Goal: Task Accomplishment & Management: Complete application form

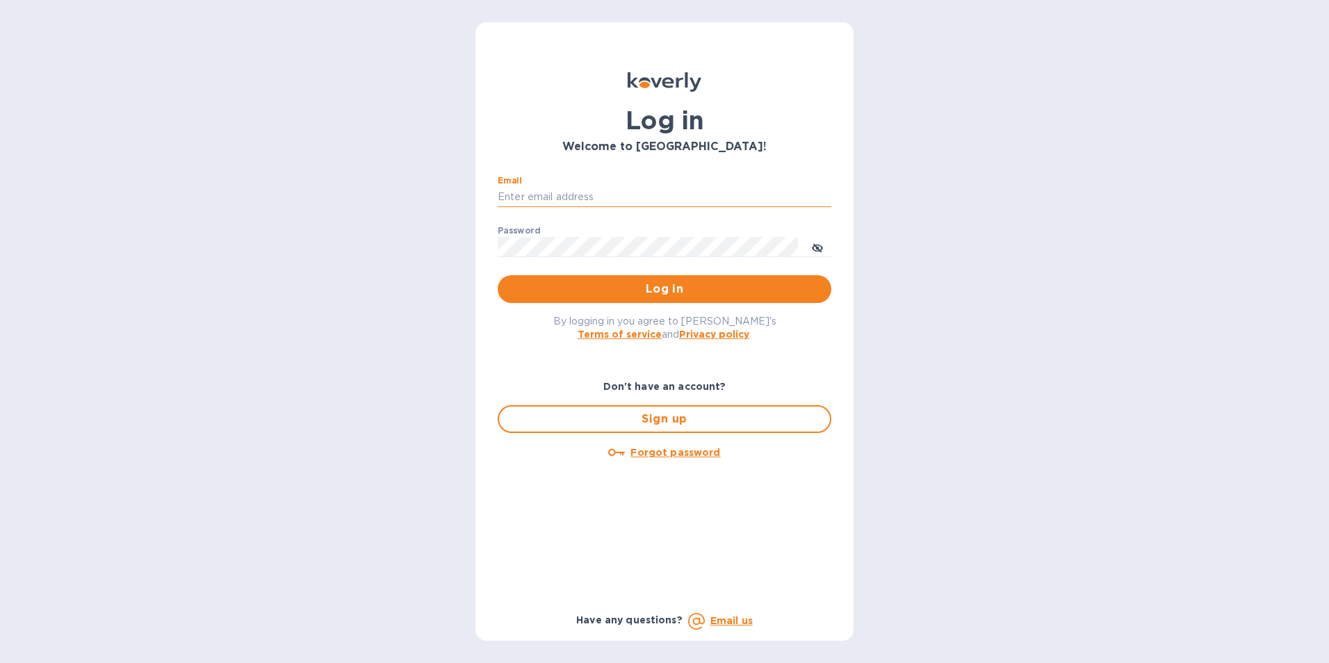
click at [560, 202] on input "Email" at bounding box center [665, 197] width 334 height 21
type input "[EMAIL_ADDRESS][DOMAIN_NAME]"
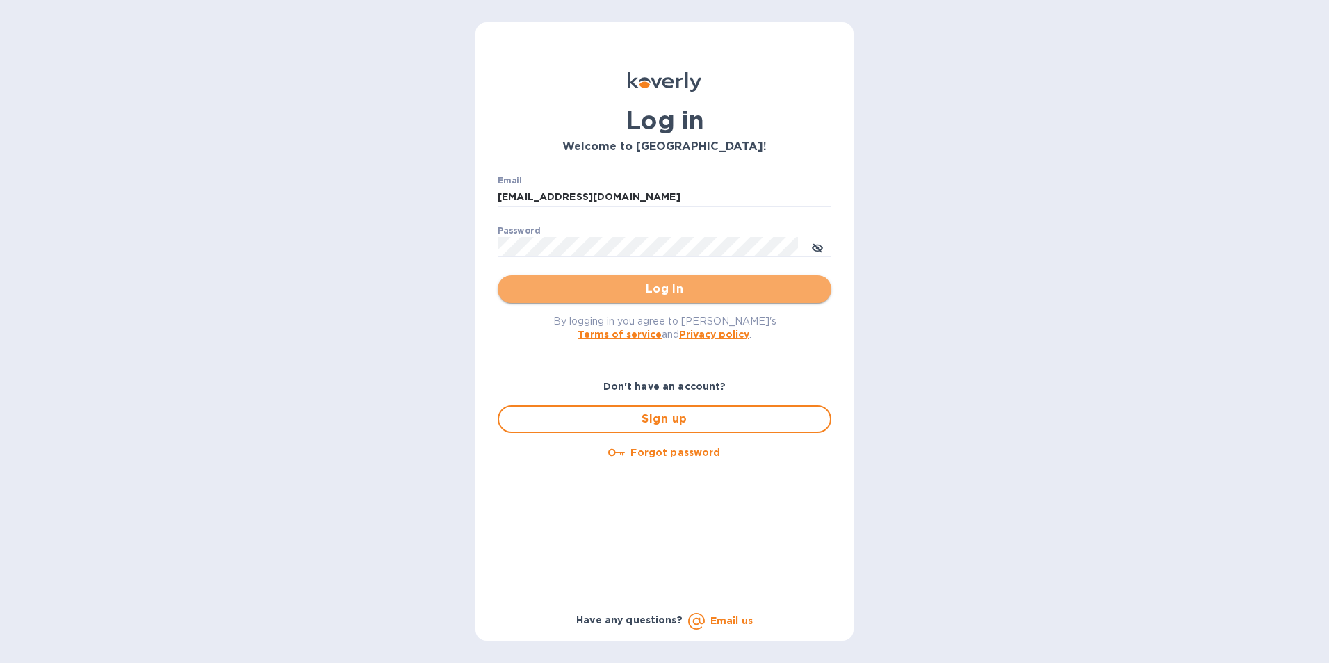
click at [644, 286] on span "Log in" at bounding box center [664, 289] width 311 height 17
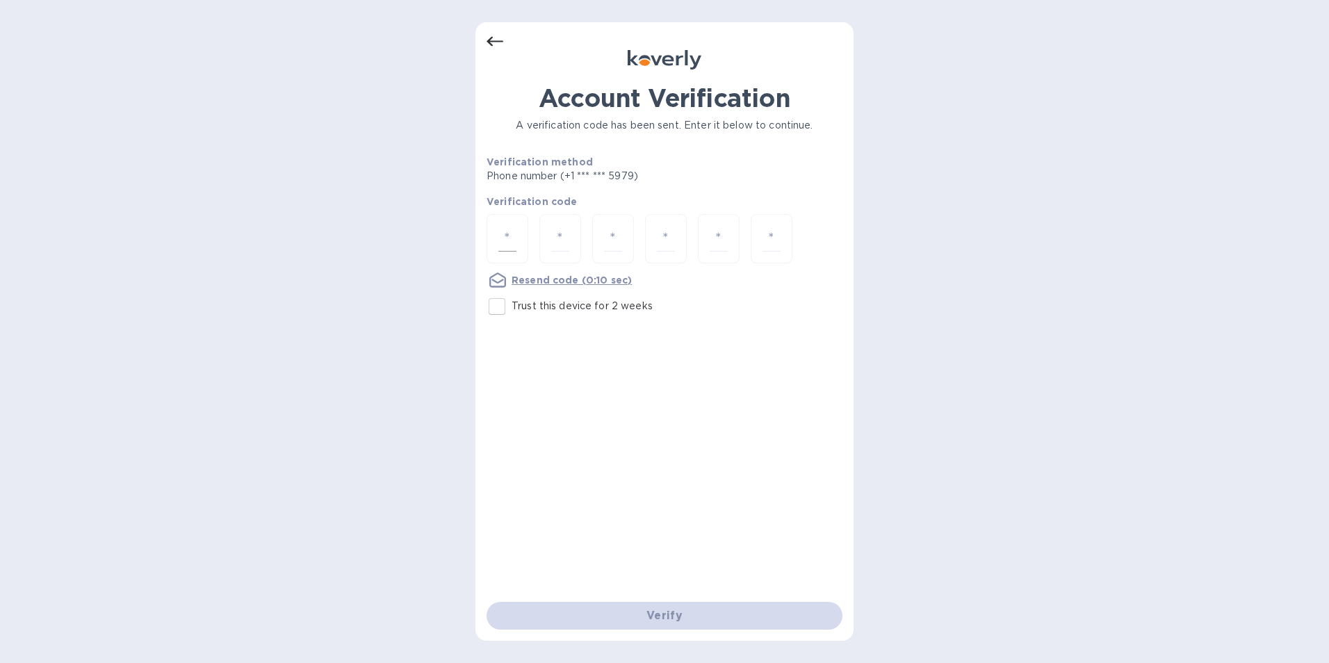
click at [518, 235] on div at bounding box center [508, 238] width 42 height 49
type input "6"
type input "3"
type input "1"
type input "2"
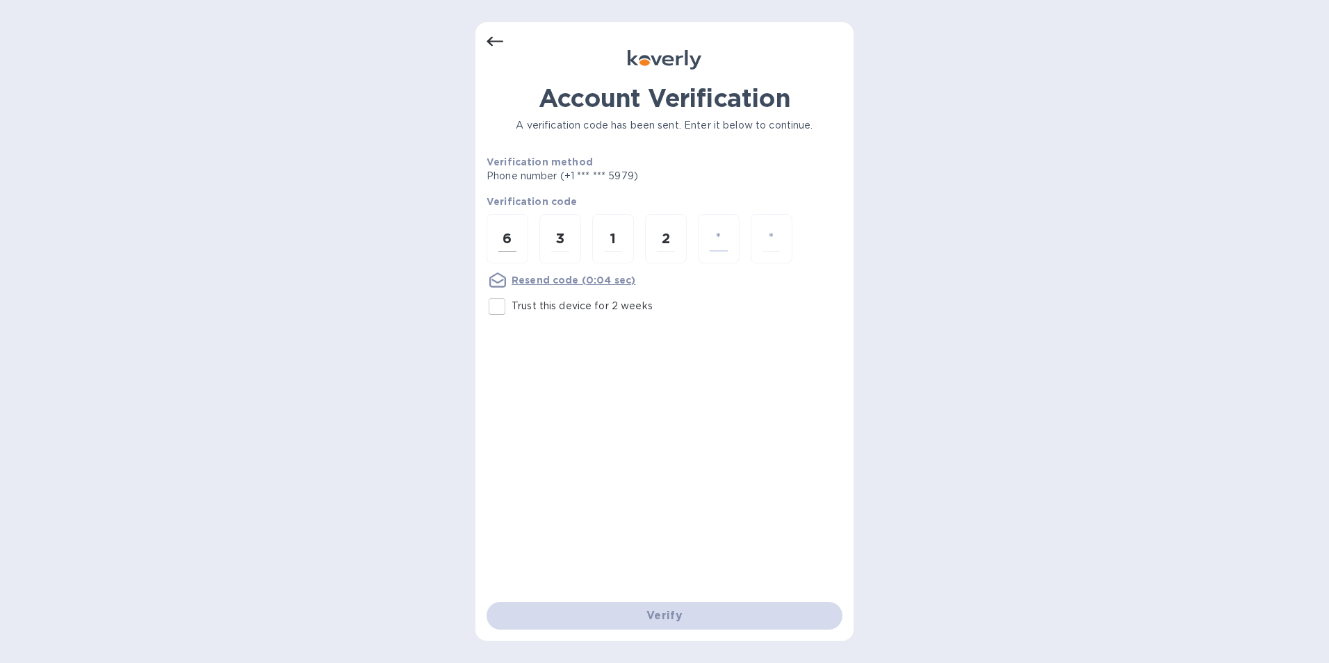
type input "9"
type input "7"
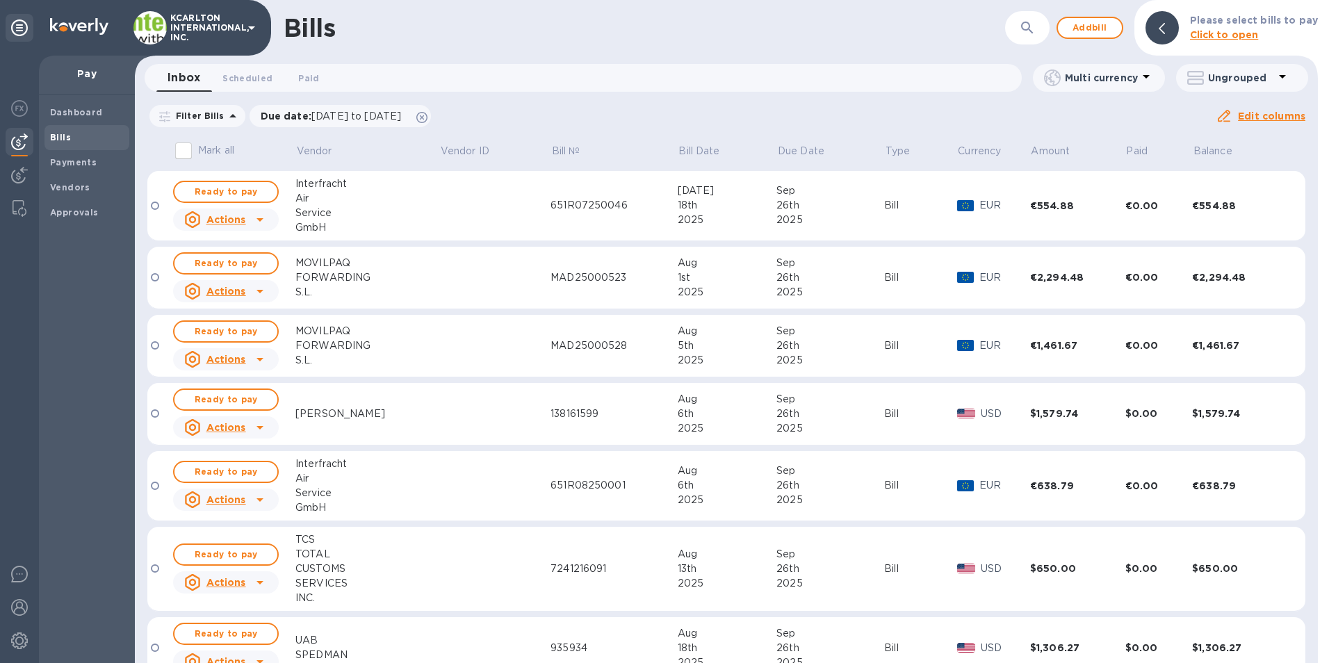
click at [72, 137] on span "Bills" at bounding box center [87, 138] width 74 height 14
click at [316, 154] on p "Vendor" at bounding box center [314, 151] width 35 height 15
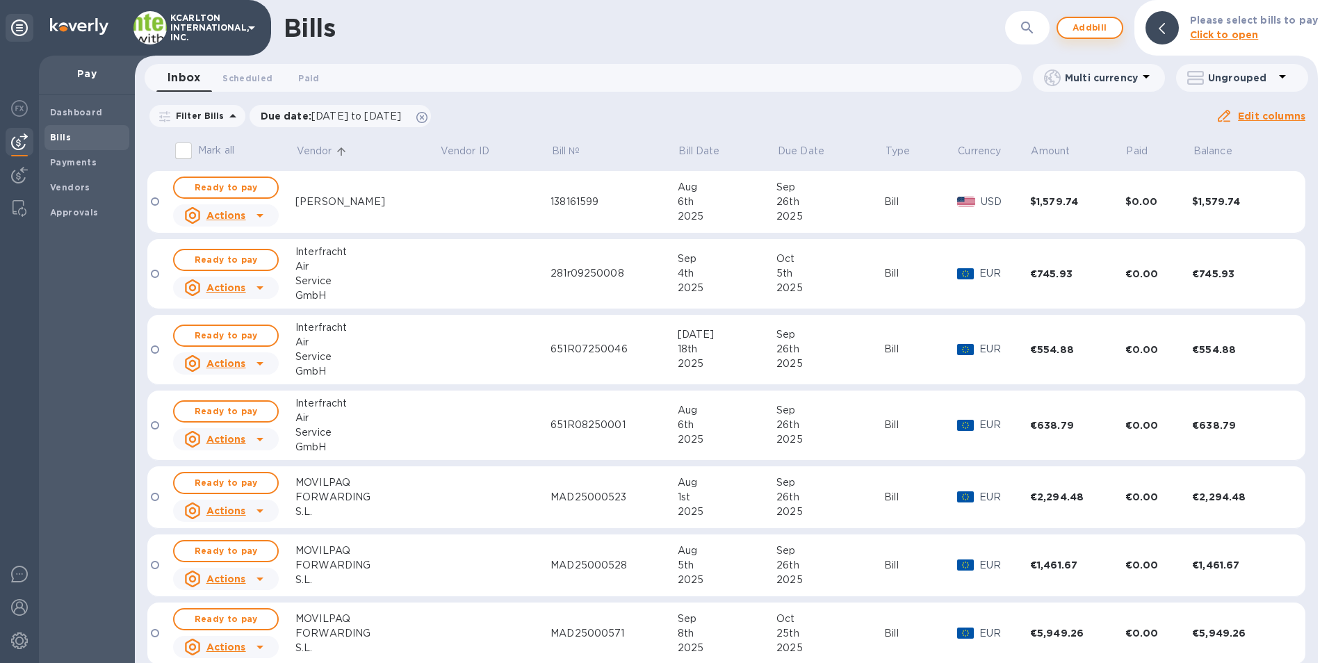
click at [1089, 24] on span "Add bill" at bounding box center [1090, 27] width 42 height 17
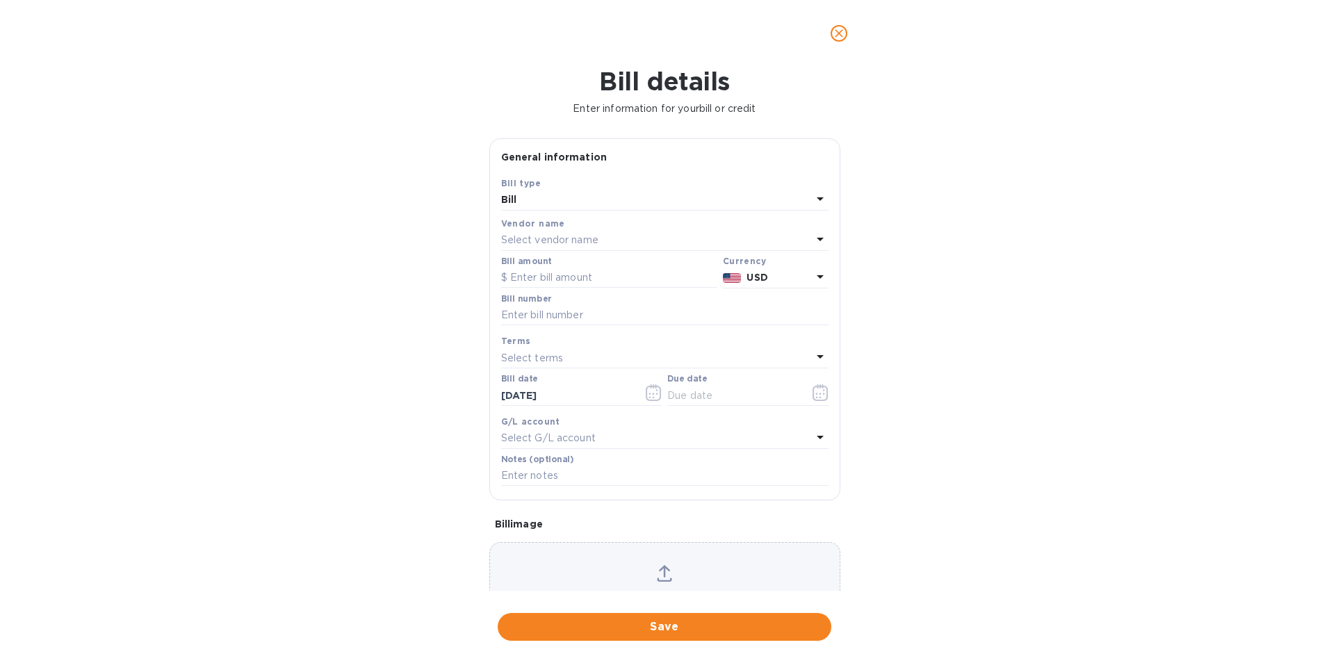
click at [536, 245] on p "Select vendor name" at bounding box center [549, 240] width 97 height 15
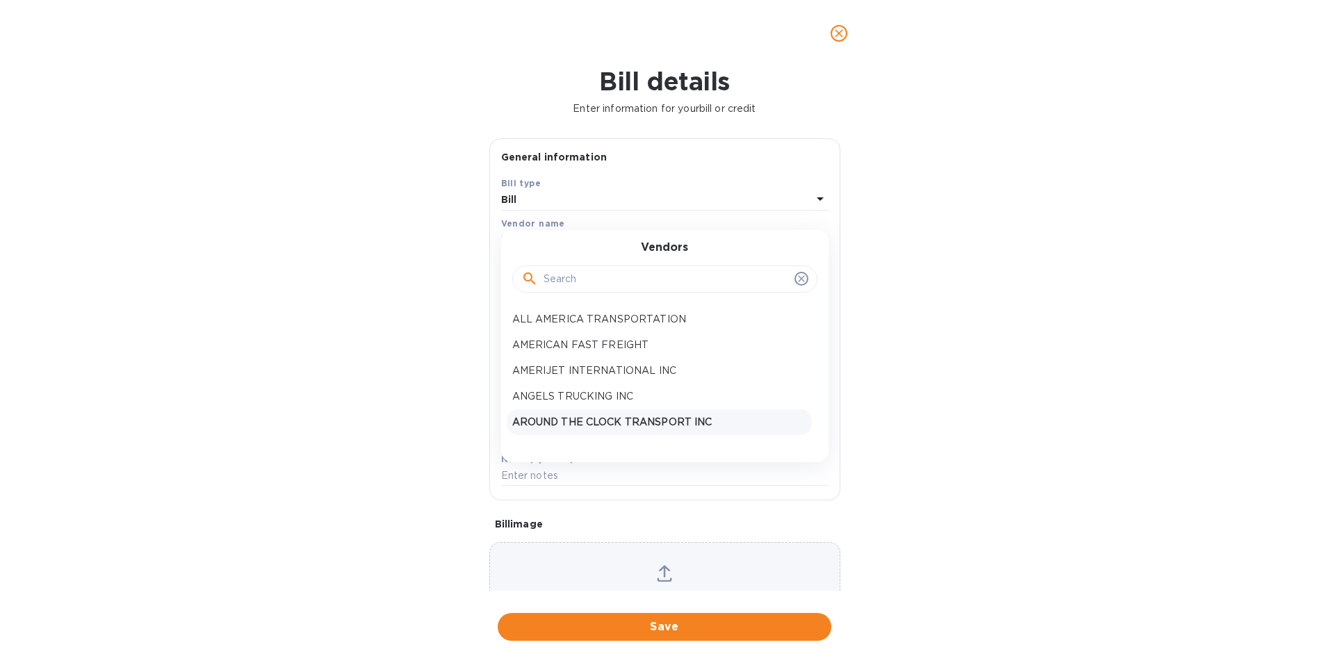
click at [557, 416] on p "AROUND THE CLOCK TRANSPORT INC" at bounding box center [659, 422] width 294 height 15
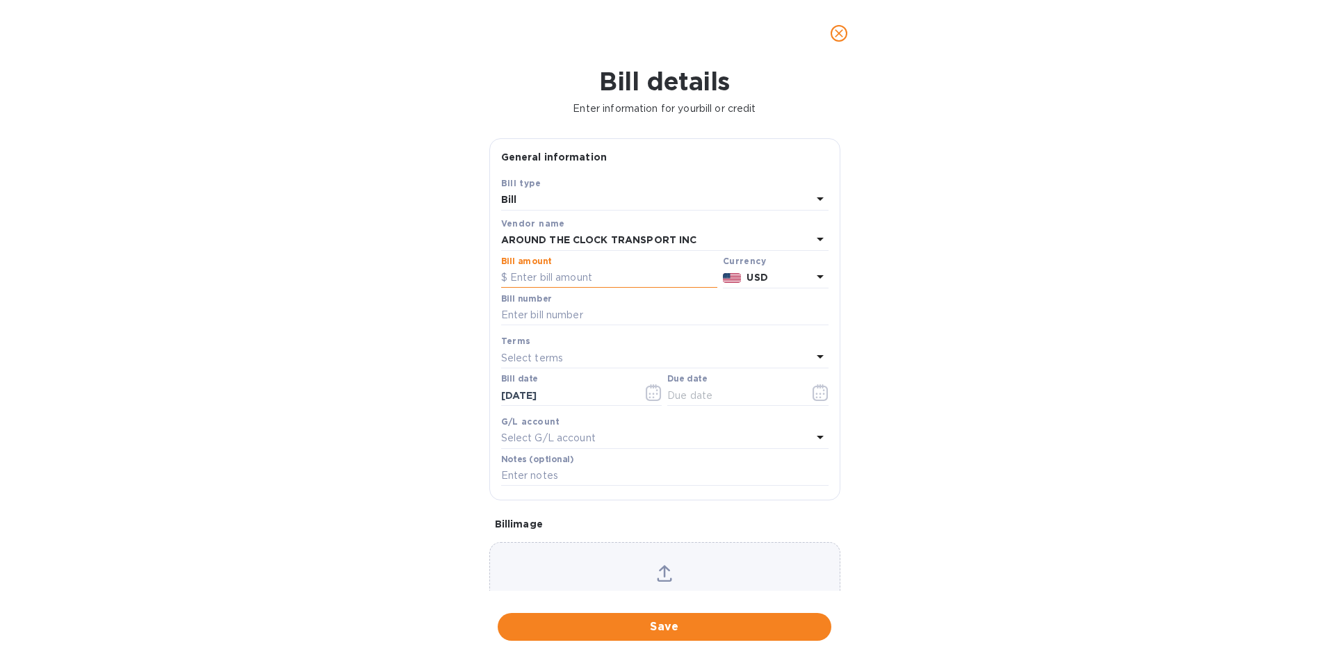
click at [526, 275] on input "text" at bounding box center [609, 278] width 216 height 21
type input "1,290.00"
click at [522, 314] on input "text" at bounding box center [664, 315] width 327 height 21
type input "LTL-17821"
click at [821, 392] on icon "button" at bounding box center [820, 392] width 15 height 17
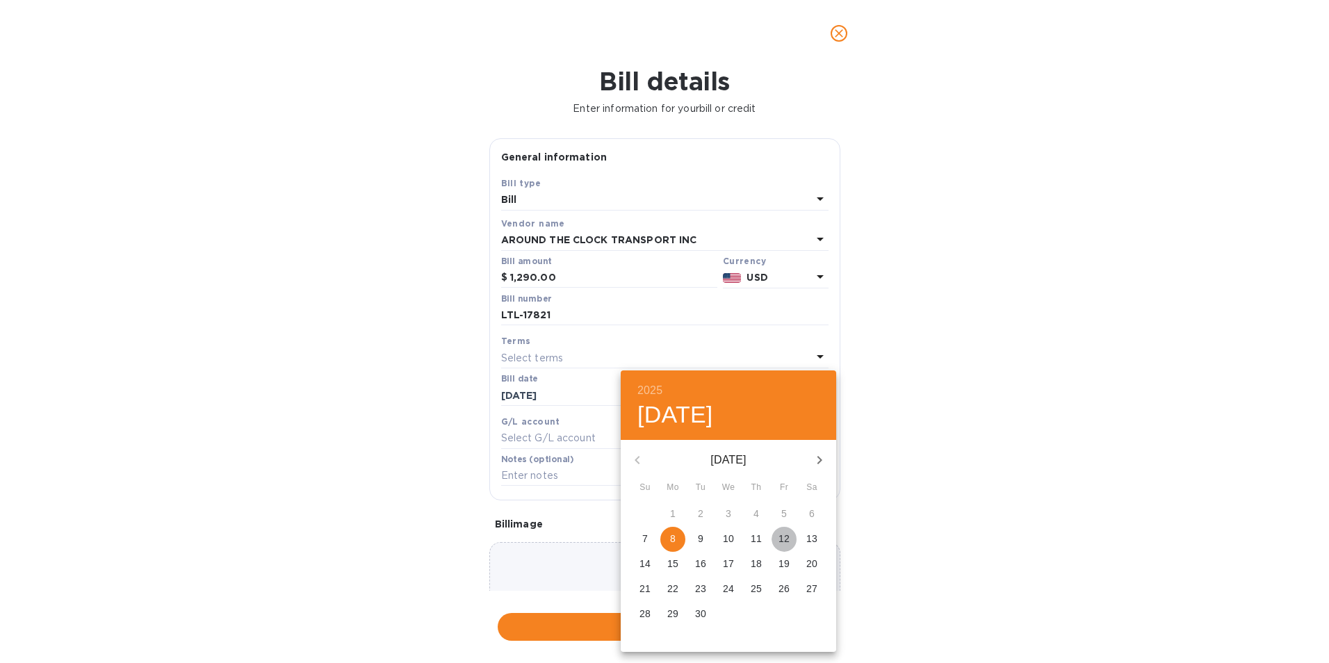
click at [790, 541] on span "12" at bounding box center [784, 539] width 25 height 14
type input "[DATE]"
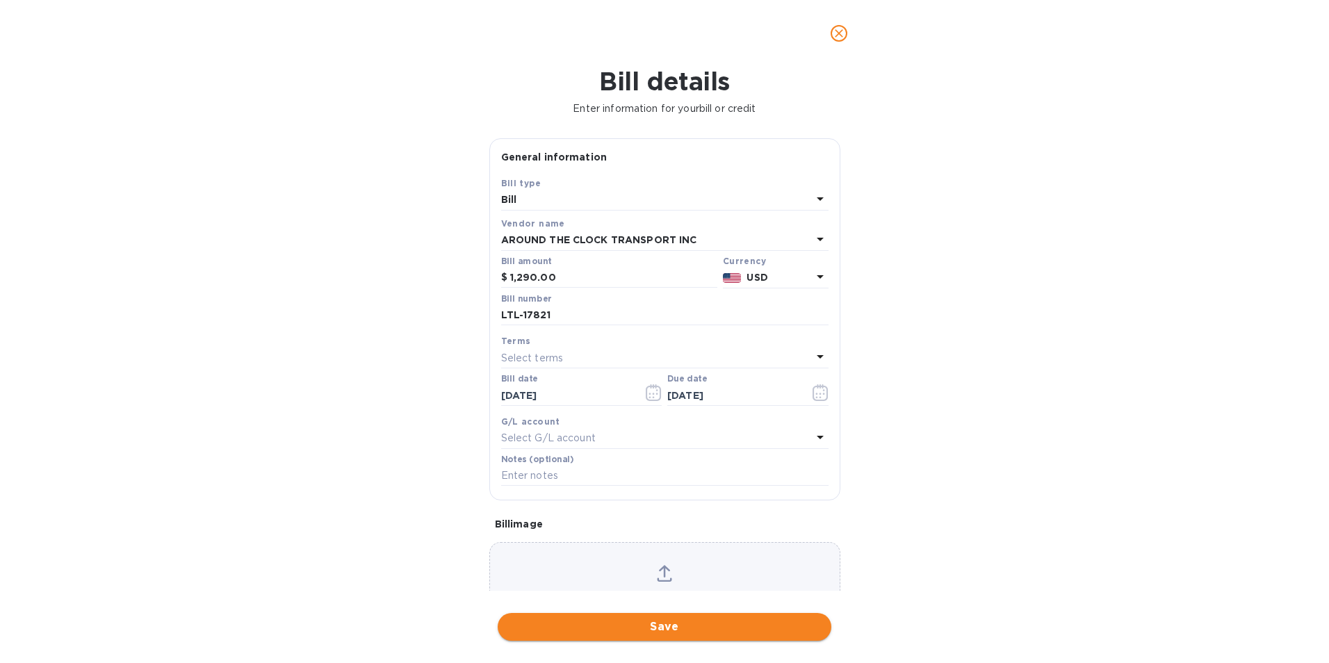
click at [691, 634] on span "Save" at bounding box center [664, 627] width 311 height 17
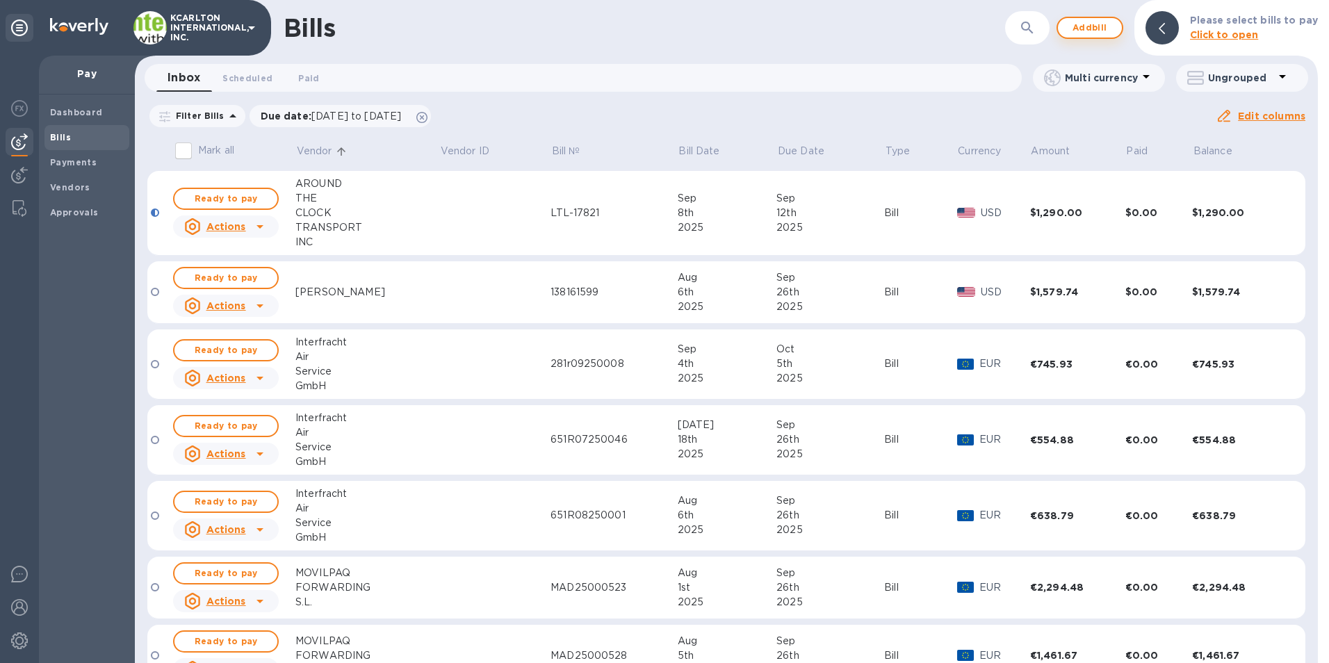
click at [1089, 24] on span "Add bill" at bounding box center [1090, 27] width 42 height 17
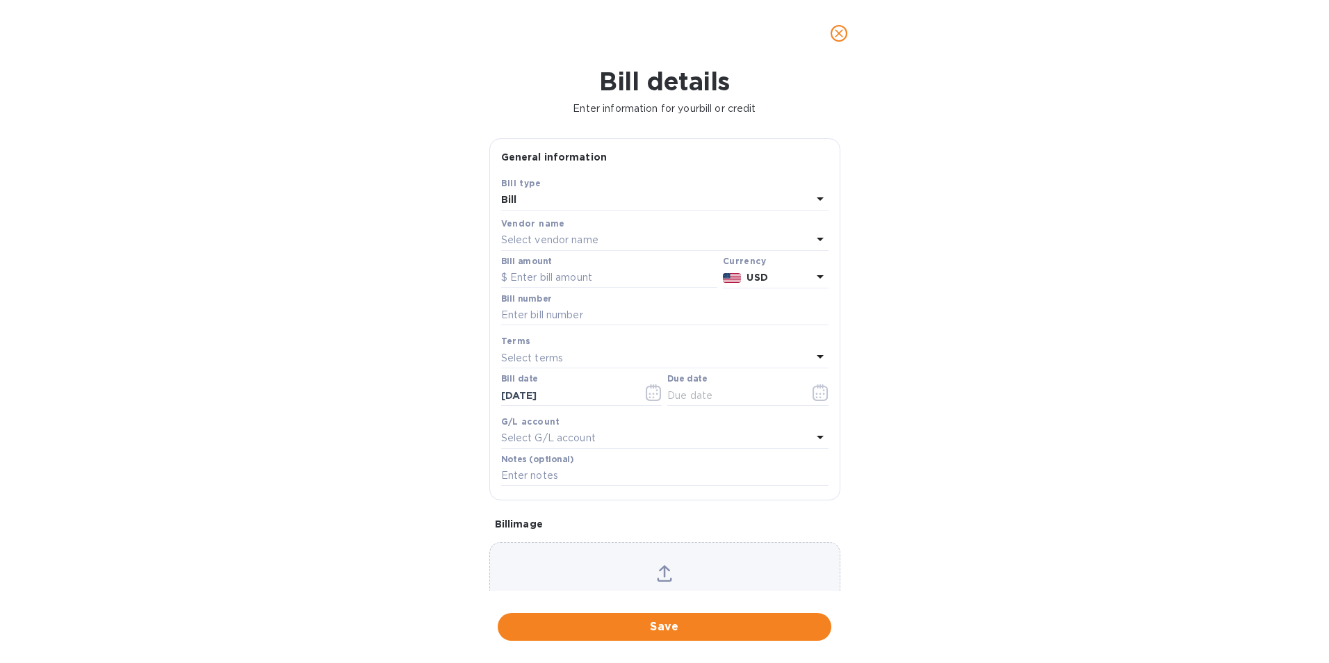
click at [568, 241] on p "Select vendor name" at bounding box center [549, 240] width 97 height 15
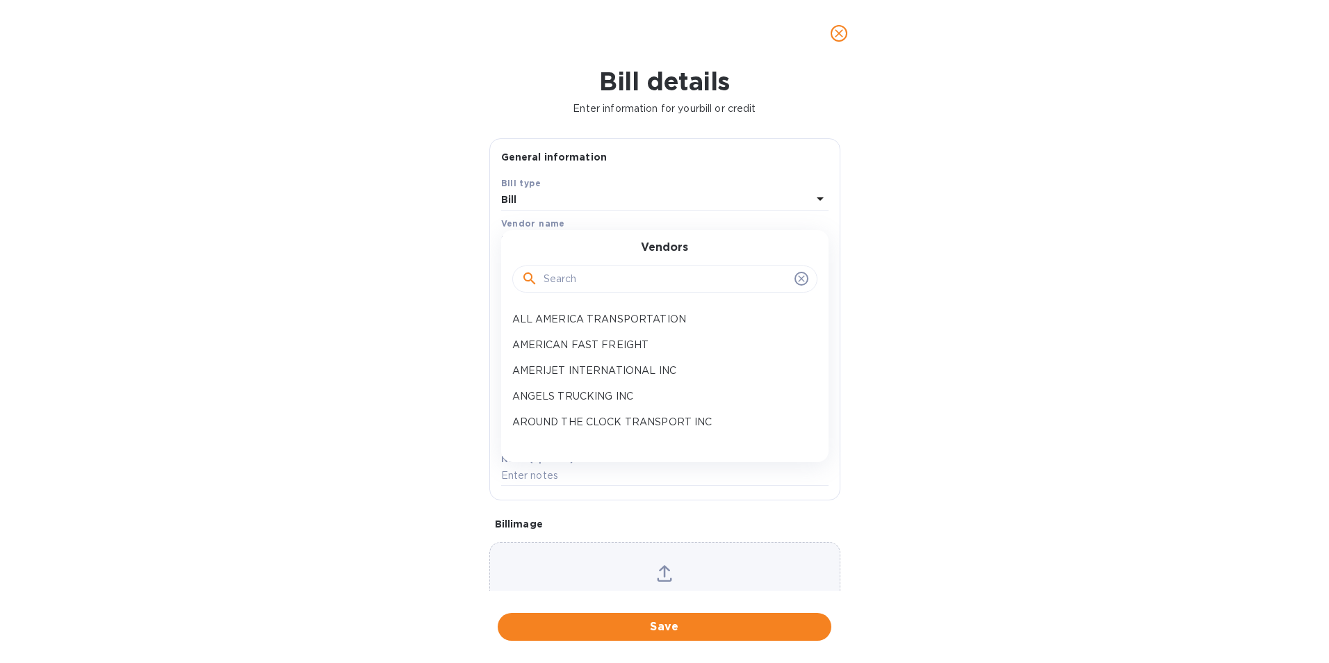
click at [565, 284] on input "text" at bounding box center [666, 279] width 245 height 21
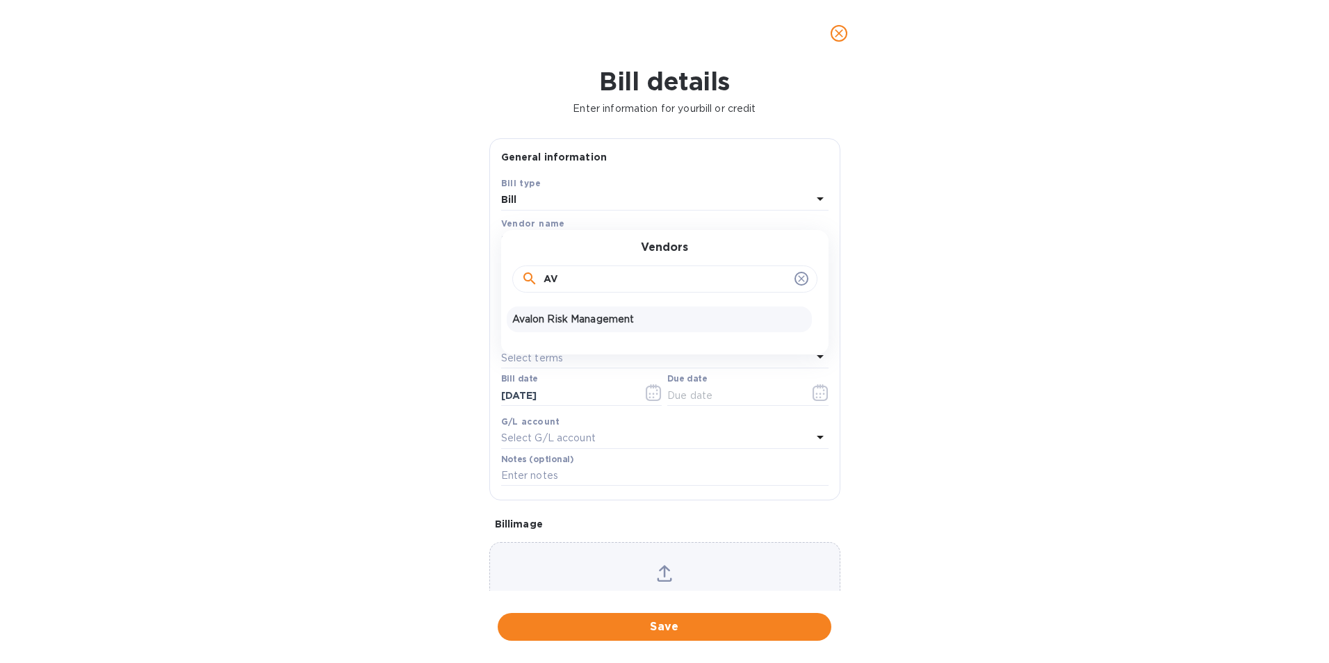
type input "AV"
click at [566, 313] on p "Avalon Risk Management" at bounding box center [659, 319] width 294 height 15
click at [566, 280] on input "text" at bounding box center [609, 278] width 216 height 21
type input "50.49"
click at [550, 309] on input "text" at bounding box center [664, 315] width 327 height 21
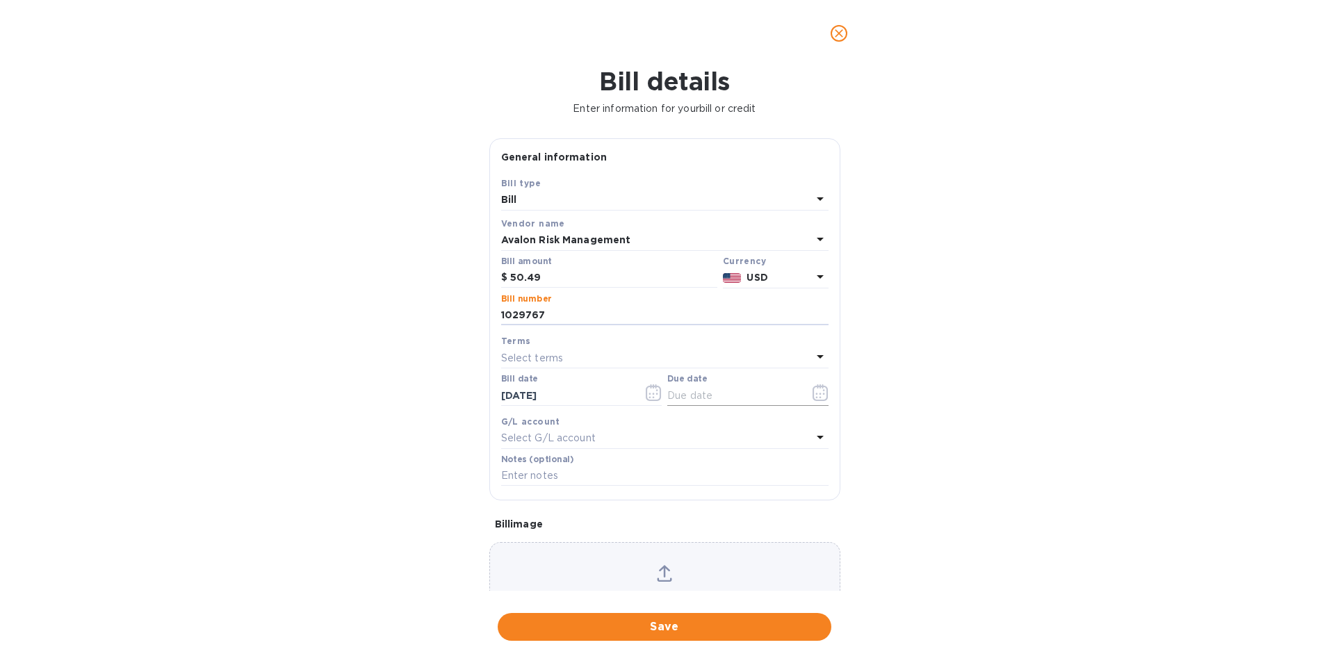
type input "1029767"
click at [813, 391] on icon "button" at bounding box center [821, 392] width 16 height 17
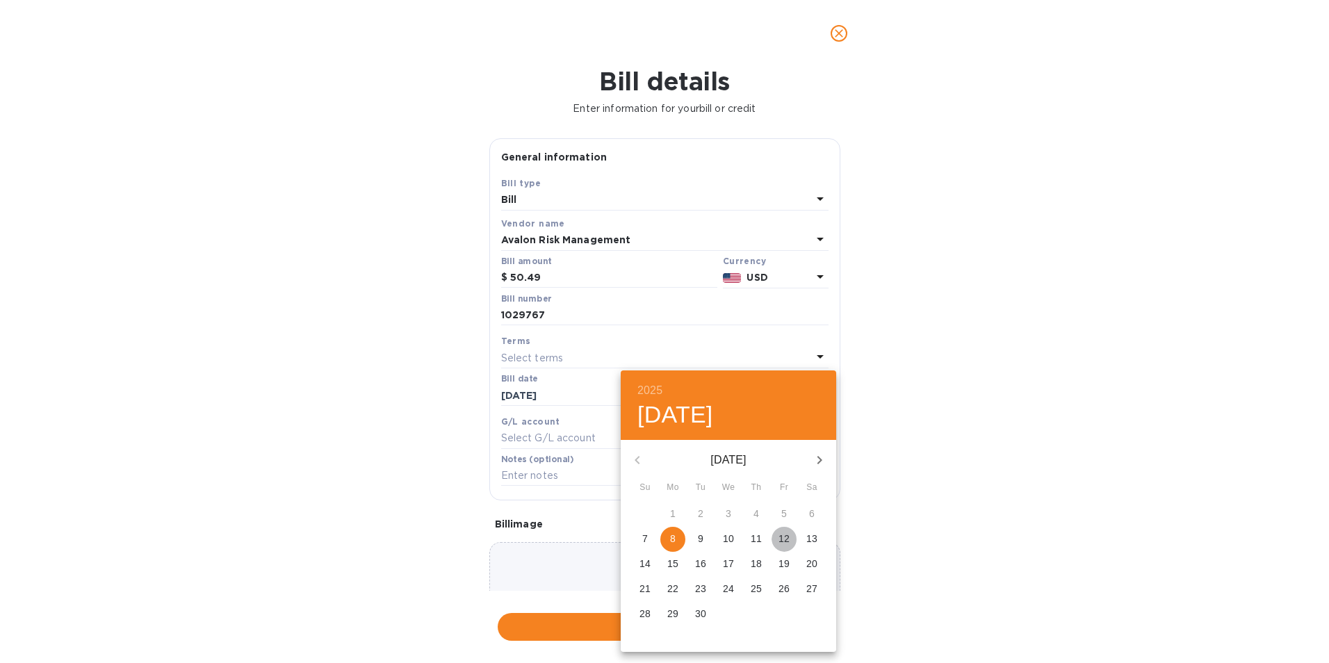
click at [783, 536] on p "12" at bounding box center [783, 539] width 11 height 14
type input "[DATE]"
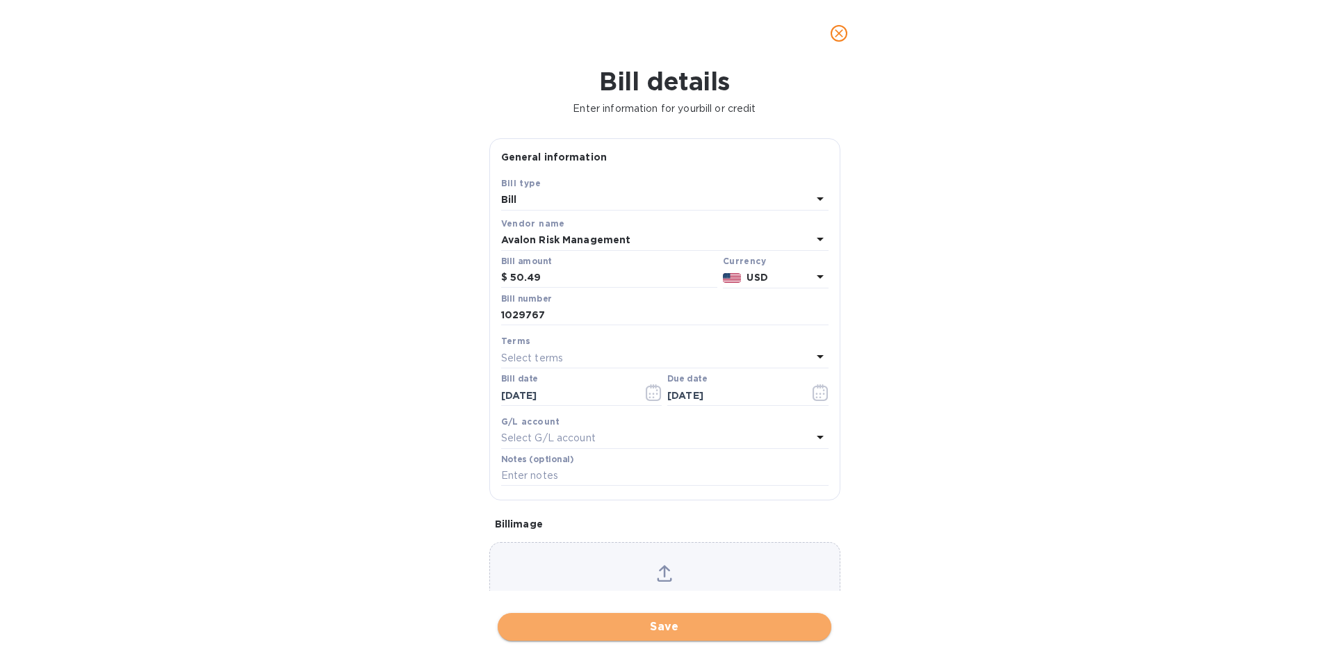
click at [646, 628] on span "Save" at bounding box center [664, 627] width 311 height 17
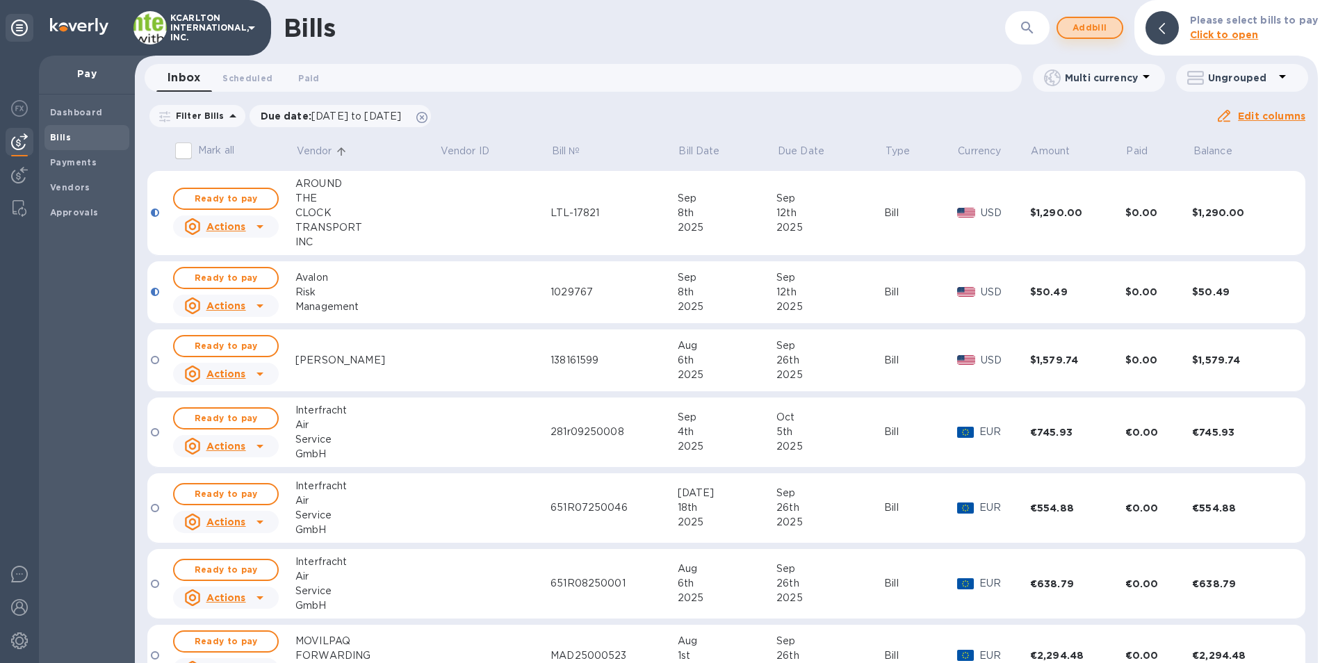
click at [1095, 27] on span "Add bill" at bounding box center [1090, 27] width 42 height 17
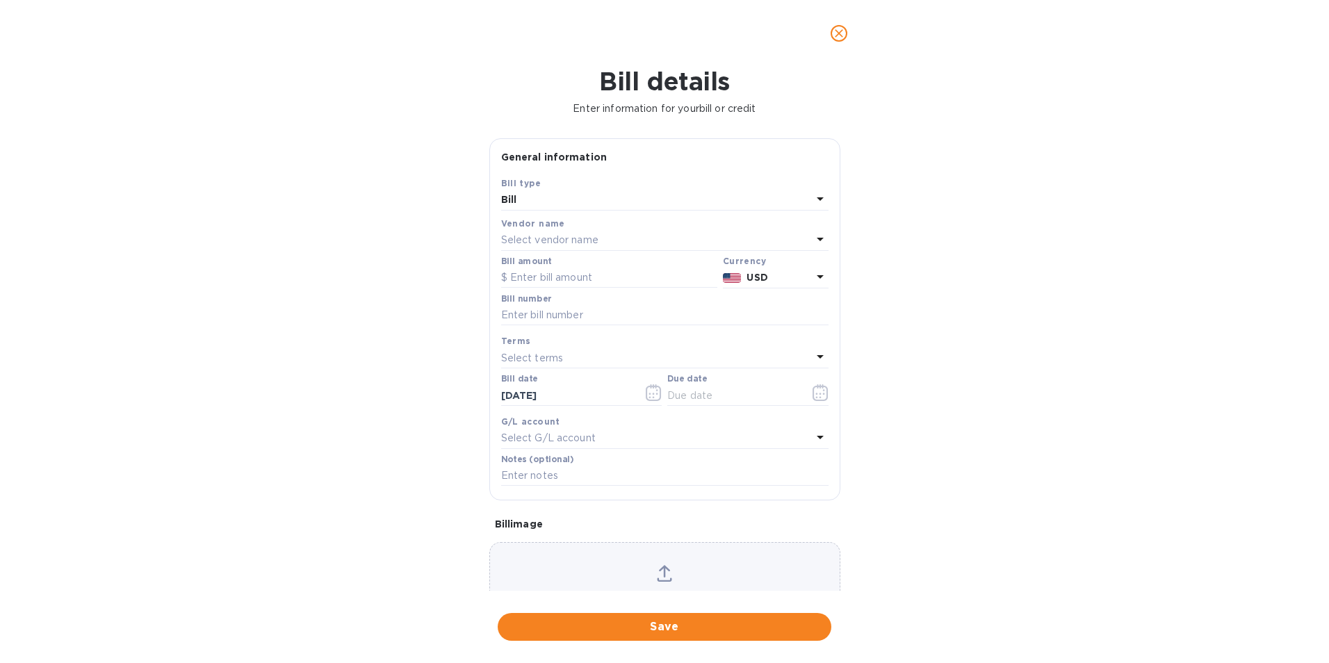
click at [518, 234] on p "Select vendor name" at bounding box center [549, 240] width 97 height 15
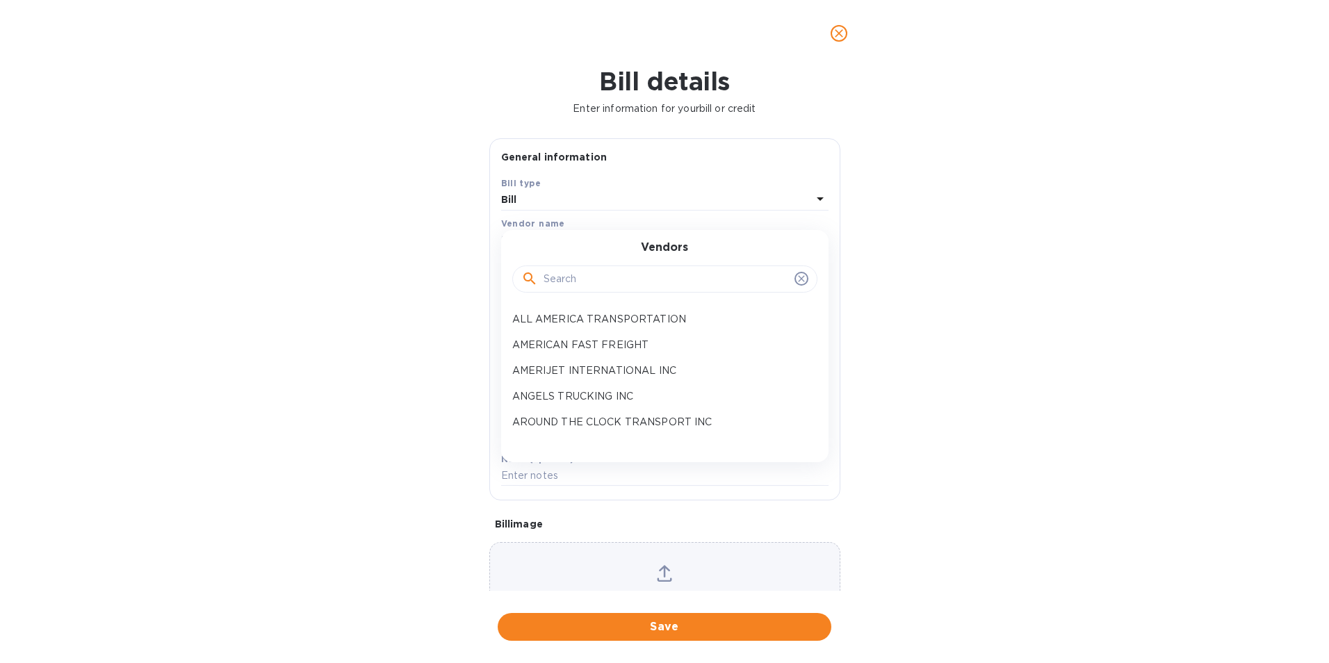
click at [542, 277] on div at bounding box center [664, 279] width 287 height 21
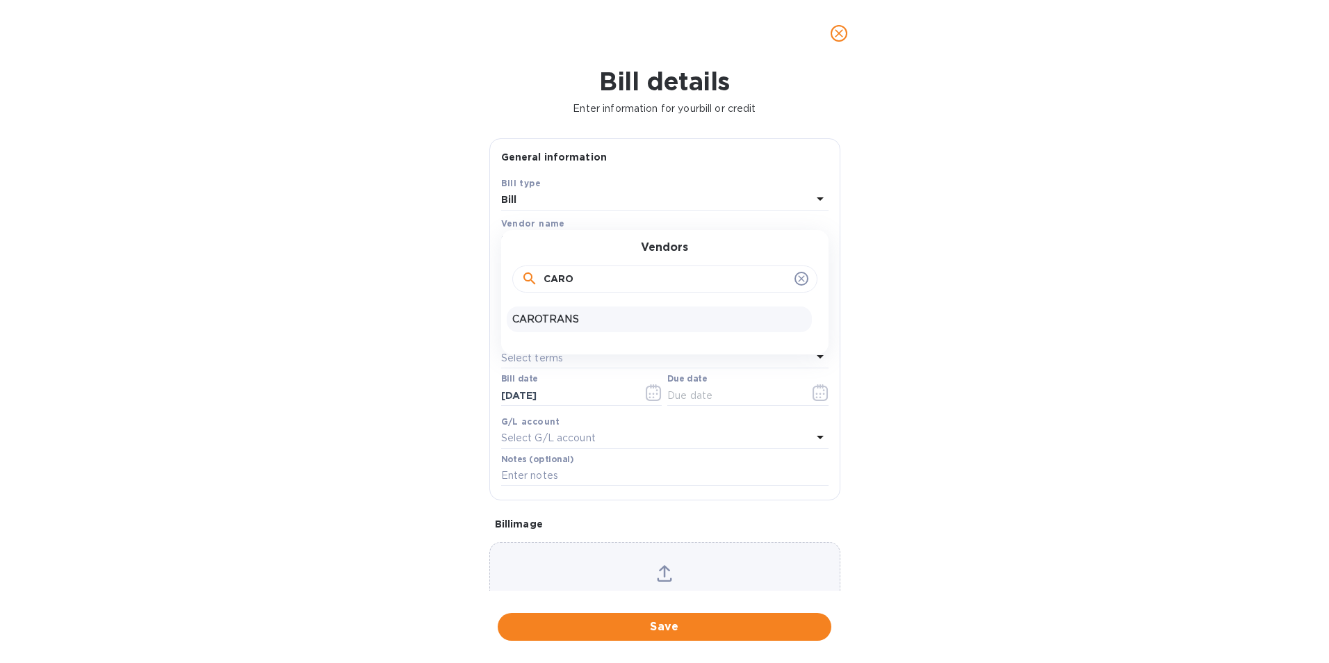
type input "CARO"
click at [548, 313] on p "CAROTRANS" at bounding box center [659, 319] width 294 height 15
click at [548, 277] on input "text" at bounding box center [609, 278] width 216 height 21
type input "3,000.00"
click at [537, 316] on input "text" at bounding box center [664, 315] width 327 height 21
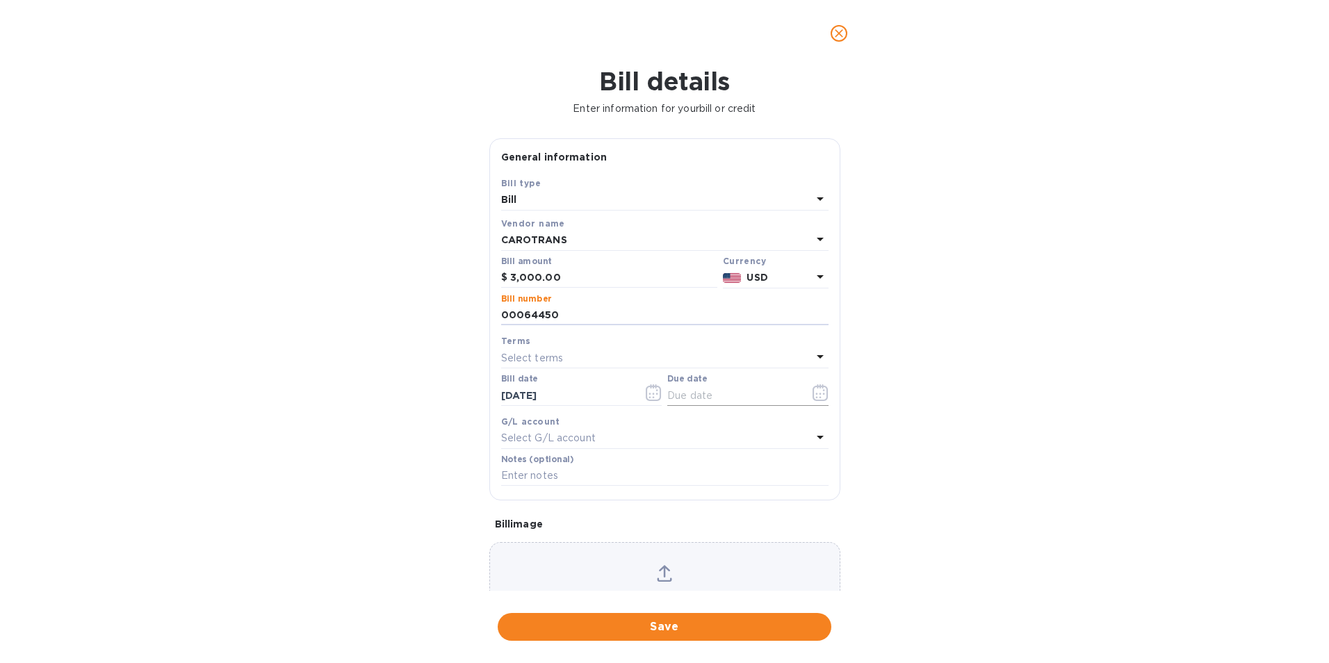
type input "00064450"
click at [813, 392] on icon "button" at bounding box center [821, 392] width 16 height 17
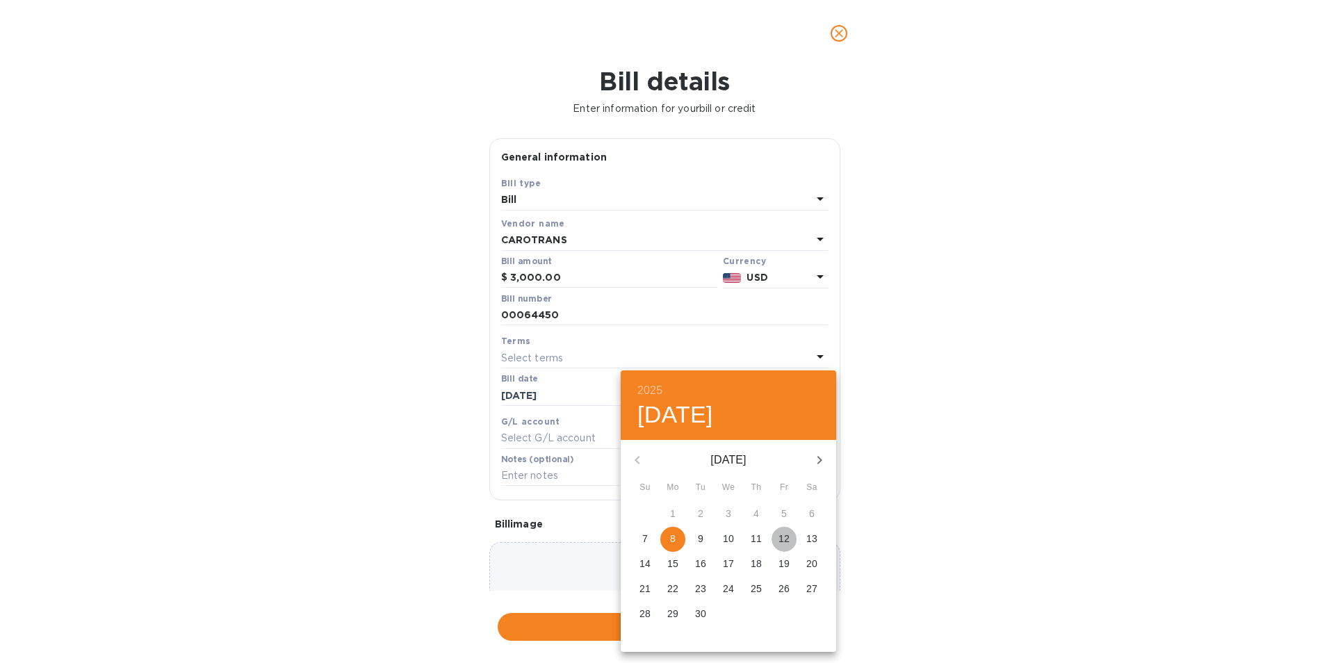
click at [784, 539] on p "12" at bounding box center [783, 539] width 11 height 14
type input "[DATE]"
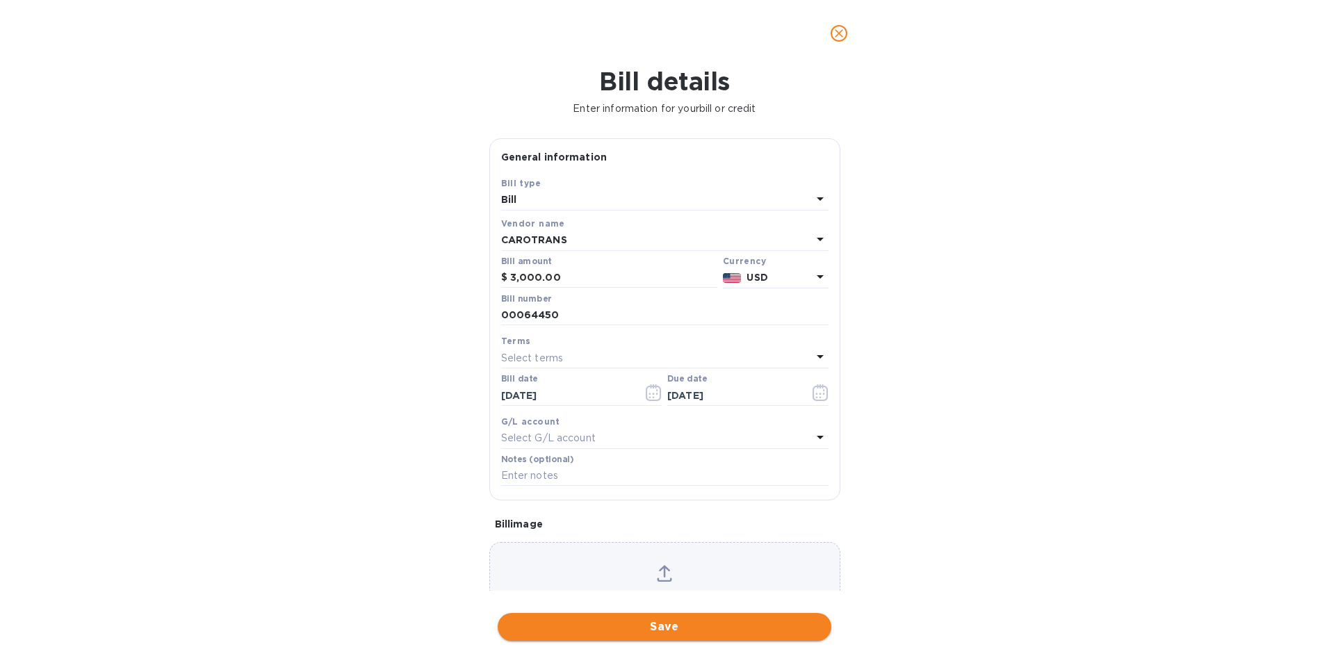
click at [693, 633] on span "Save" at bounding box center [664, 627] width 311 height 17
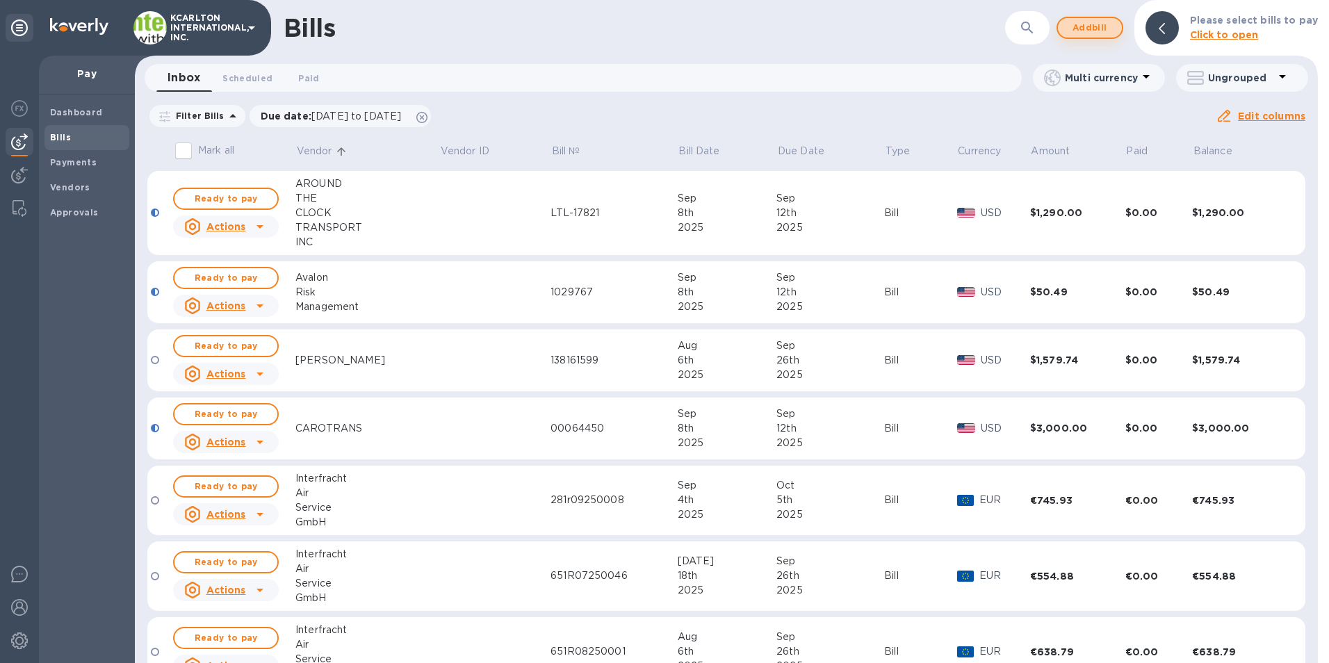
click at [1077, 24] on span "Add bill" at bounding box center [1090, 27] width 42 height 17
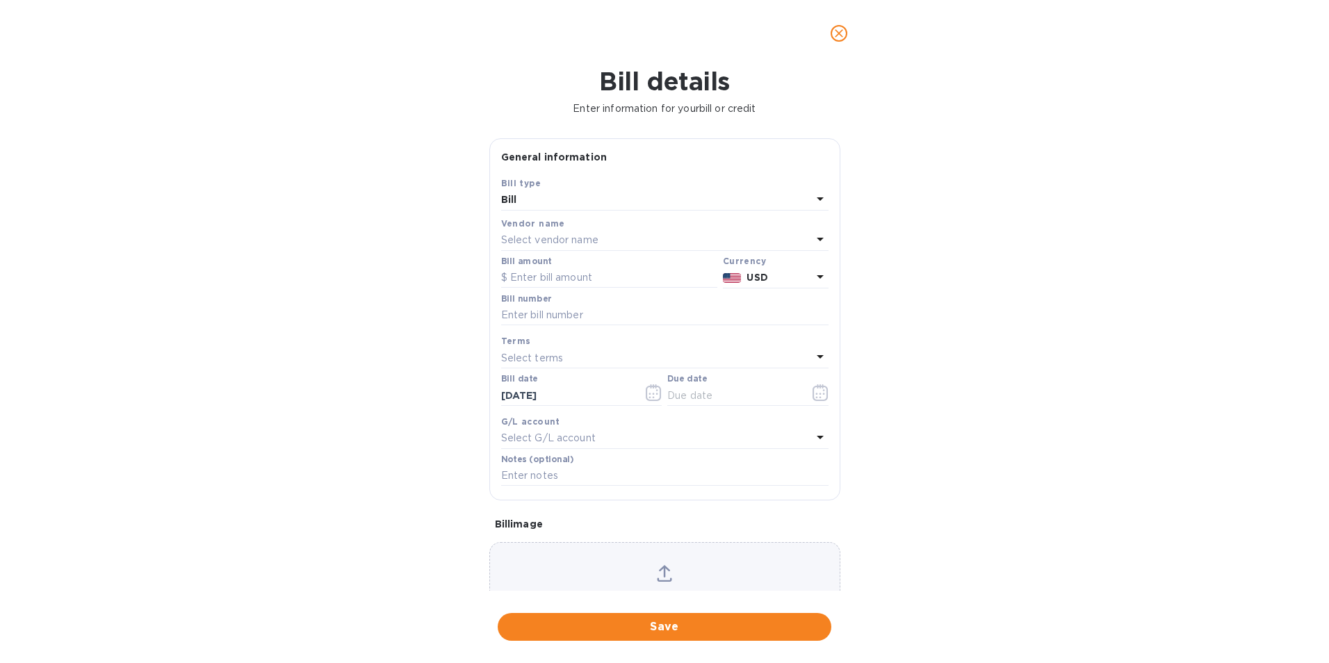
click at [609, 240] on div "Select vendor name" at bounding box center [656, 240] width 311 height 19
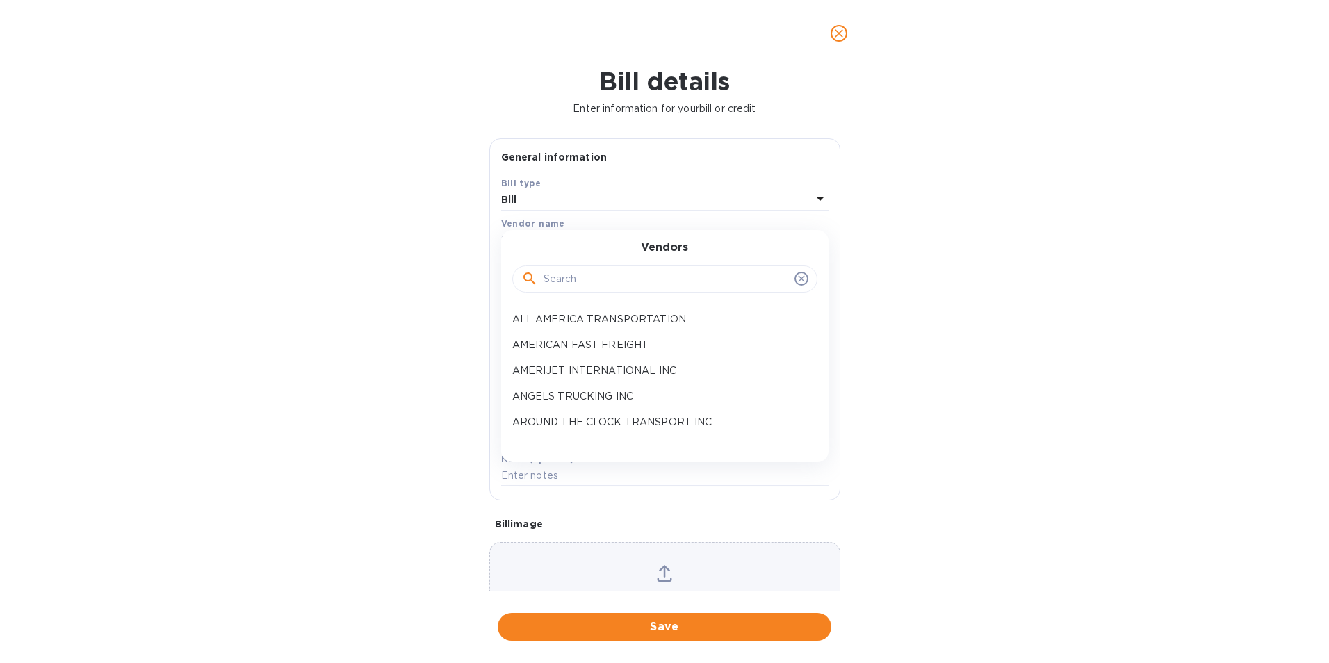
click at [594, 275] on input "text" at bounding box center [666, 279] width 245 height 21
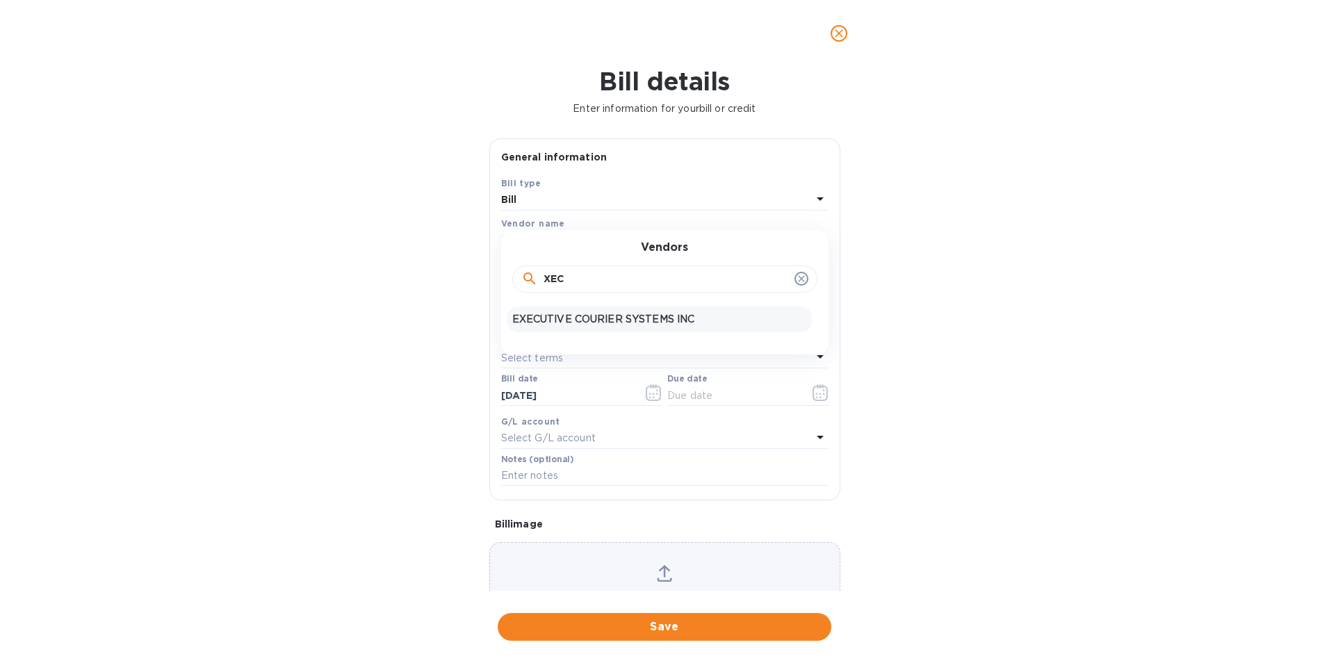
type input "XEC"
click at [592, 320] on p "EXECUTIVE COURIER SYSTEMS INC" at bounding box center [659, 319] width 294 height 15
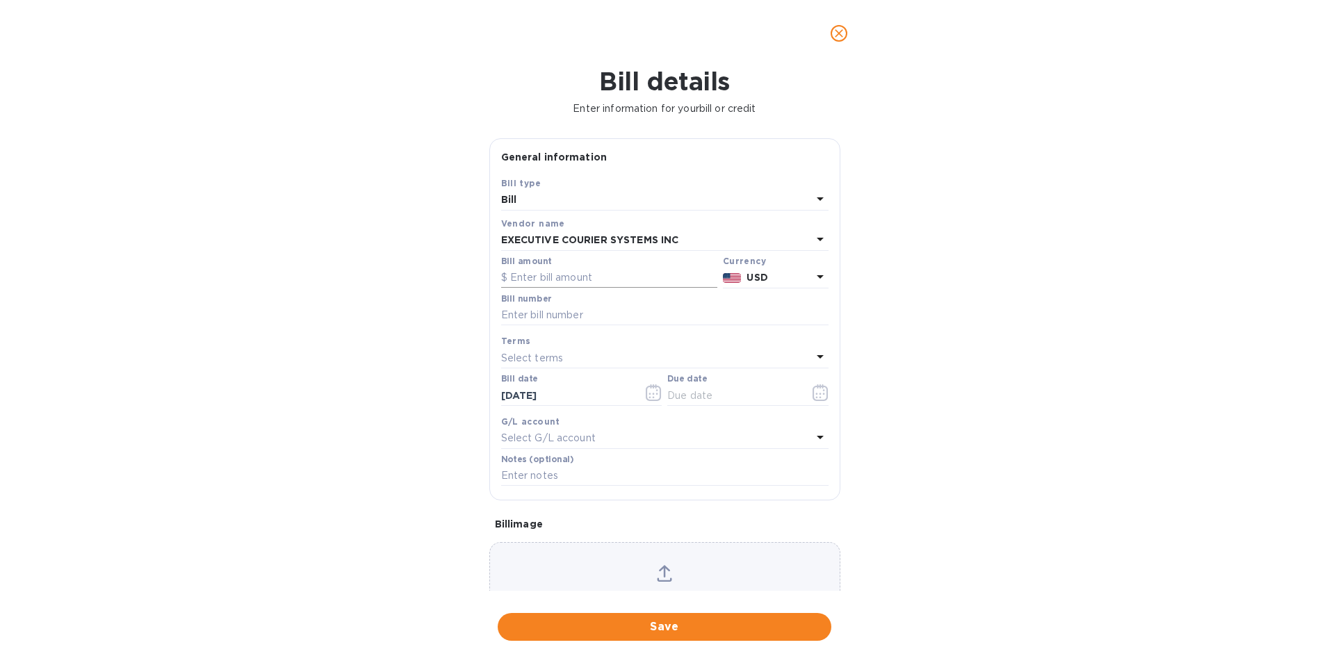
click at [582, 275] on input "text" at bounding box center [609, 278] width 216 height 21
type input "2,837.56"
click at [528, 311] on input "text" at bounding box center [664, 315] width 327 height 21
type input "09032025318"
click at [820, 397] on icon "button" at bounding box center [821, 392] width 16 height 17
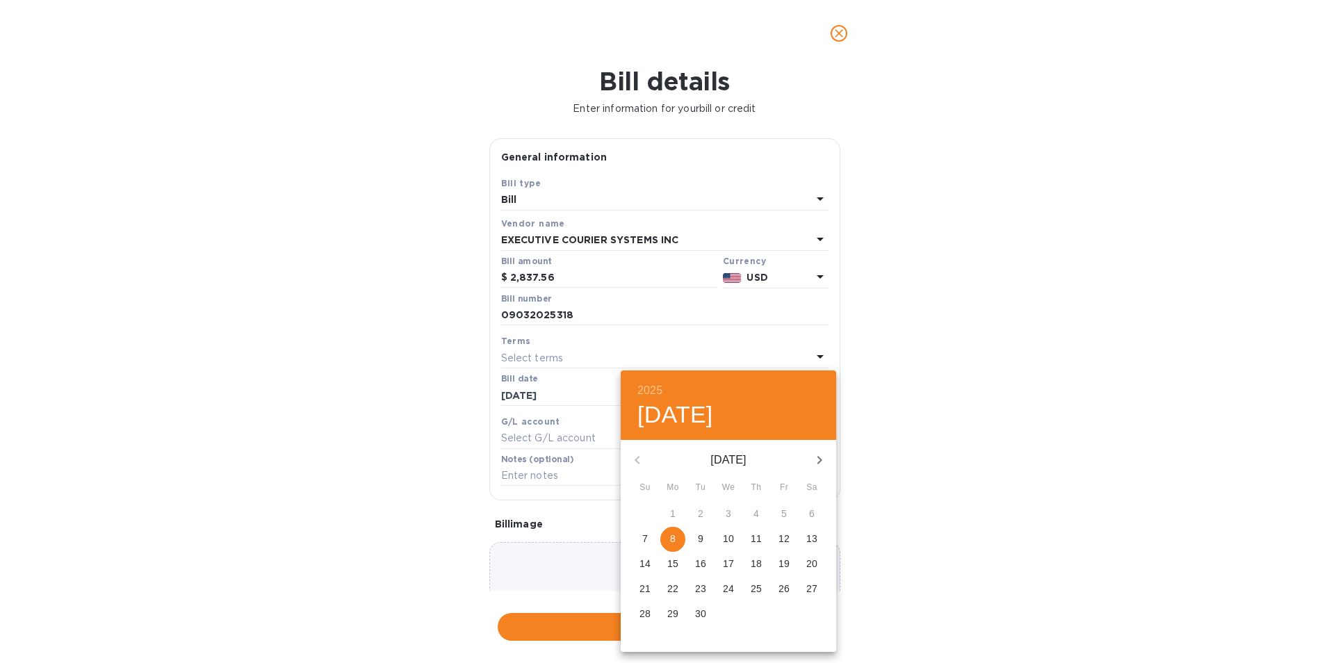
click at [790, 535] on p "12" at bounding box center [783, 539] width 11 height 14
type input "[DATE]"
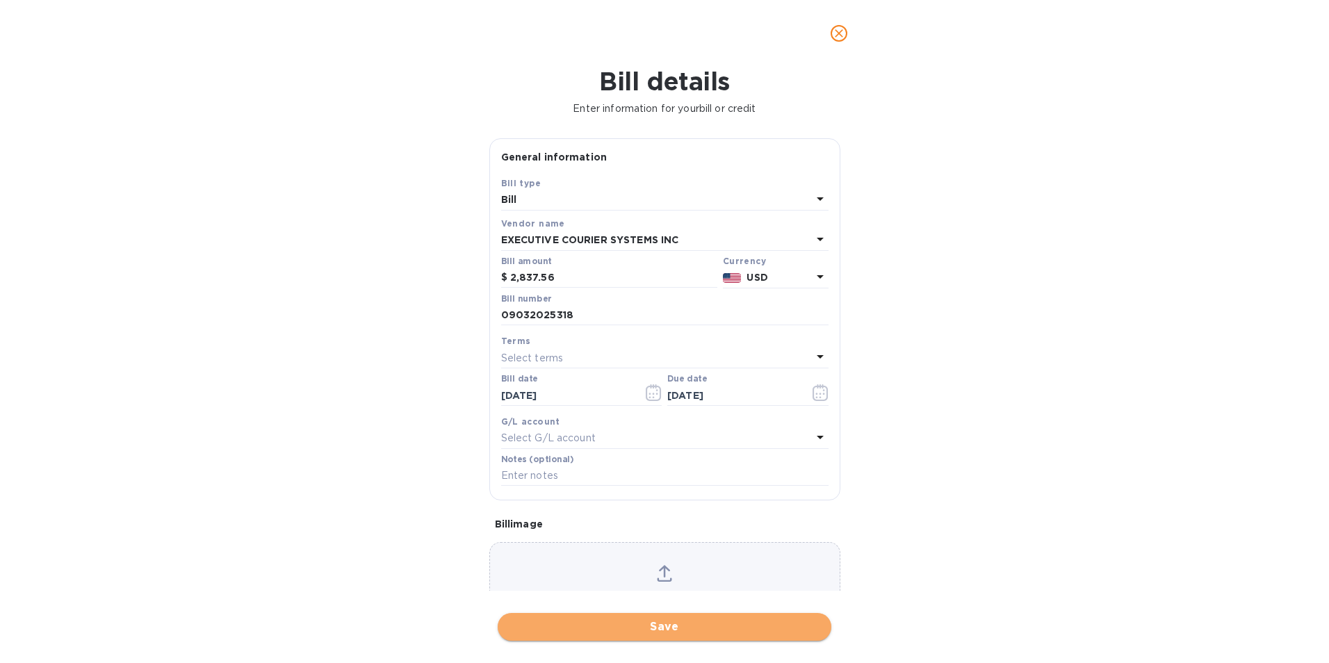
click at [723, 630] on span "Save" at bounding box center [664, 627] width 311 height 17
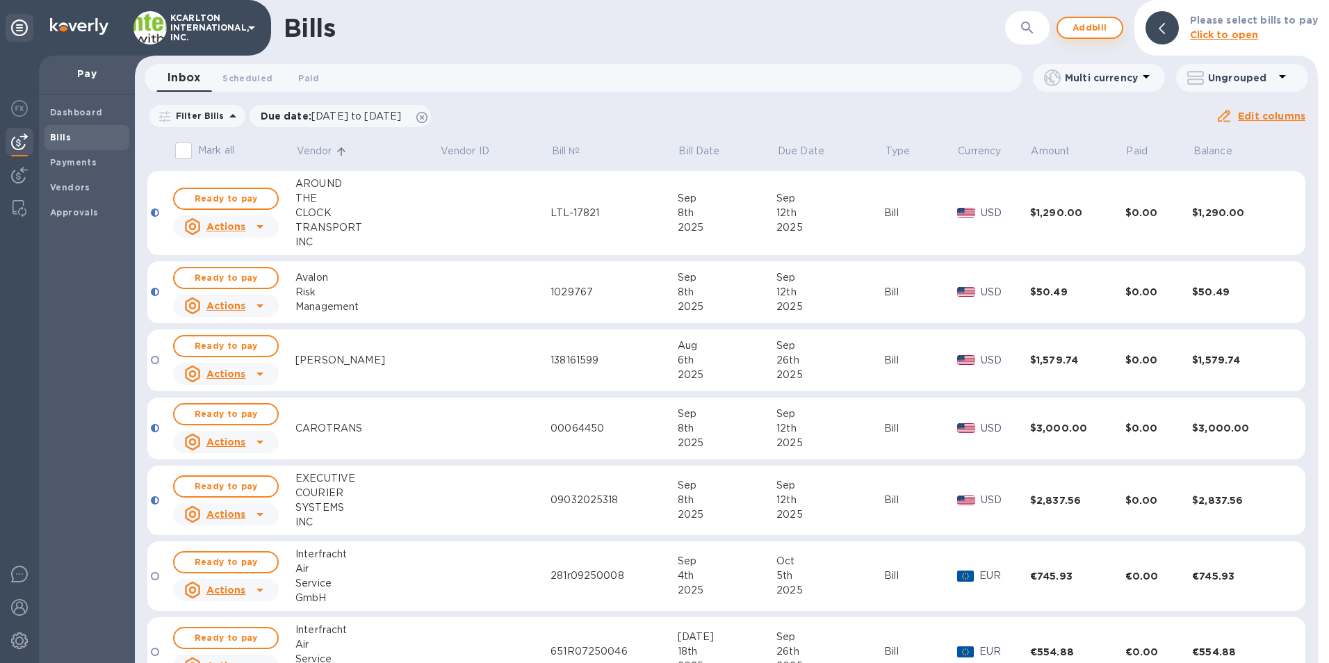
click at [1095, 31] on span "Add bill" at bounding box center [1090, 27] width 42 height 17
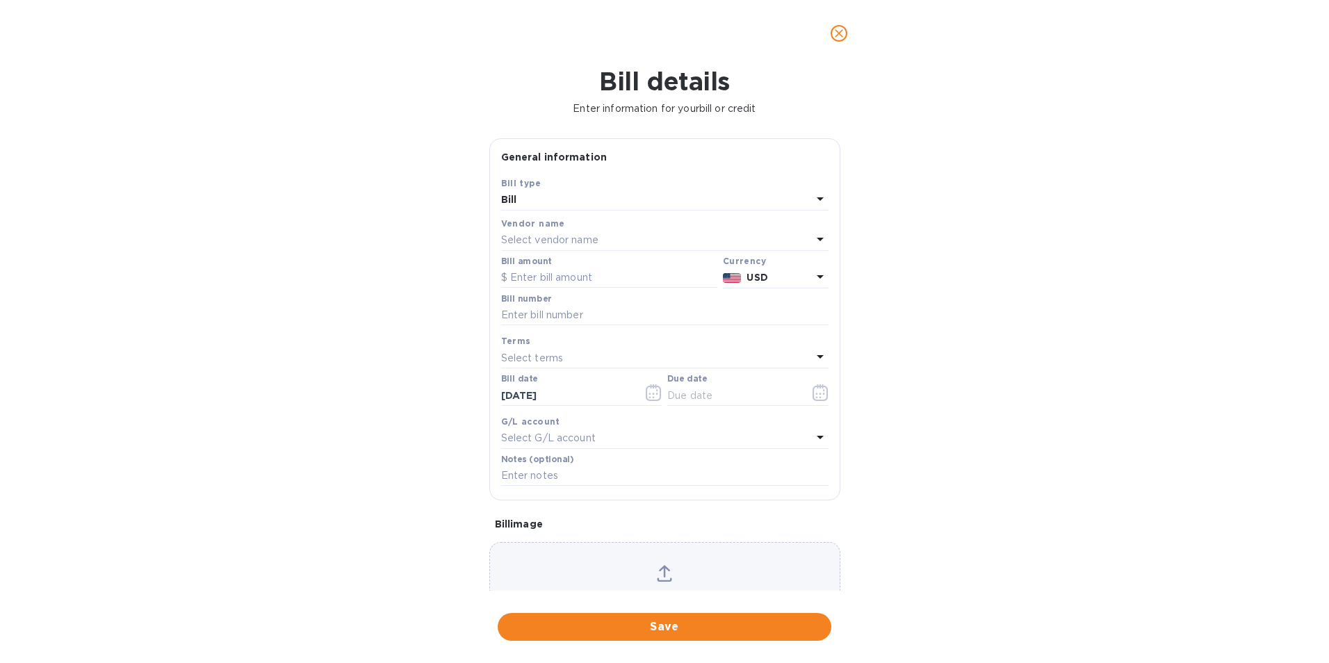
click at [626, 239] on div "Select vendor name" at bounding box center [656, 240] width 311 height 19
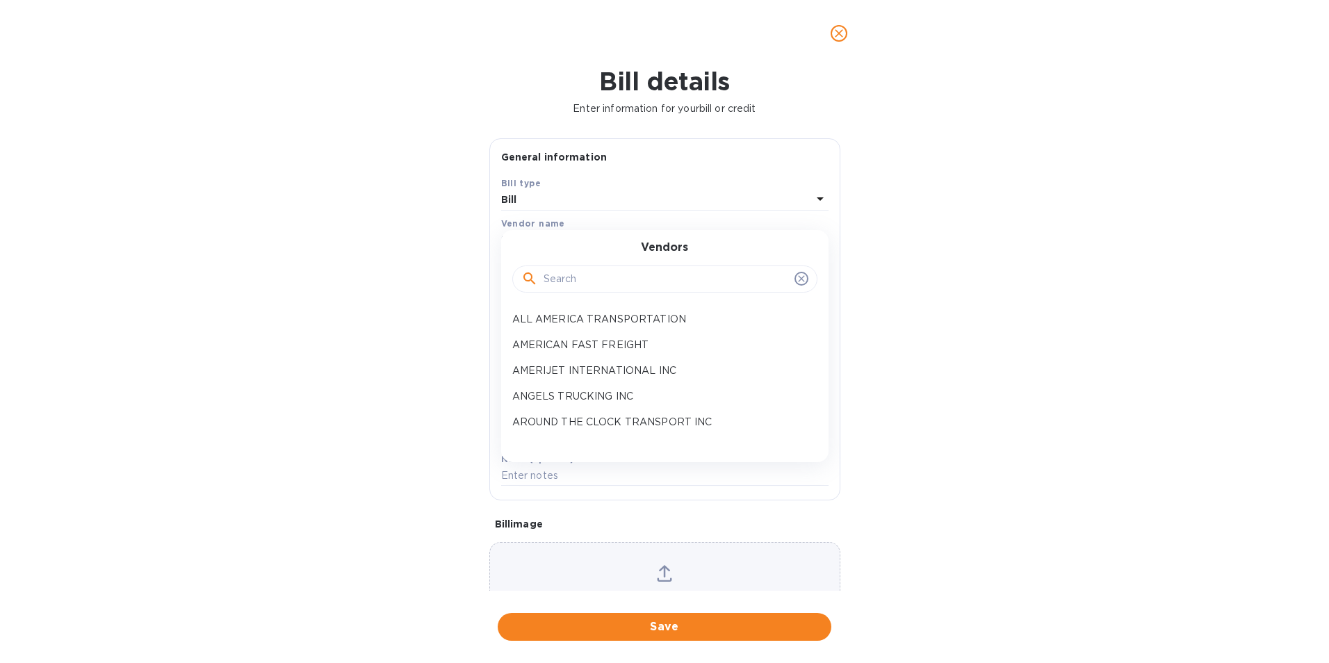
click at [607, 279] on input "text" at bounding box center [666, 279] width 245 height 21
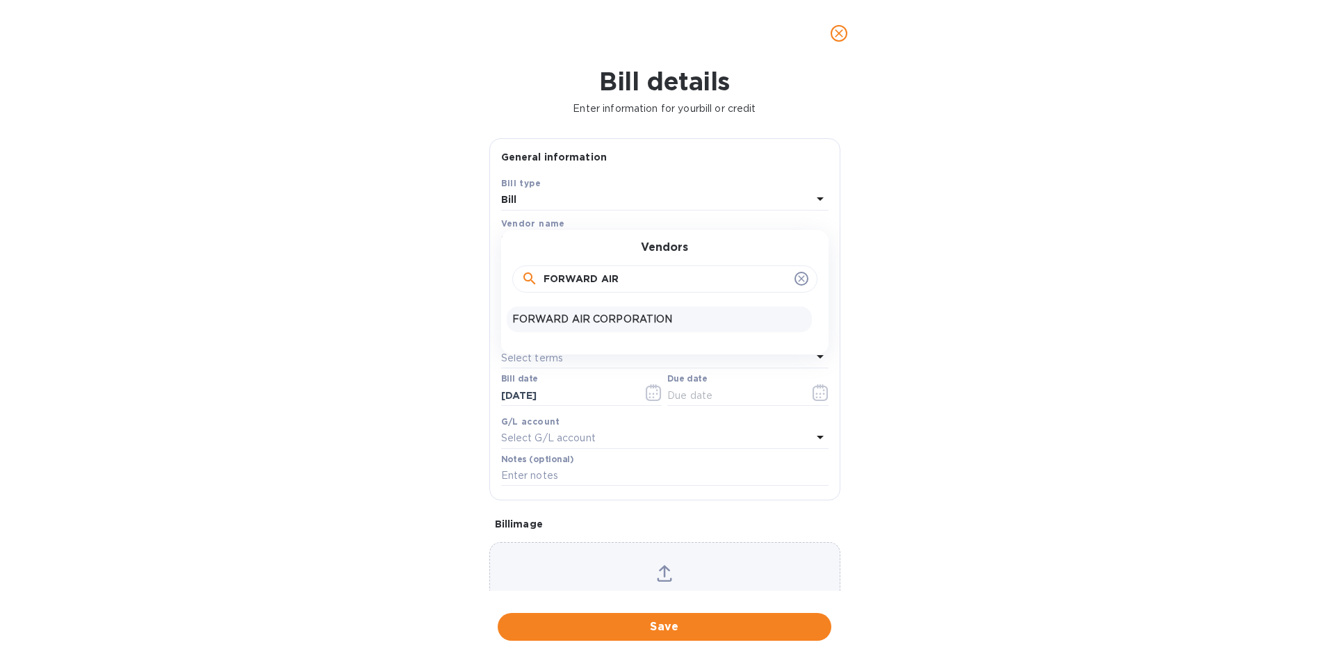
type input "FORWARD AIR"
click at [598, 328] on div "FORWARD AIR CORPORATION" at bounding box center [659, 320] width 305 height 26
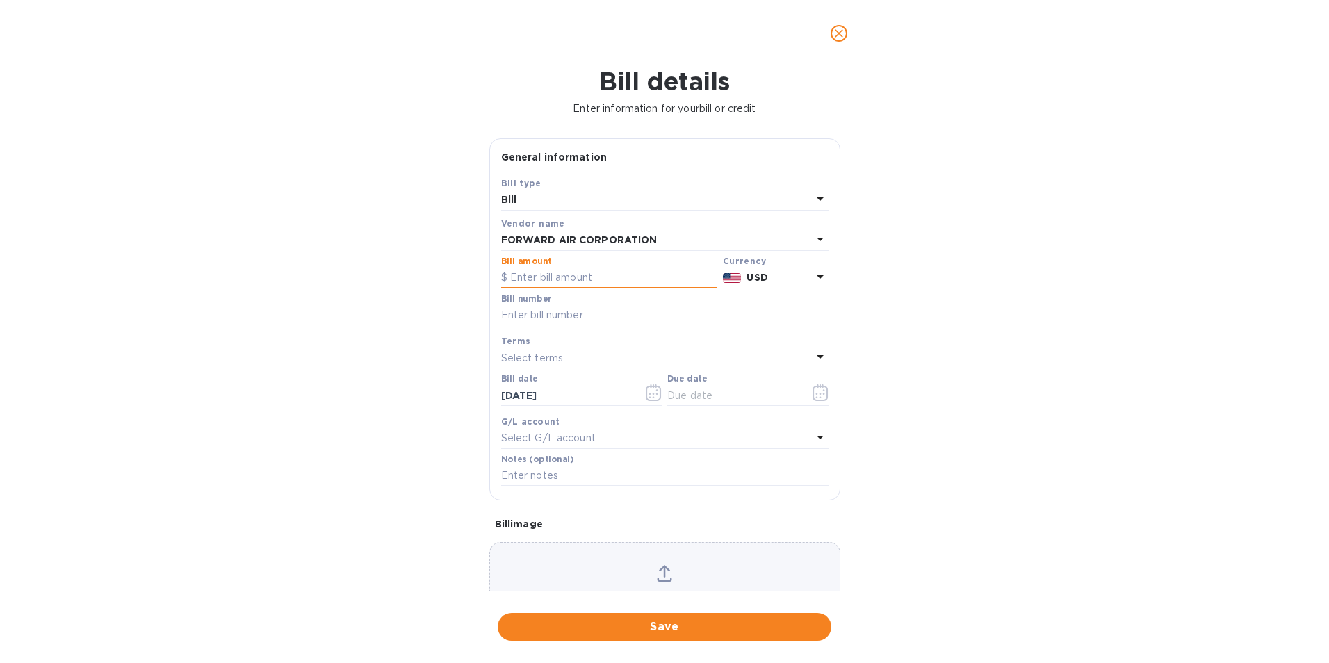
click at [589, 278] on input "text" at bounding box center [609, 278] width 216 height 21
type input "215.89"
click at [599, 311] on input "text" at bounding box center [664, 315] width 327 height 21
type input "3603260"
click at [822, 386] on icon "button" at bounding box center [821, 392] width 16 height 17
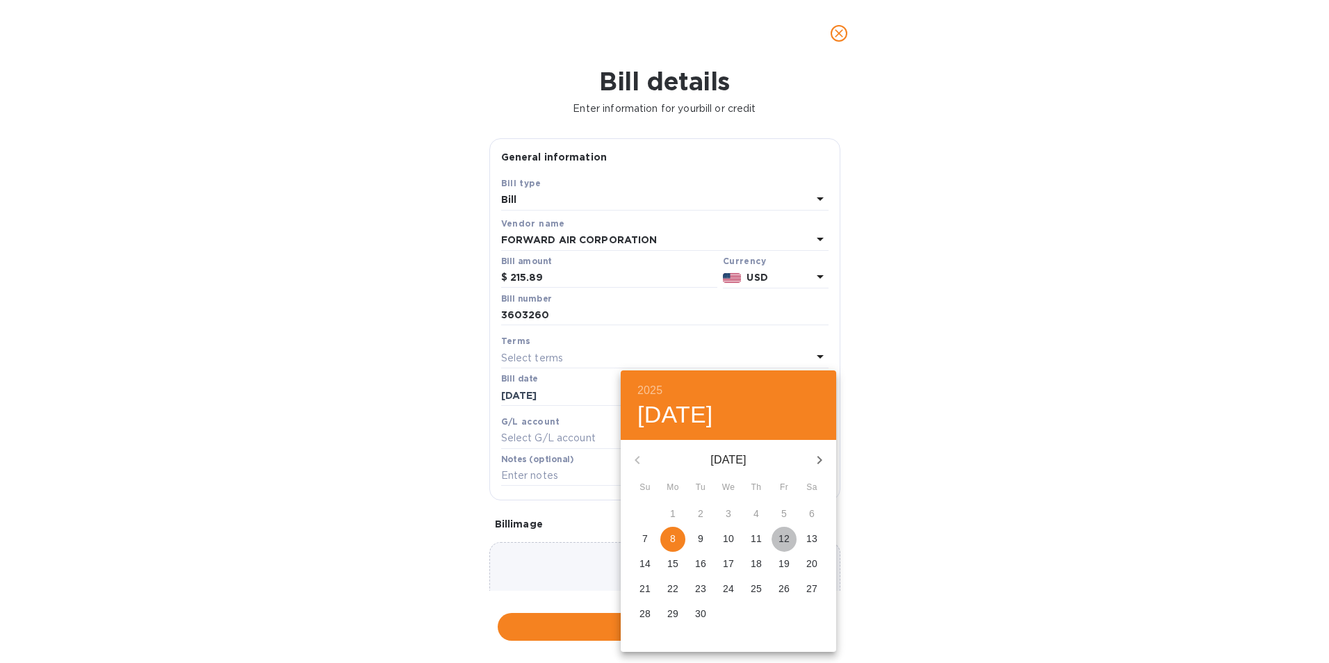
click at [782, 533] on p "12" at bounding box center [783, 539] width 11 height 14
type input "[DATE]"
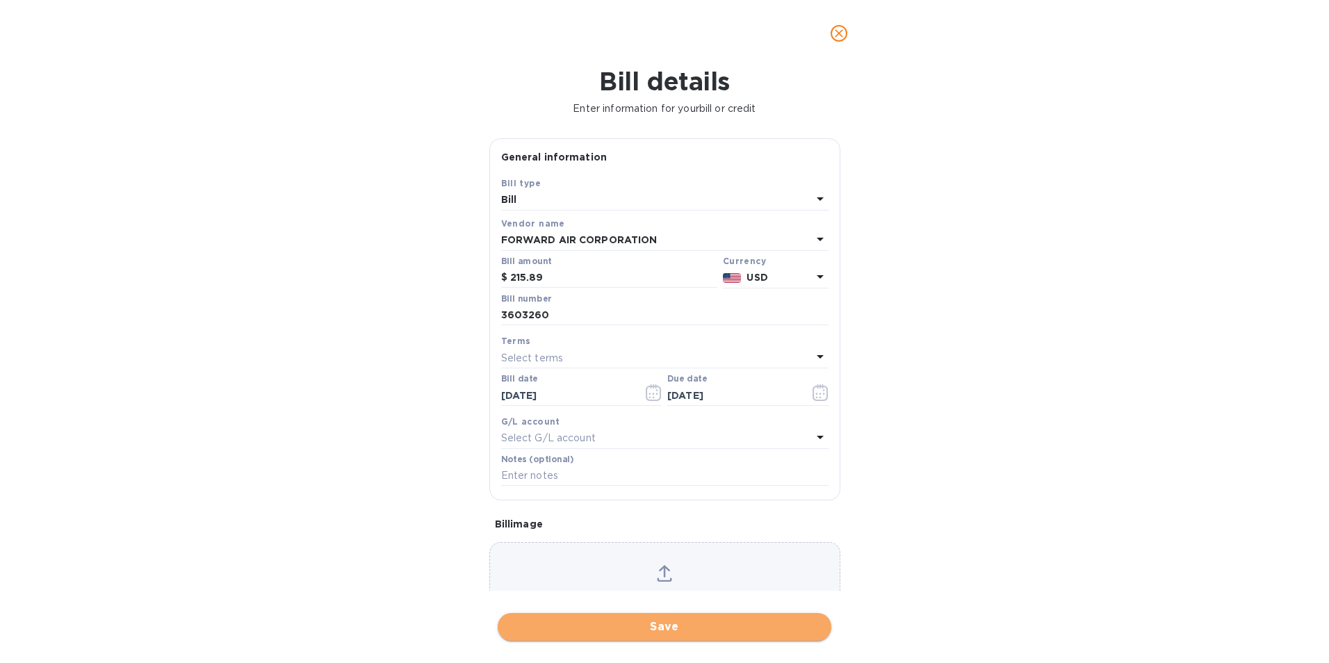
click at [690, 621] on span "Save" at bounding box center [664, 627] width 311 height 17
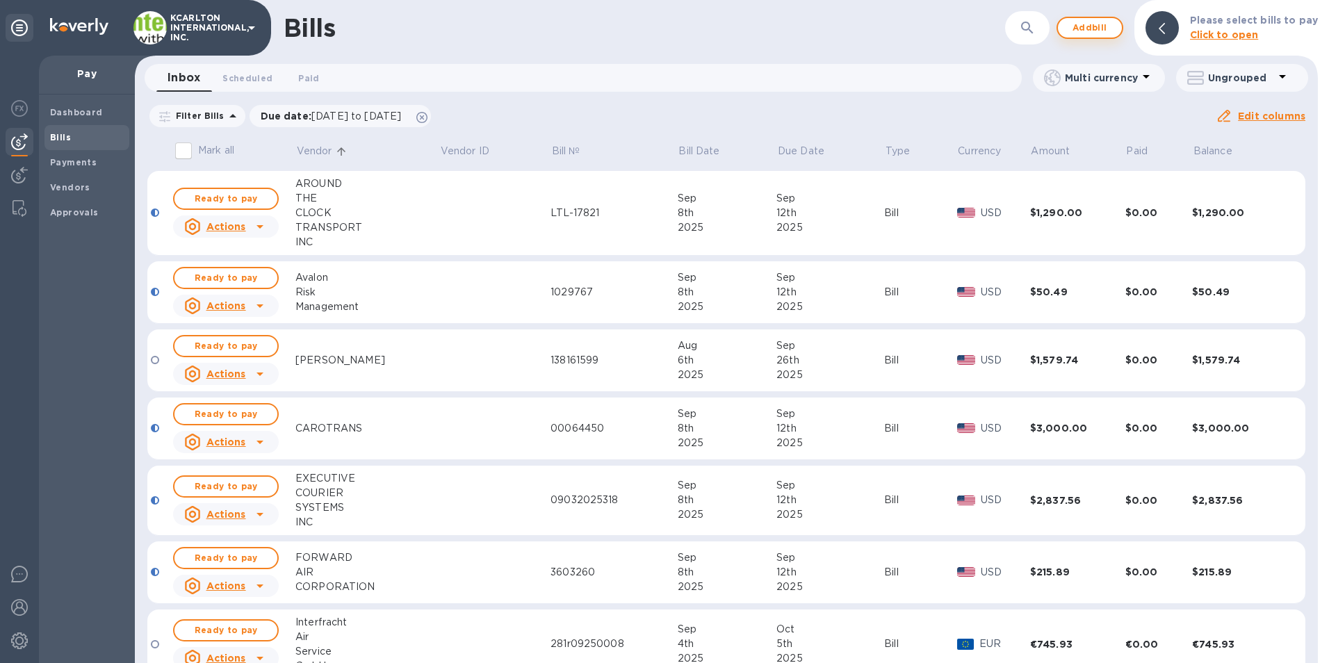
click at [1092, 22] on span "Add bill" at bounding box center [1090, 27] width 42 height 17
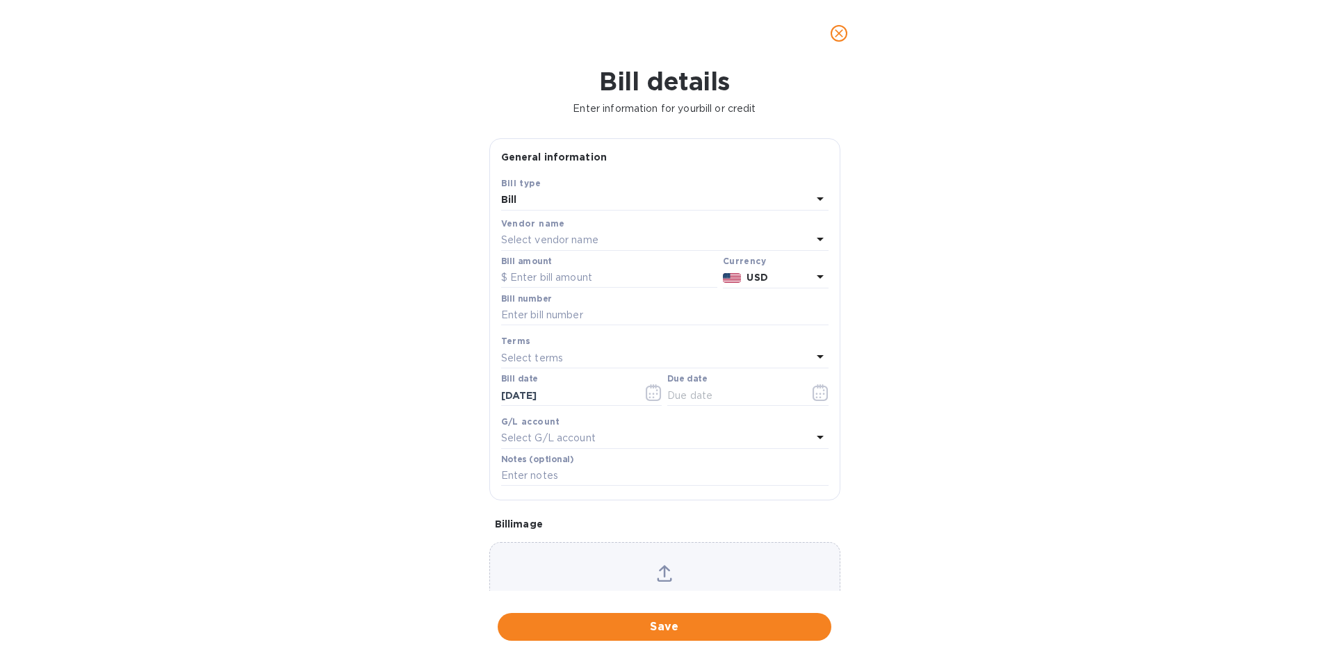
click at [550, 236] on p "Select vendor name" at bounding box center [549, 240] width 97 height 15
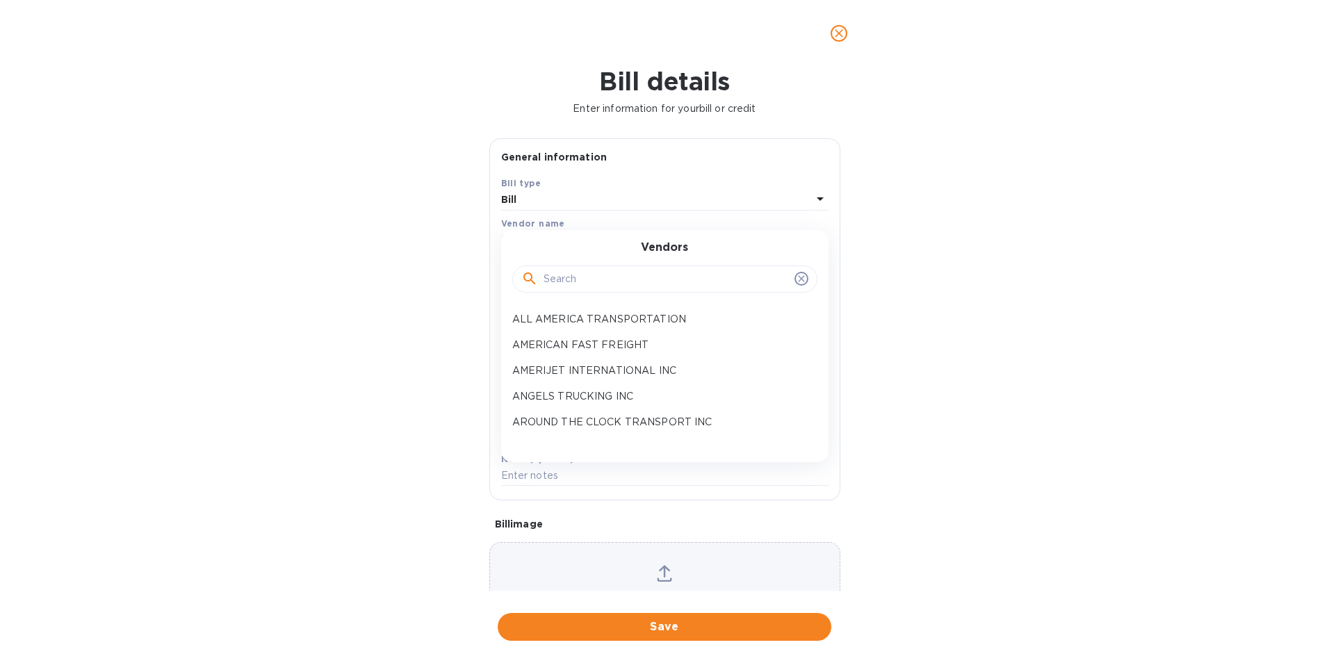
click at [560, 286] on input "text" at bounding box center [666, 279] width 245 height 21
type input "GL"
click at [565, 336] on div "GLT TRANSPORTATION GROUP" at bounding box center [659, 345] width 305 height 26
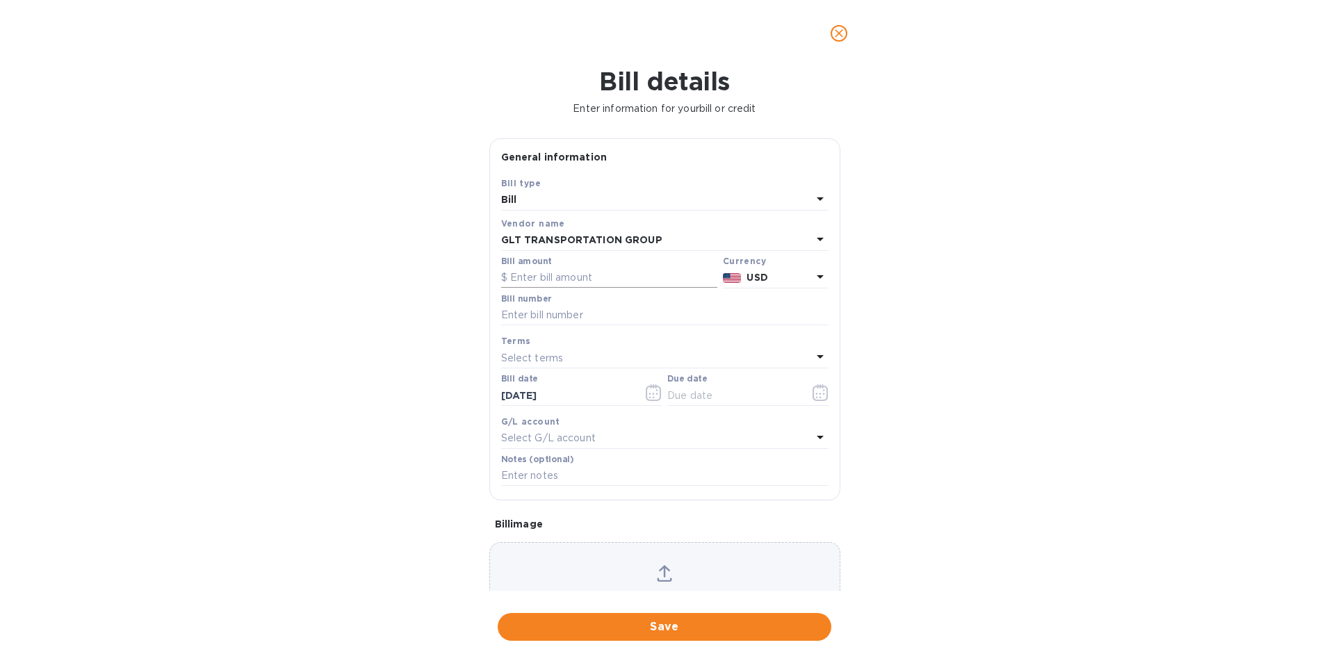
click at [575, 278] on input "text" at bounding box center [609, 278] width 216 height 21
type input "2,770.00"
click at [558, 318] on input "text" at bounding box center [664, 315] width 327 height 21
click at [569, 315] on input "01078757," at bounding box center [664, 315] width 327 height 21
type input "01078757, 01078755"
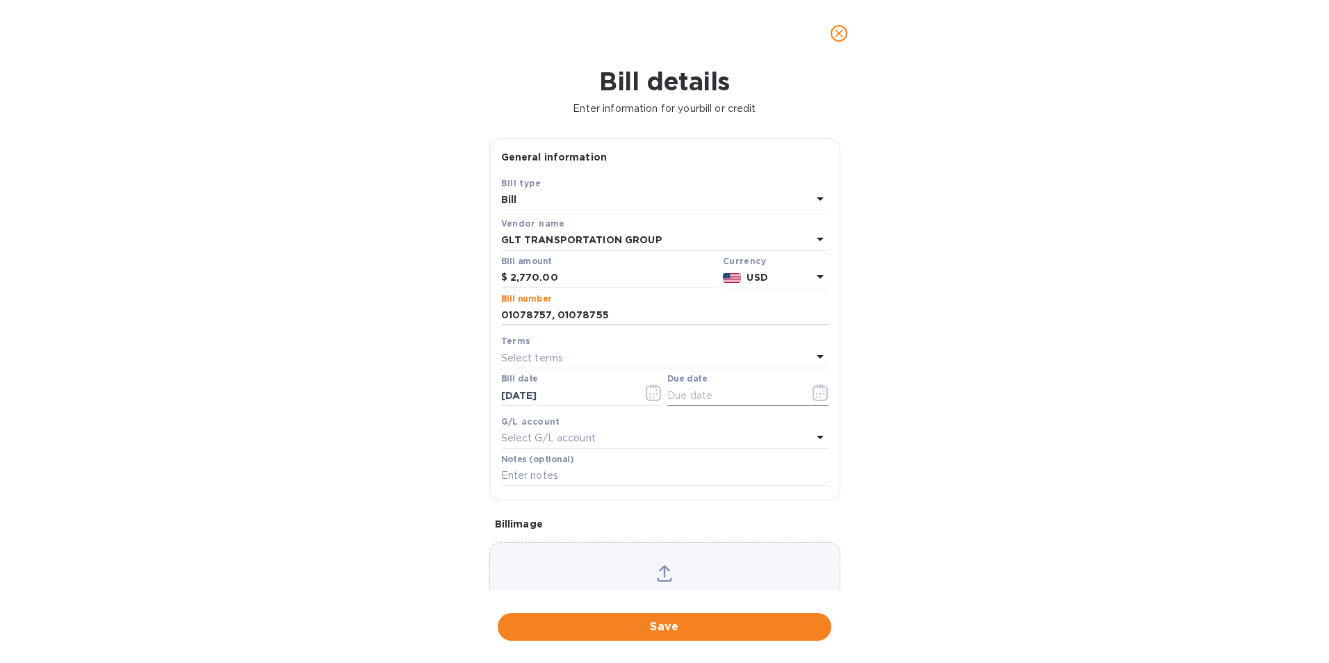
click at [813, 394] on icon "button" at bounding box center [821, 392] width 16 height 17
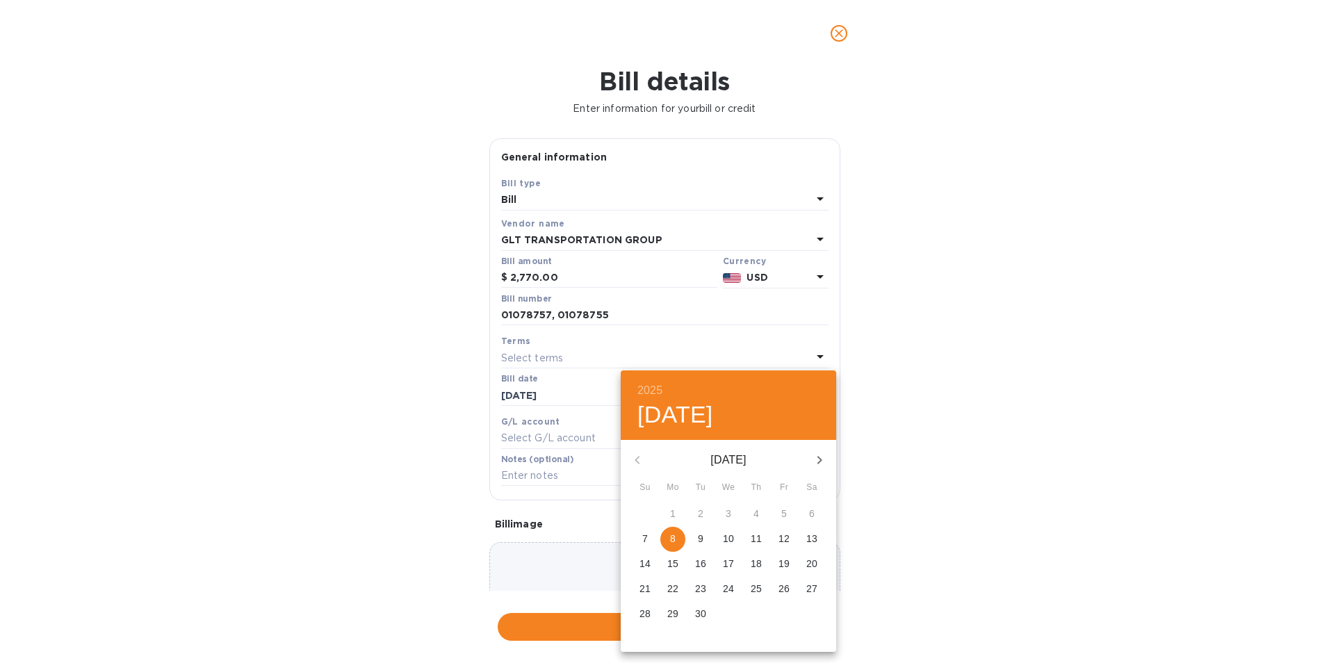
click at [785, 540] on p "12" at bounding box center [783, 539] width 11 height 14
type input "[DATE]"
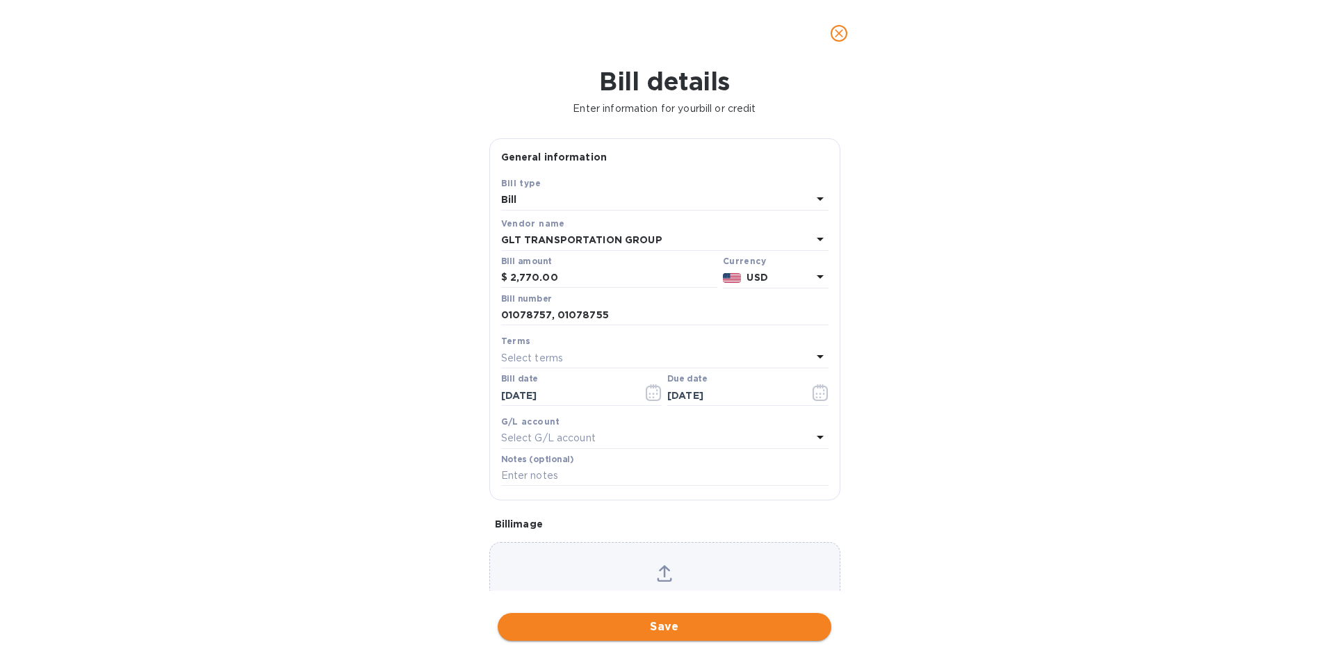
click at [696, 623] on span "Save" at bounding box center [664, 627] width 311 height 17
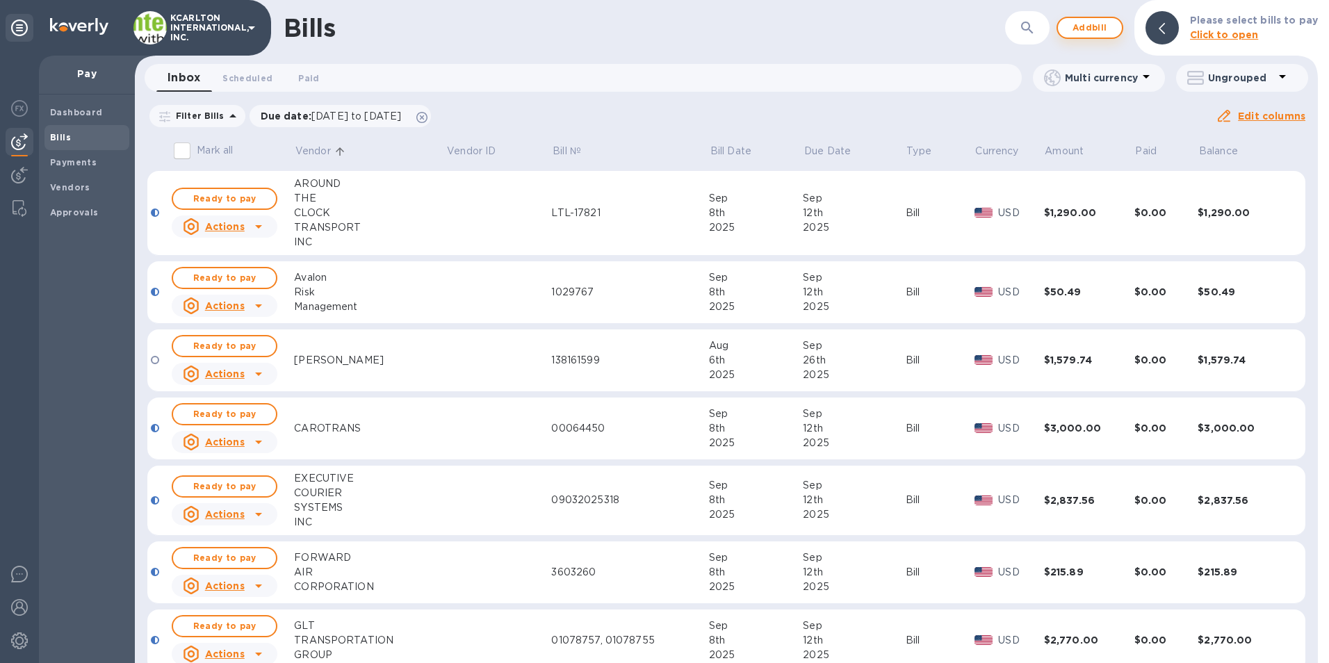
click at [1075, 27] on span "Add bill" at bounding box center [1090, 27] width 42 height 17
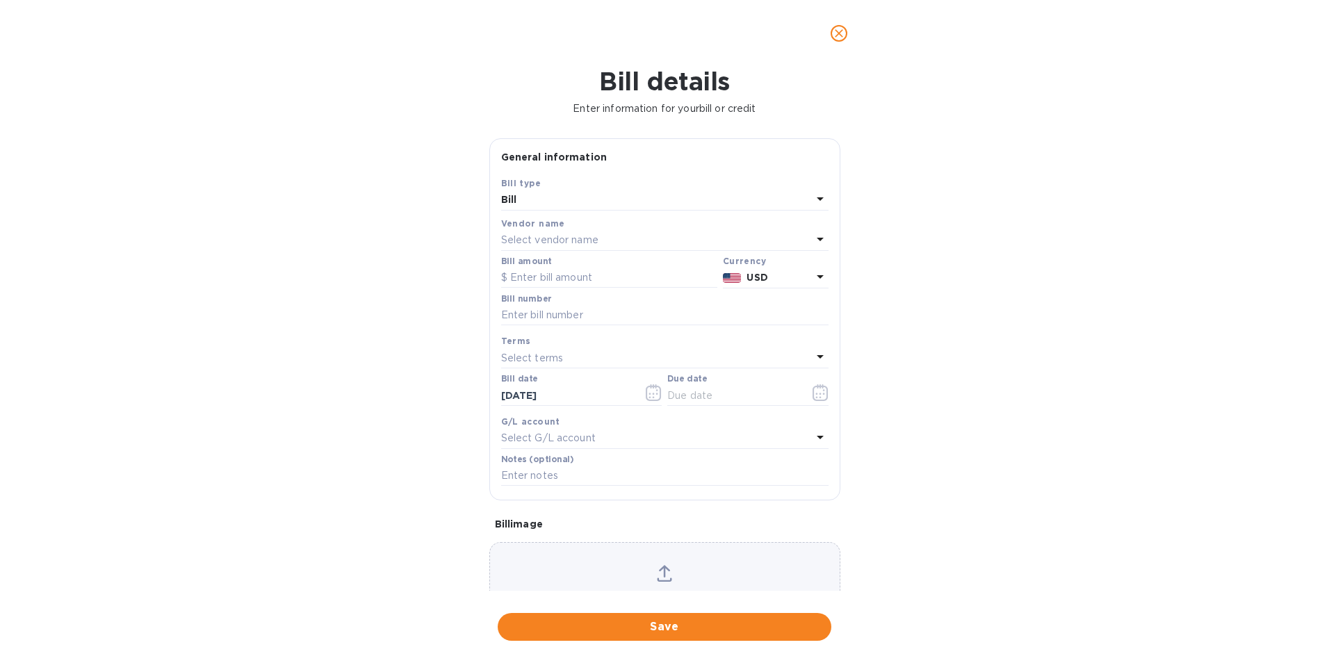
click at [512, 235] on p "Select vendor name" at bounding box center [549, 240] width 97 height 15
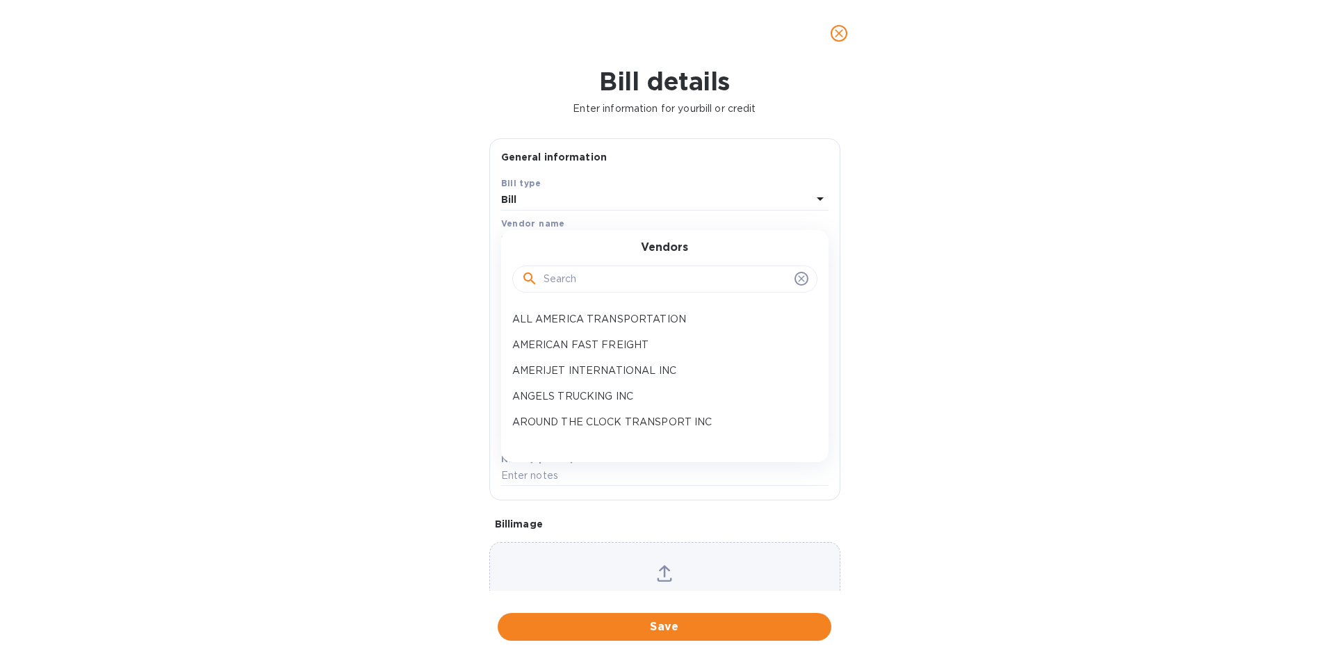
click at [551, 281] on input "text" at bounding box center [666, 279] width 245 height 21
type input "HEAT EXPRESS"
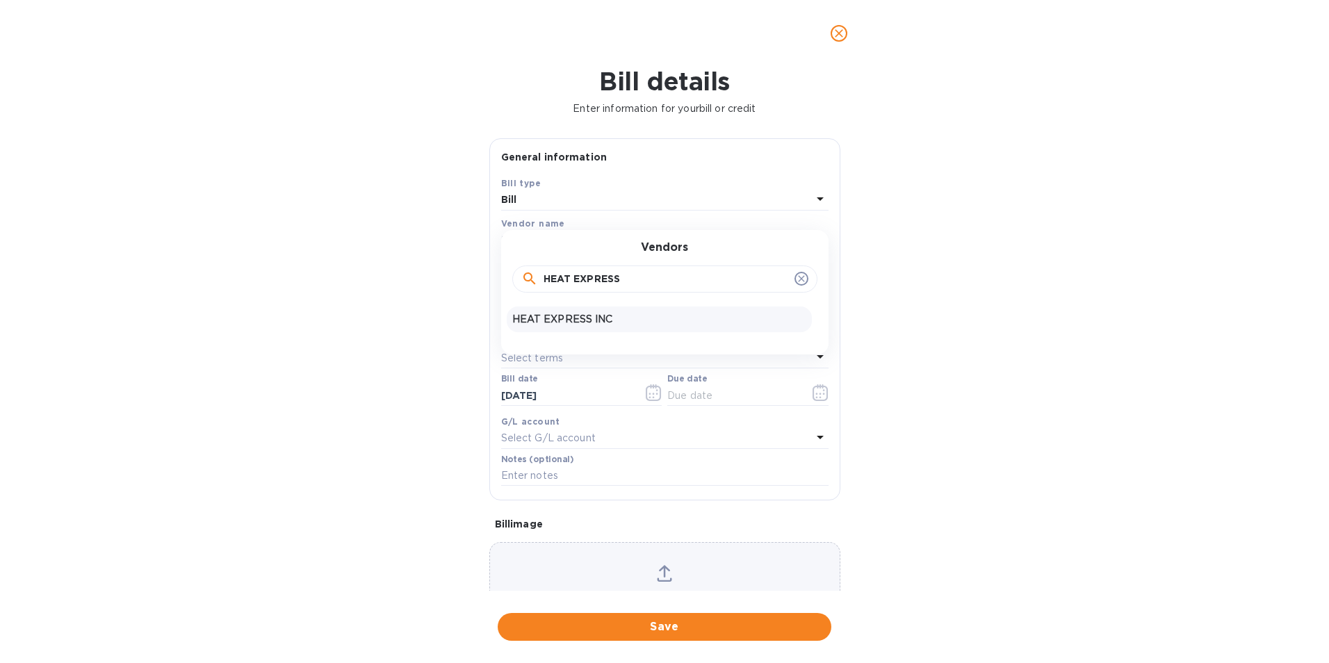
click at [567, 316] on p "HEAT EXPRESS INC" at bounding box center [659, 319] width 294 height 15
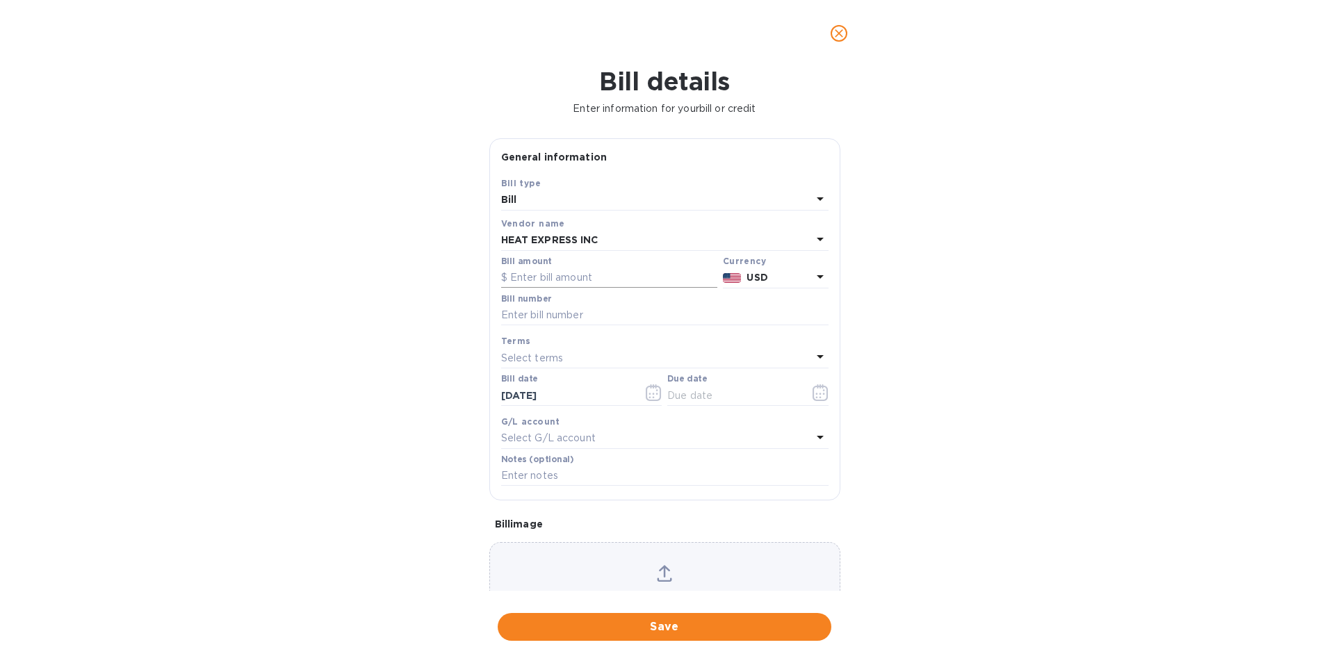
click at [569, 279] on input "text" at bounding box center [609, 278] width 216 height 21
type input "181.00"
click at [553, 312] on input "text" at bounding box center [664, 315] width 327 height 21
type input "167784"
click at [813, 392] on icon "button" at bounding box center [821, 392] width 16 height 17
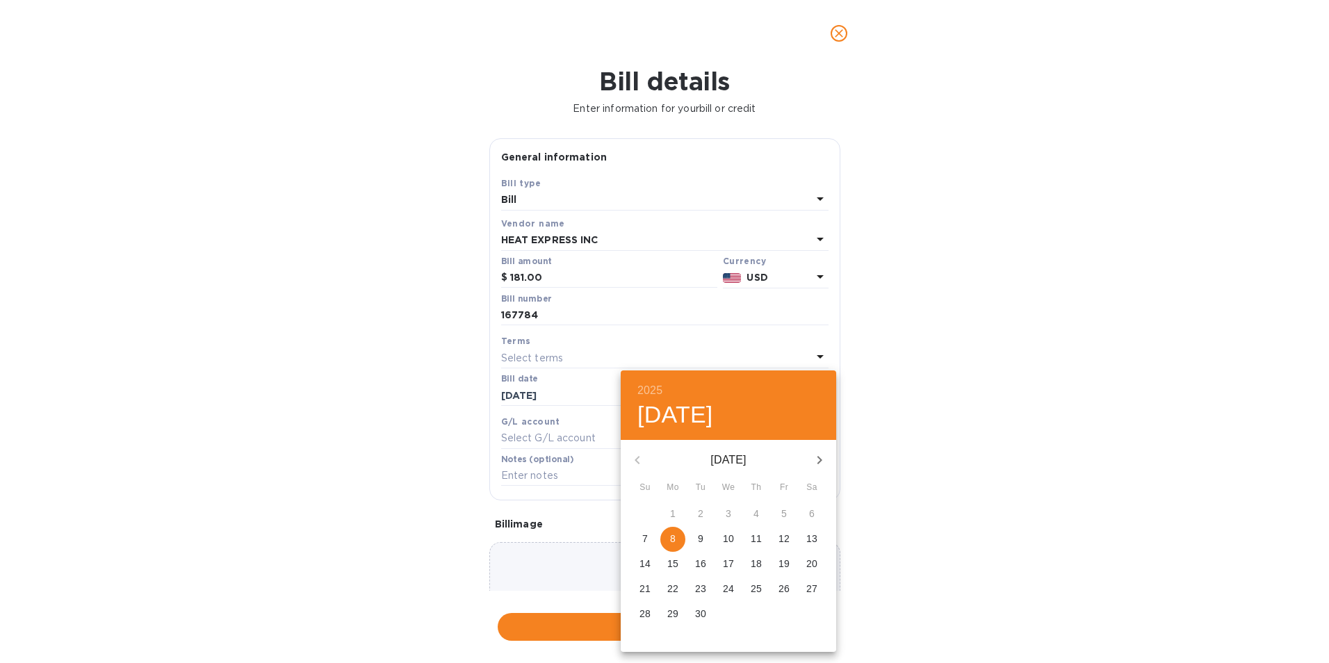
click at [787, 532] on p "12" at bounding box center [783, 539] width 11 height 14
type input "[DATE]"
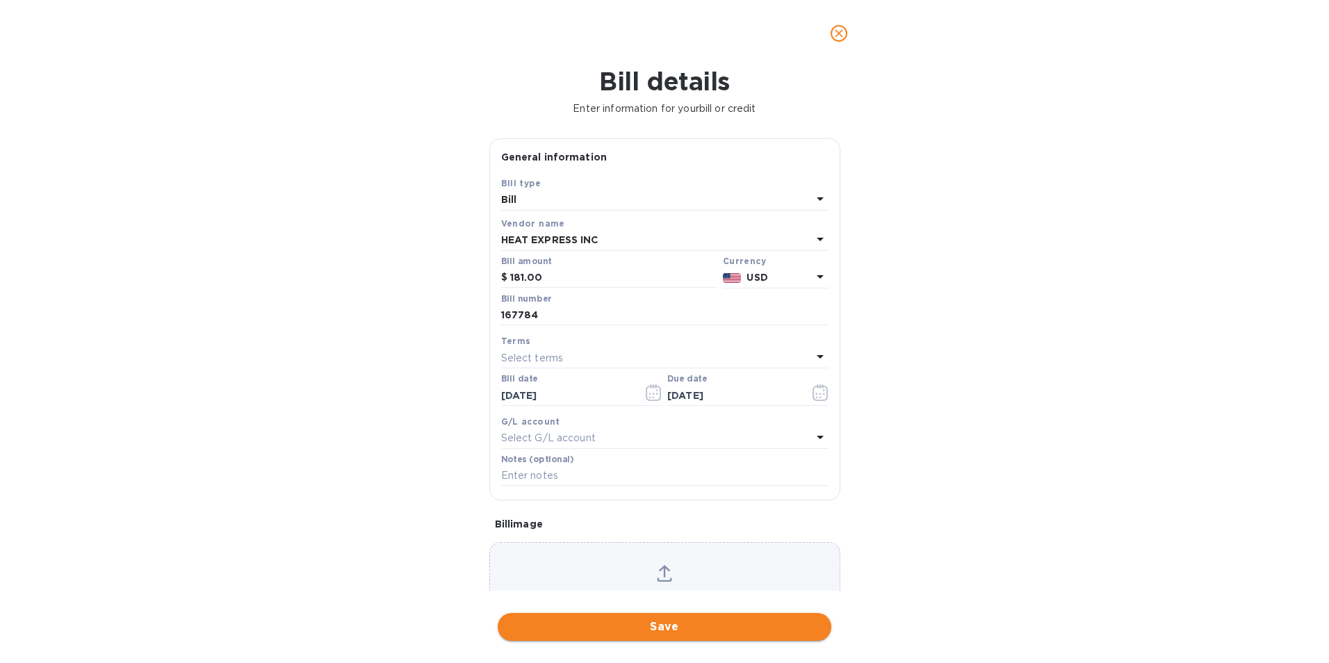
click at [658, 624] on span "Save" at bounding box center [664, 627] width 311 height 17
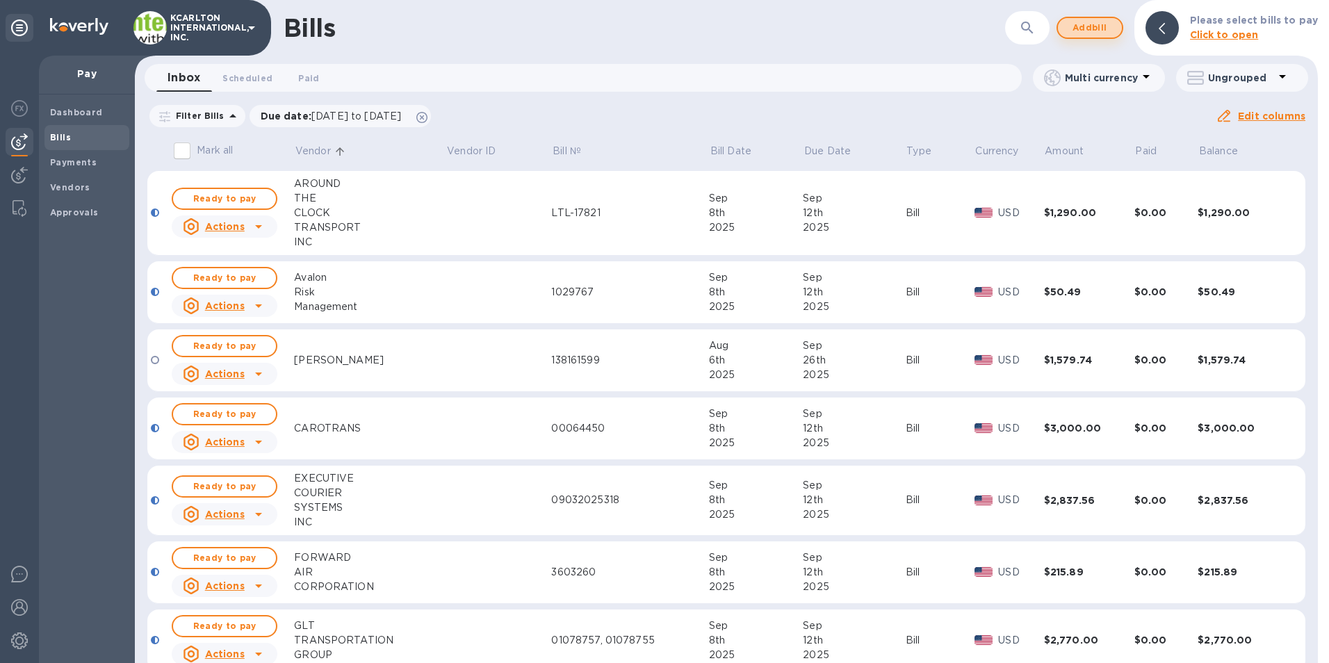
click at [1093, 30] on span "Add bill" at bounding box center [1090, 27] width 42 height 17
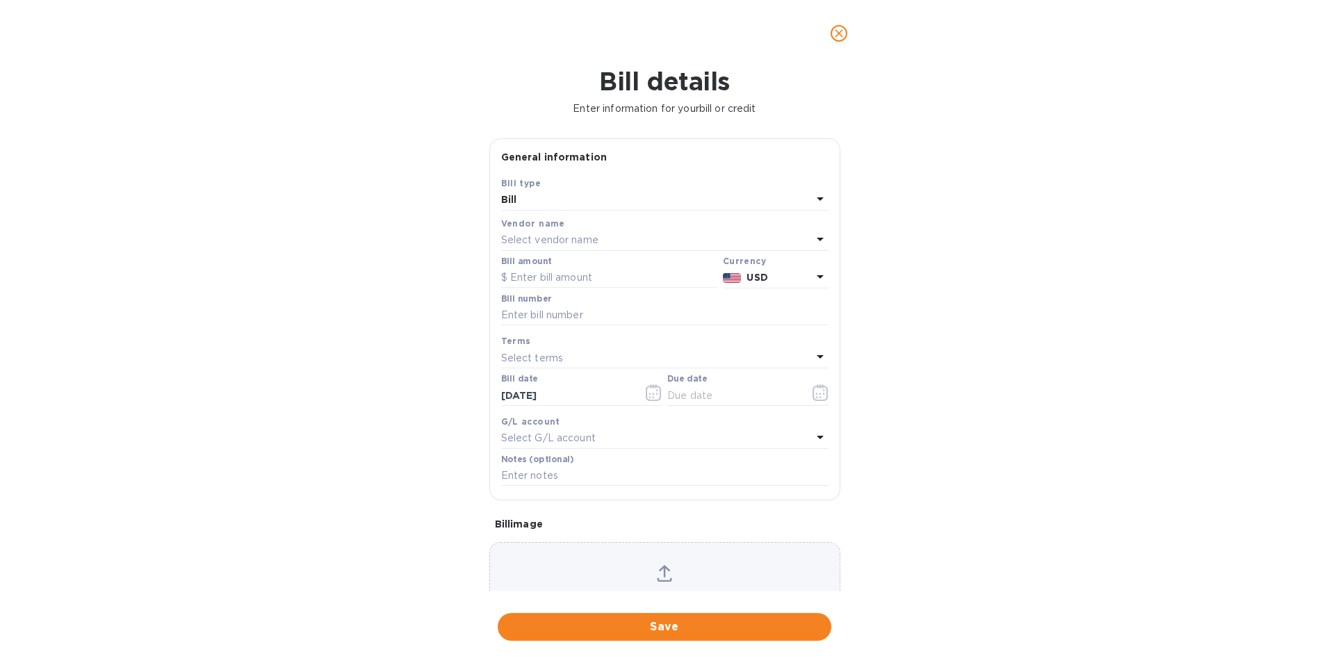
click at [530, 238] on p "Select vendor name" at bounding box center [549, 240] width 97 height 15
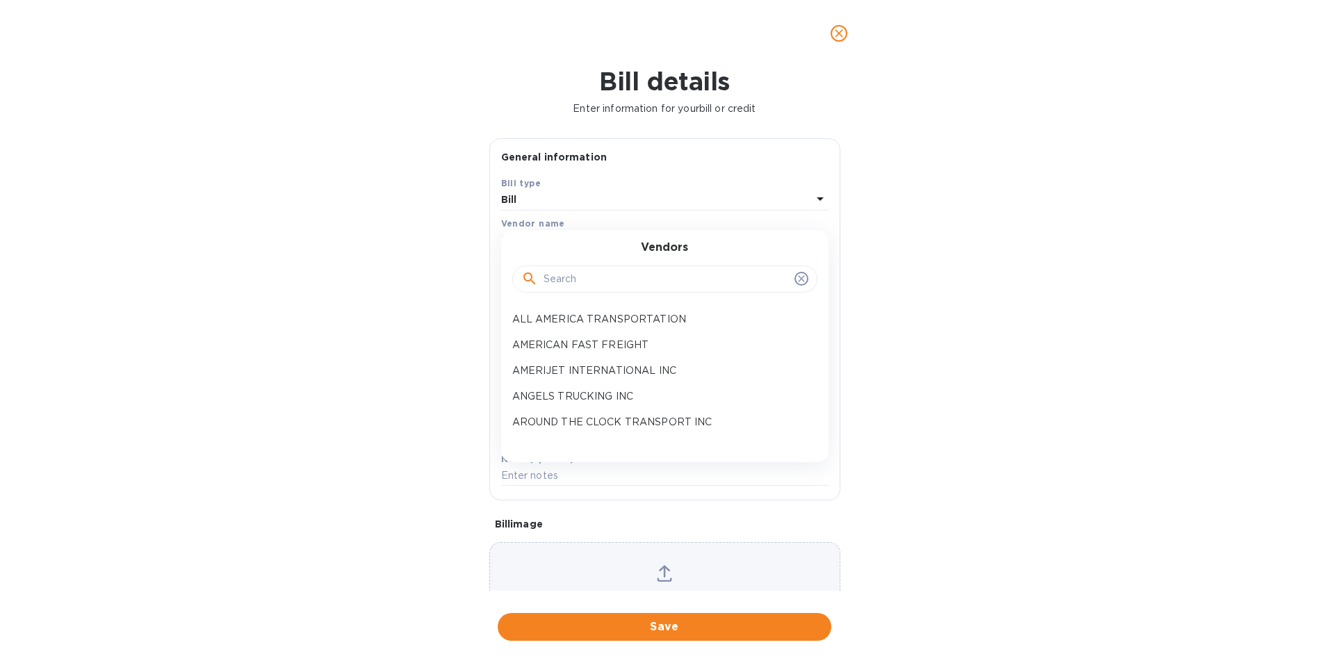
click at [546, 279] on input "text" at bounding box center [666, 279] width 245 height 21
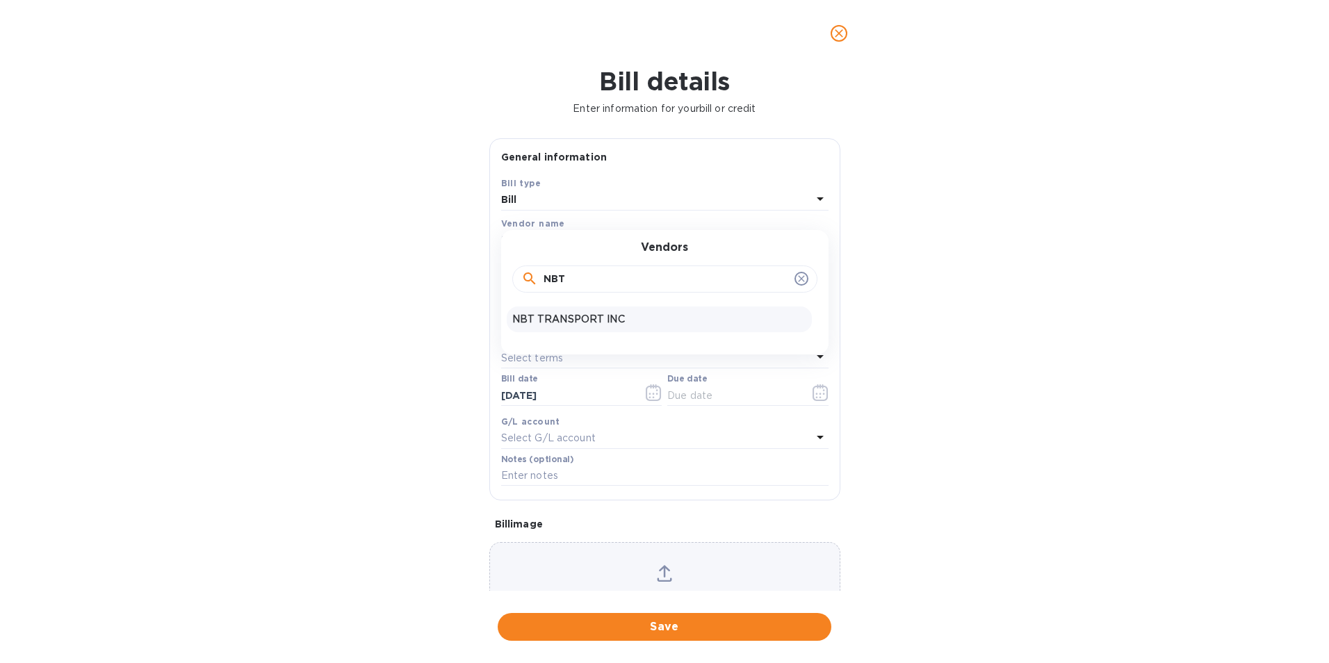
type input "NBT"
click at [554, 313] on p "NBT TRANSPORT INC" at bounding box center [659, 319] width 294 height 15
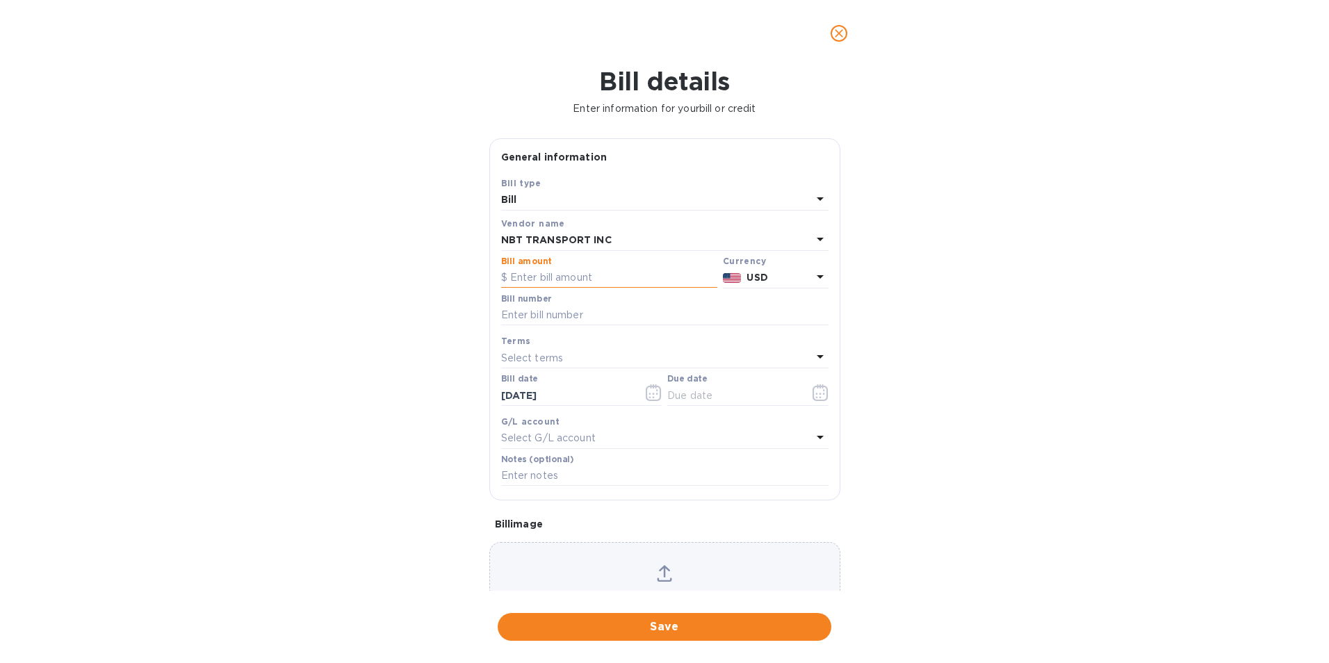
click at [564, 278] on input "text" at bounding box center [609, 278] width 216 height 21
type input "1,255.00"
click at [532, 359] on p "Select terms" at bounding box center [532, 358] width 63 height 15
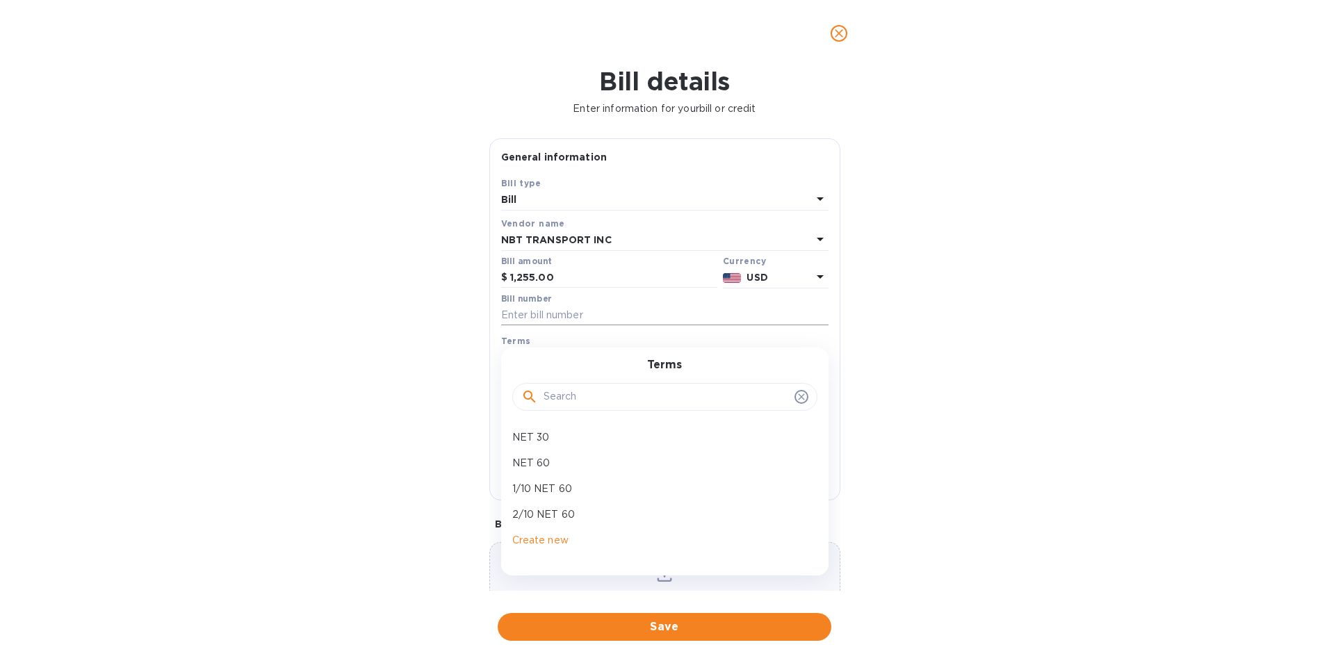
click at [544, 309] on input "text" at bounding box center [664, 315] width 327 height 21
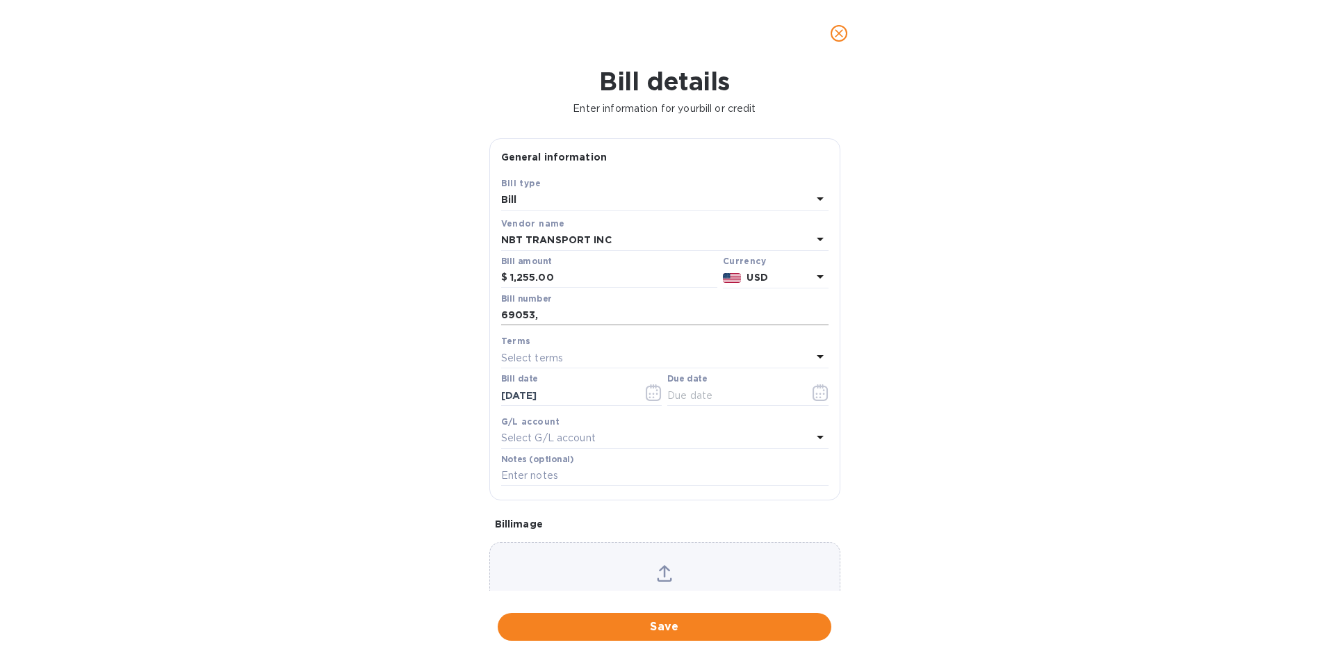
click at [565, 317] on input "69053," at bounding box center [664, 315] width 327 height 21
type input "69053, 69100"
click at [813, 390] on icon "button" at bounding box center [821, 392] width 16 height 17
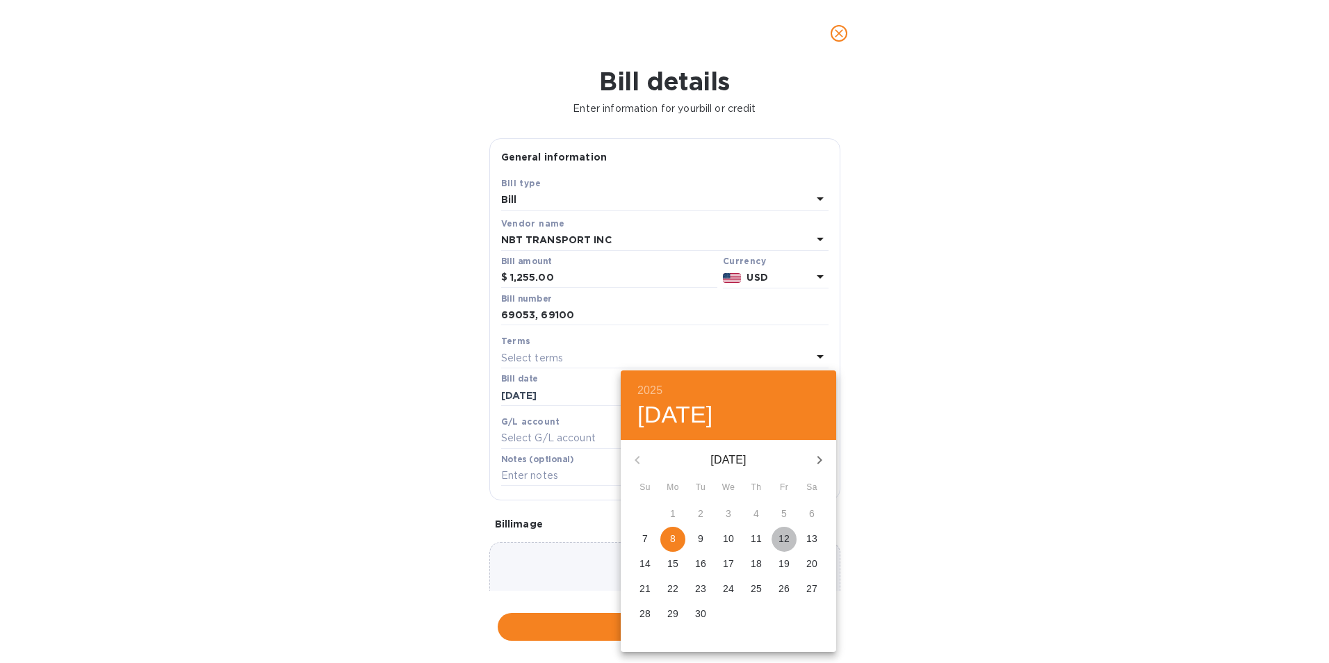
click at [783, 540] on p "12" at bounding box center [783, 539] width 11 height 14
type input "[DATE]"
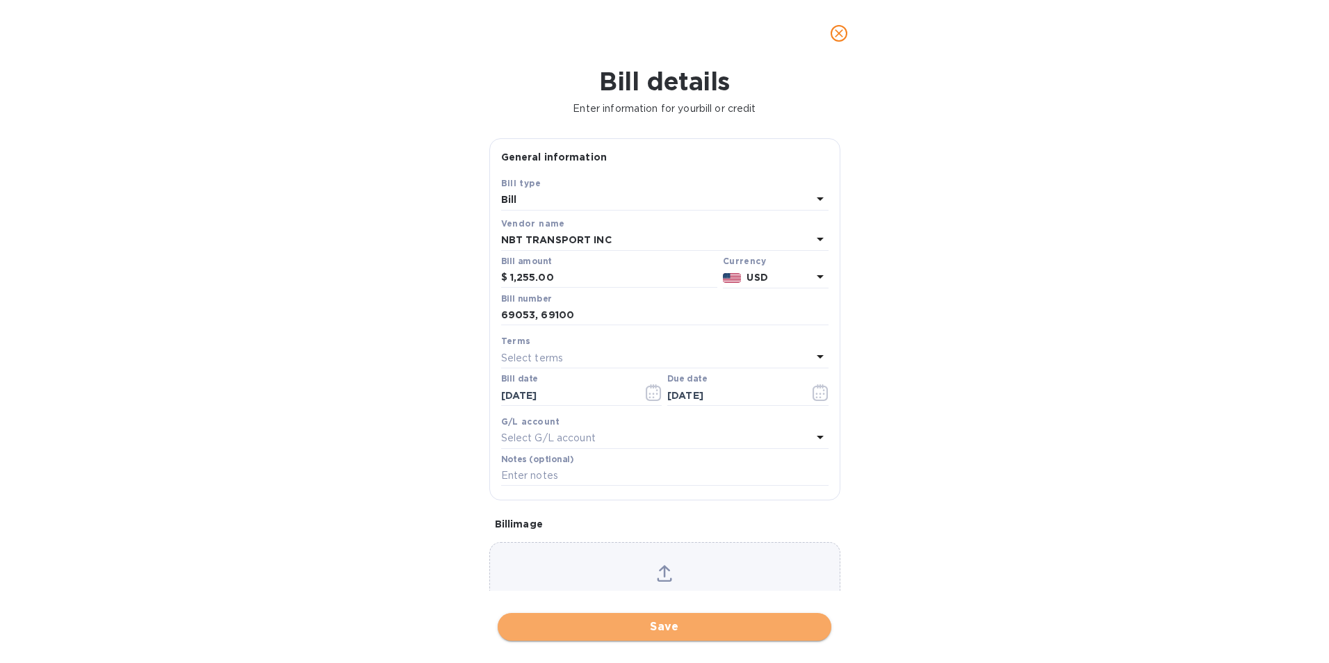
click at [750, 621] on span "Save" at bounding box center [664, 627] width 311 height 17
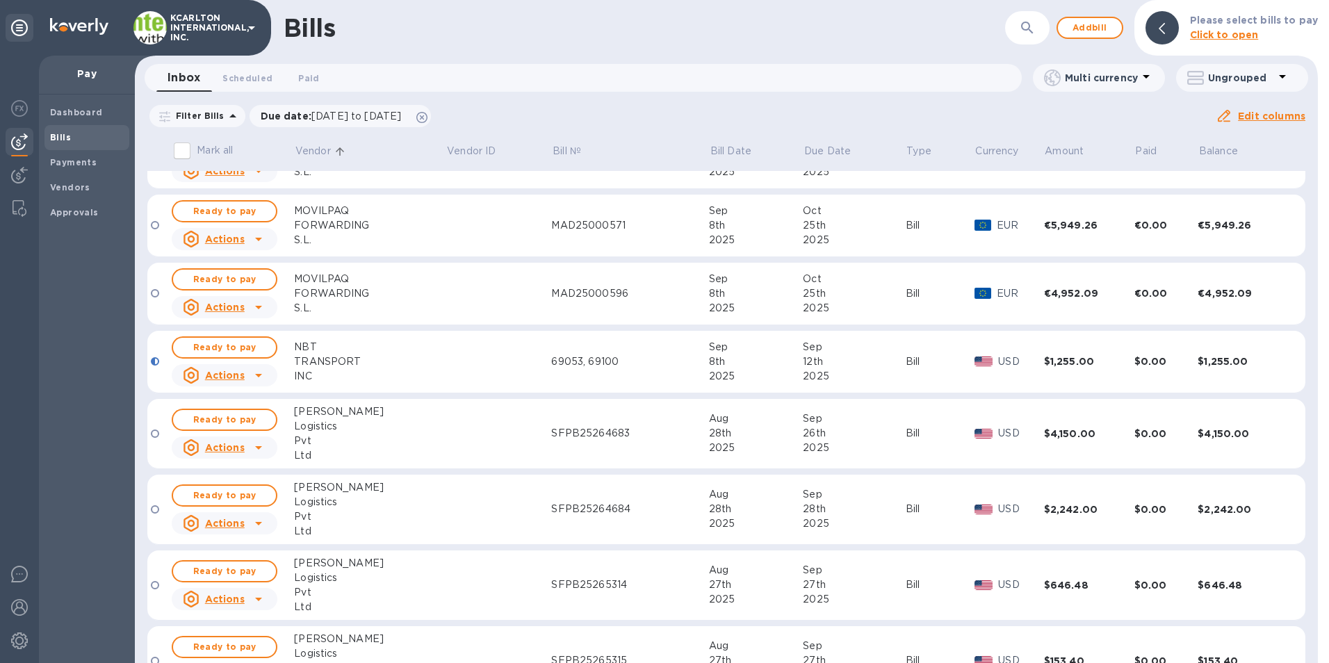
scroll to position [904, 0]
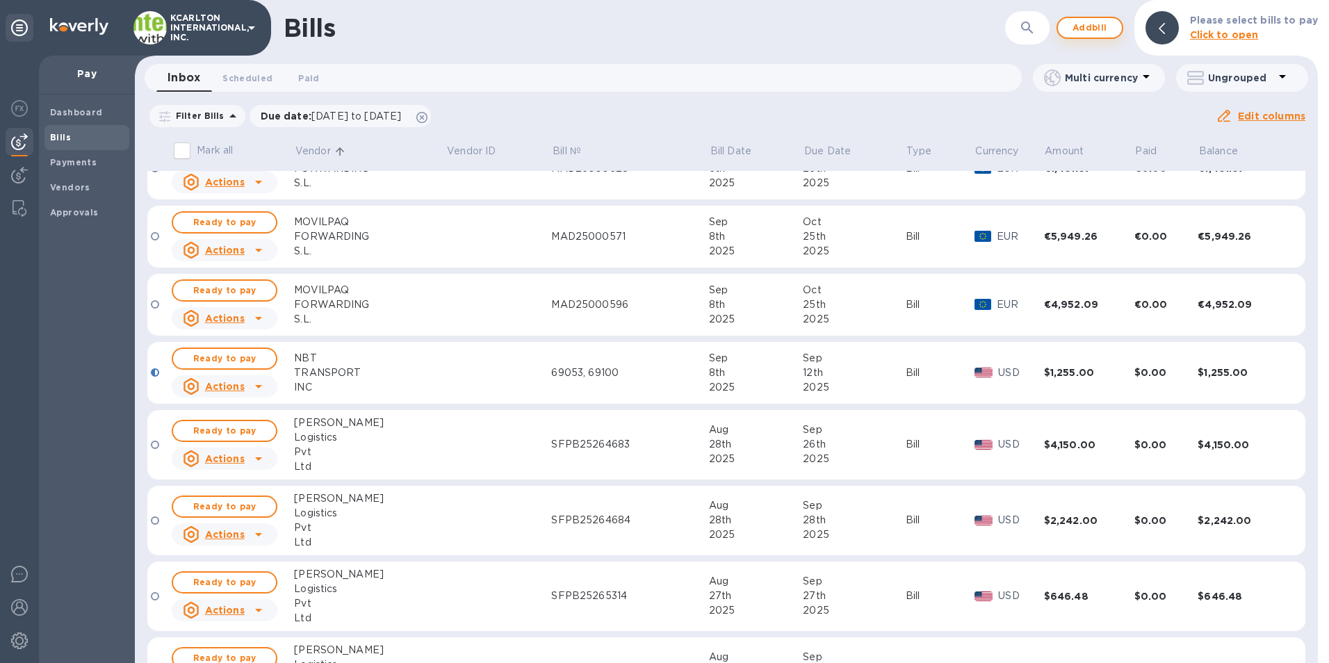
click at [1082, 26] on span "Add bill" at bounding box center [1090, 27] width 42 height 17
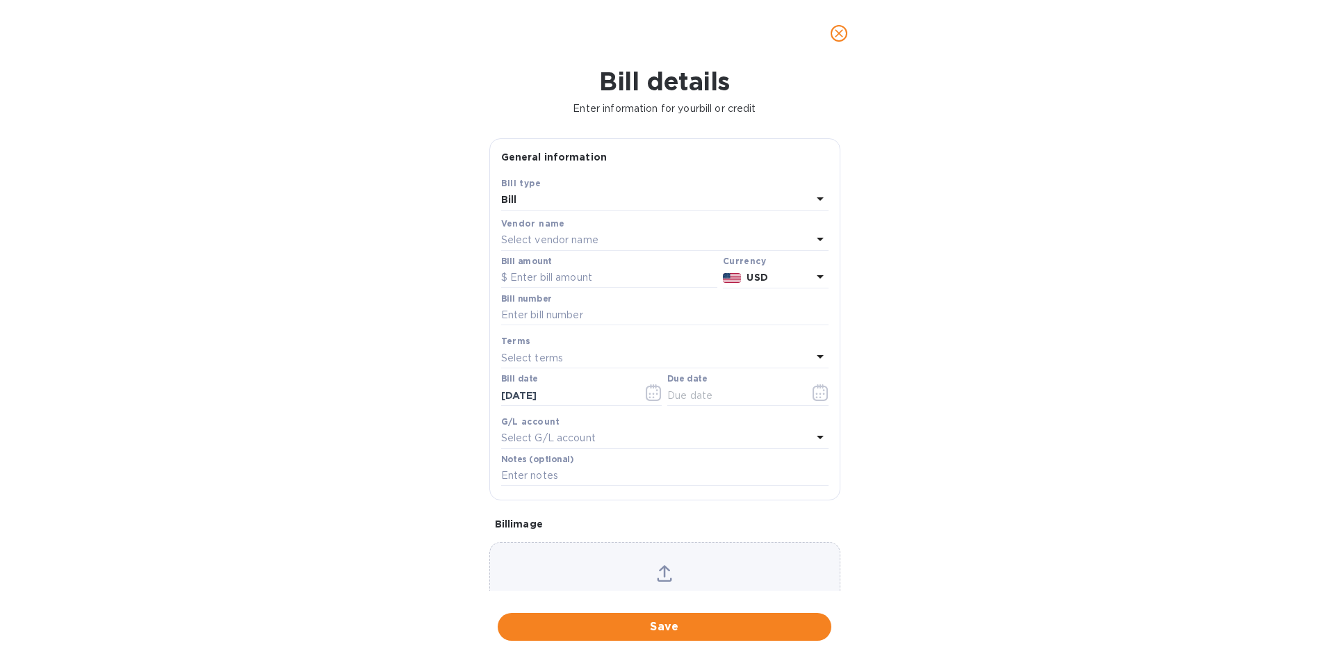
click at [533, 242] on p "Select vendor name" at bounding box center [549, 240] width 97 height 15
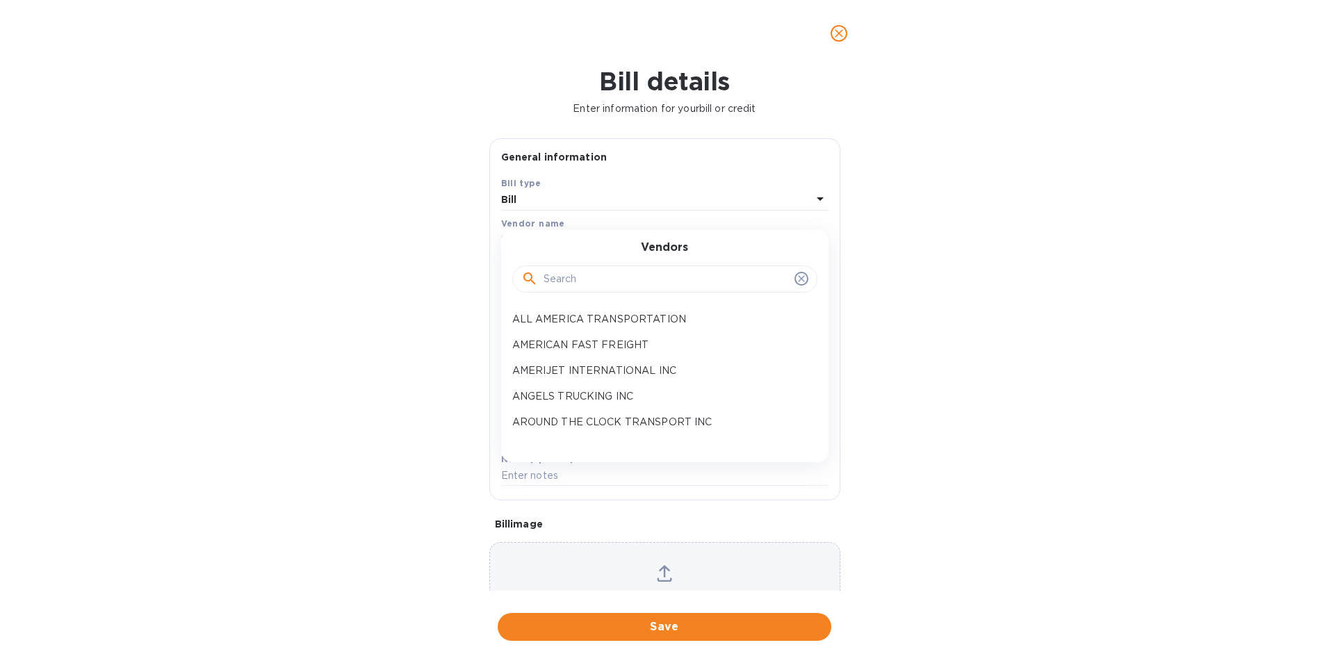
click at [549, 284] on input "text" at bounding box center [666, 279] width 245 height 21
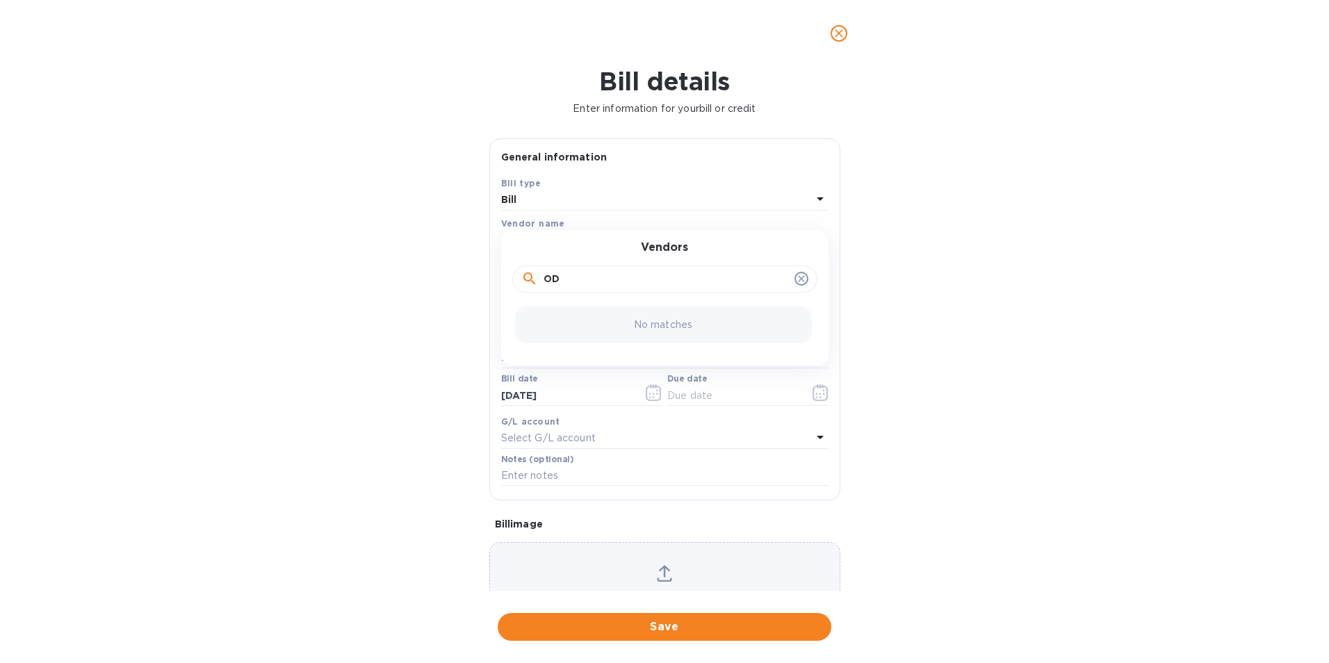
type input "O"
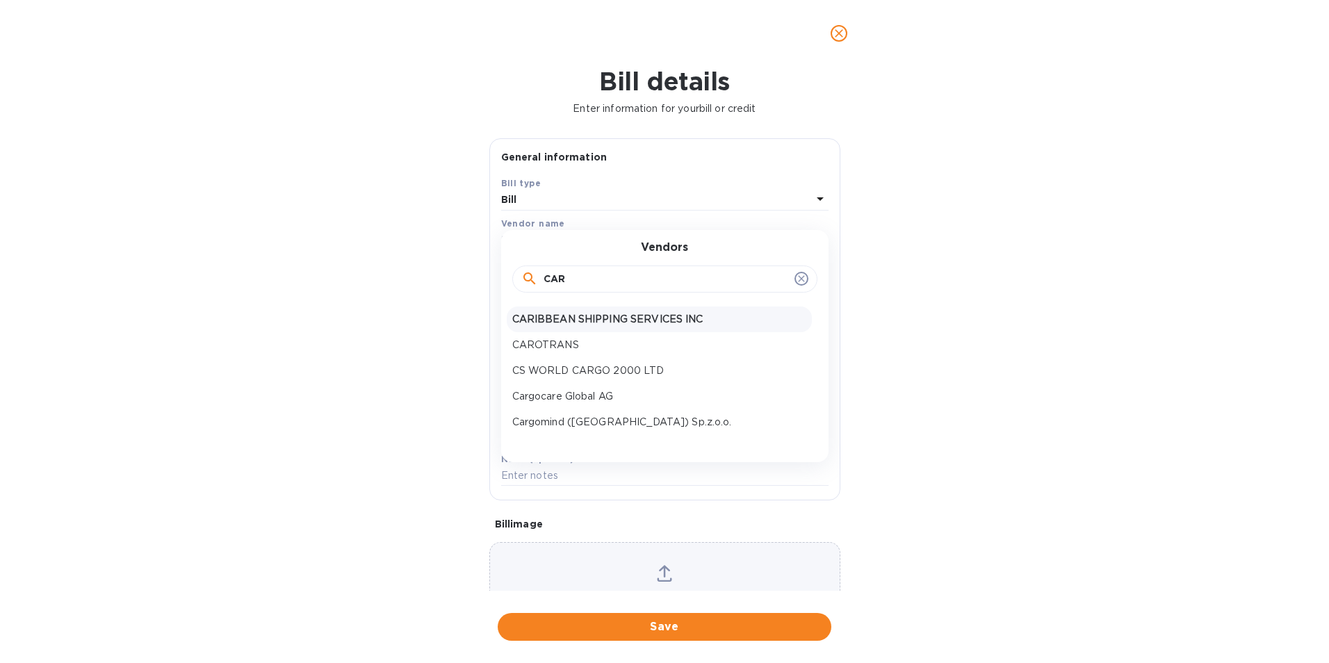
type input "CAR"
click at [582, 311] on div "CARIBBEAN SHIPPING SERVICES INC" at bounding box center [659, 320] width 305 height 26
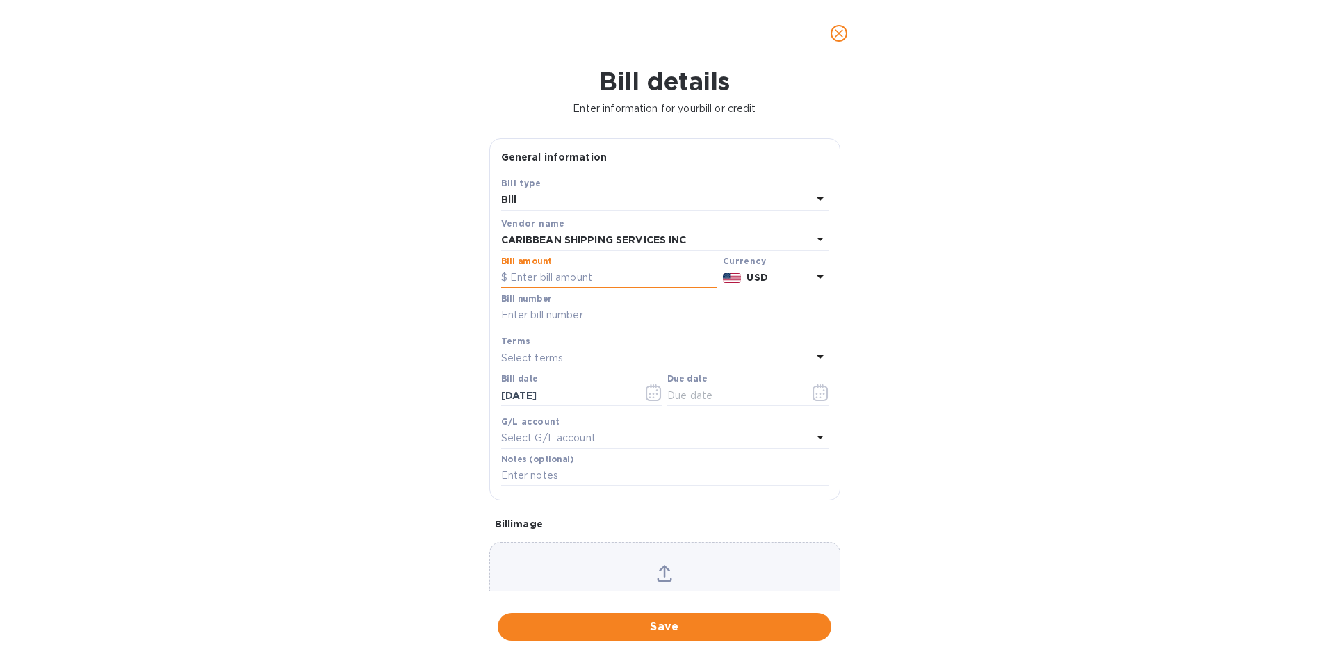
click at [576, 281] on input "text" at bounding box center [609, 278] width 216 height 21
type input "14,874.78"
click at [565, 311] on input "text" at bounding box center [664, 315] width 327 height 21
click at [501, 319] on input "text" at bounding box center [664, 315] width 327 height 21
click at [594, 309] on input "F0056074," at bounding box center [664, 315] width 327 height 21
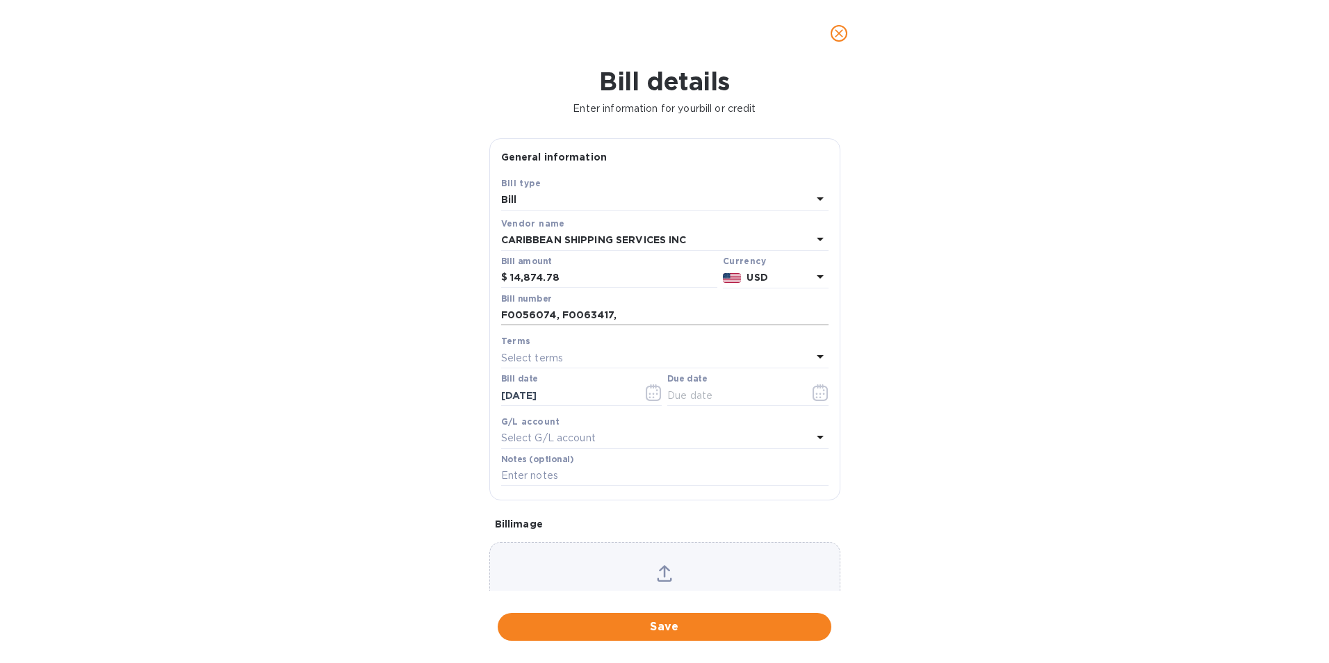
click at [660, 310] on input "F0056074, F0063417," at bounding box center [664, 315] width 327 height 21
type input "F0056074, F0063417, K0096753"
click at [805, 391] on button "button" at bounding box center [820, 392] width 33 height 33
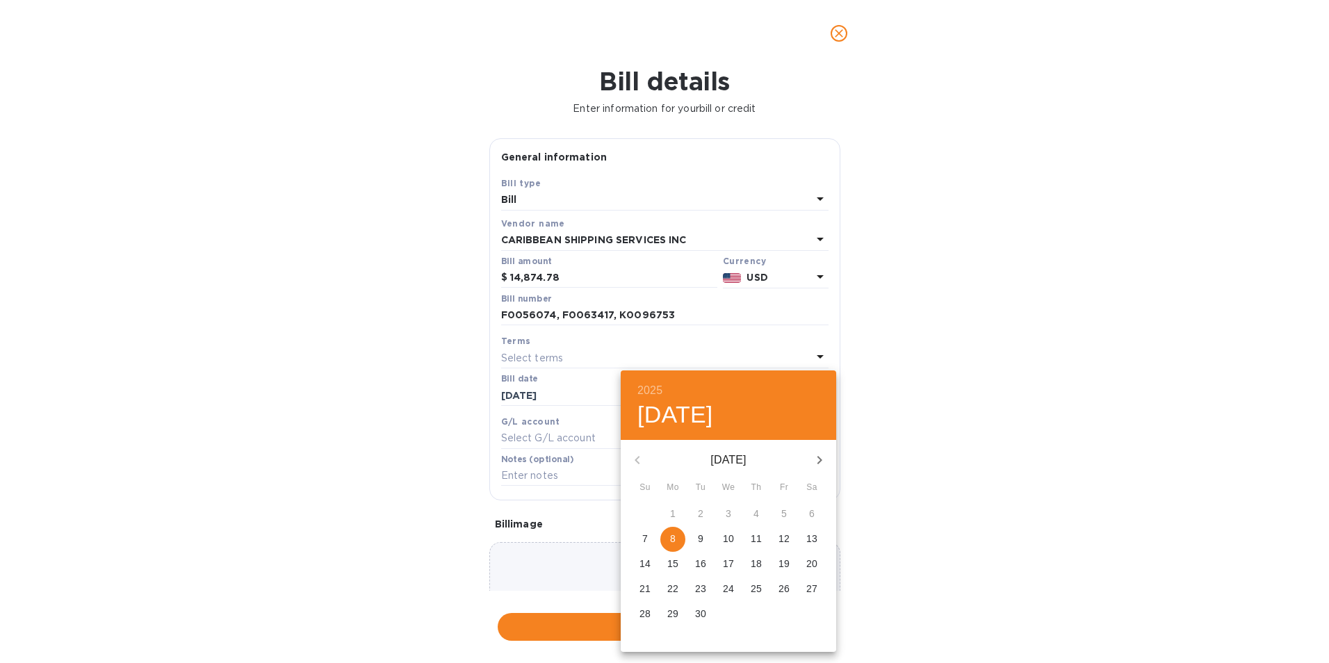
click at [780, 538] on p "12" at bounding box center [783, 539] width 11 height 14
type input "[DATE]"
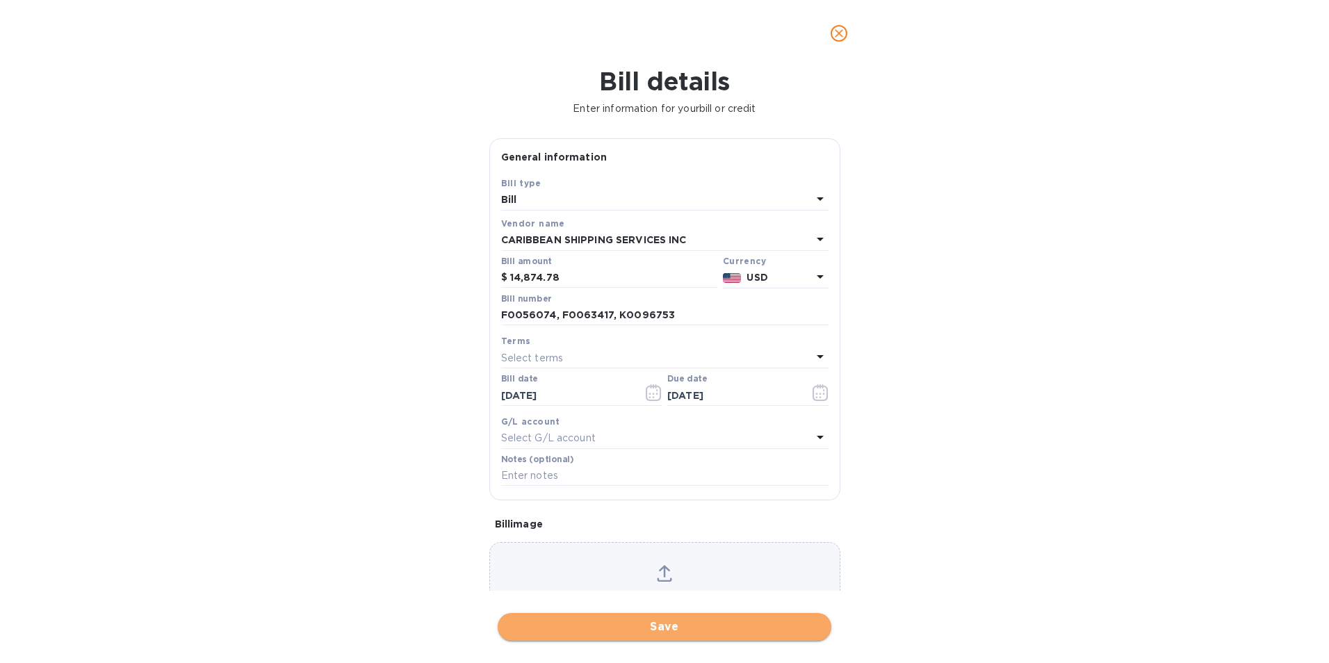
click at [705, 624] on span "Save" at bounding box center [664, 627] width 311 height 17
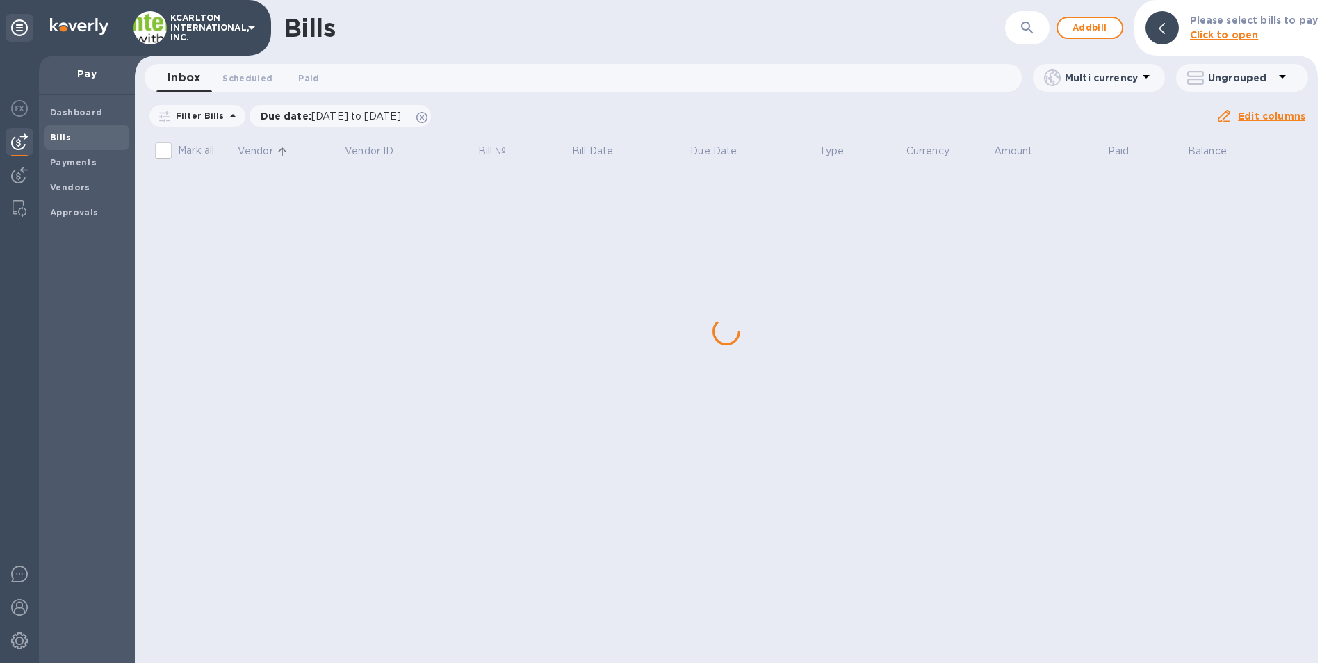
scroll to position [0, 0]
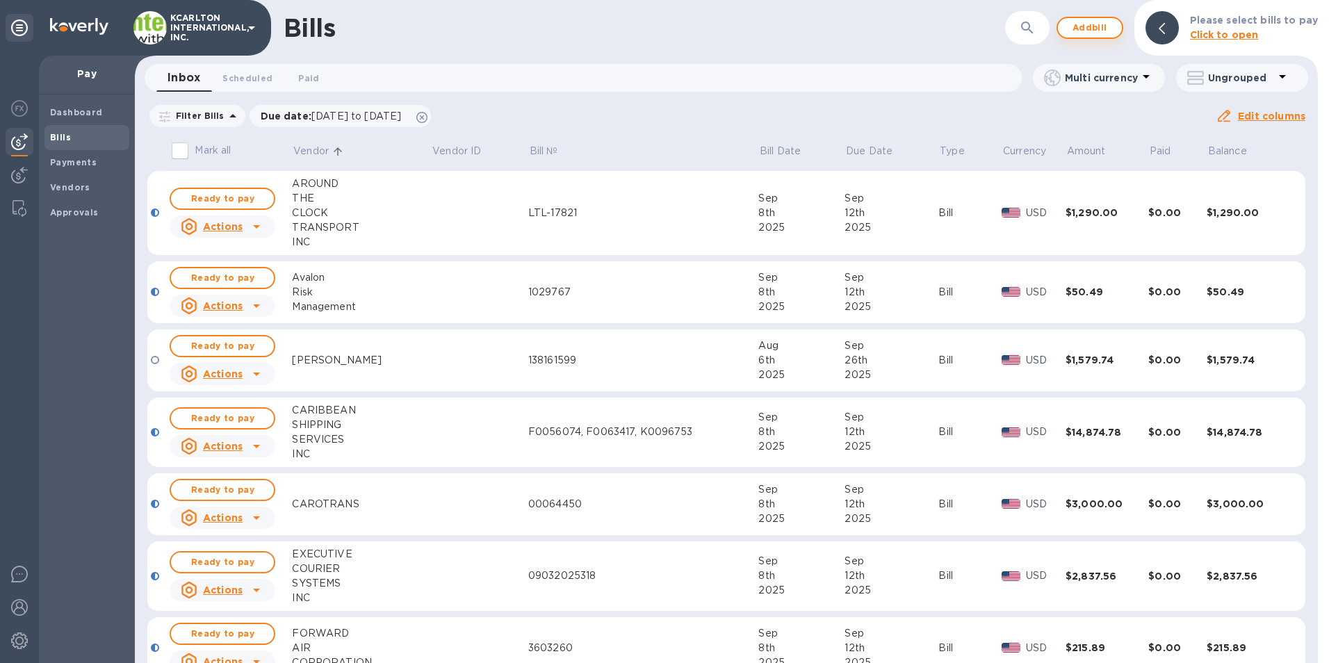
click at [1080, 30] on span "Add bill" at bounding box center [1090, 27] width 42 height 17
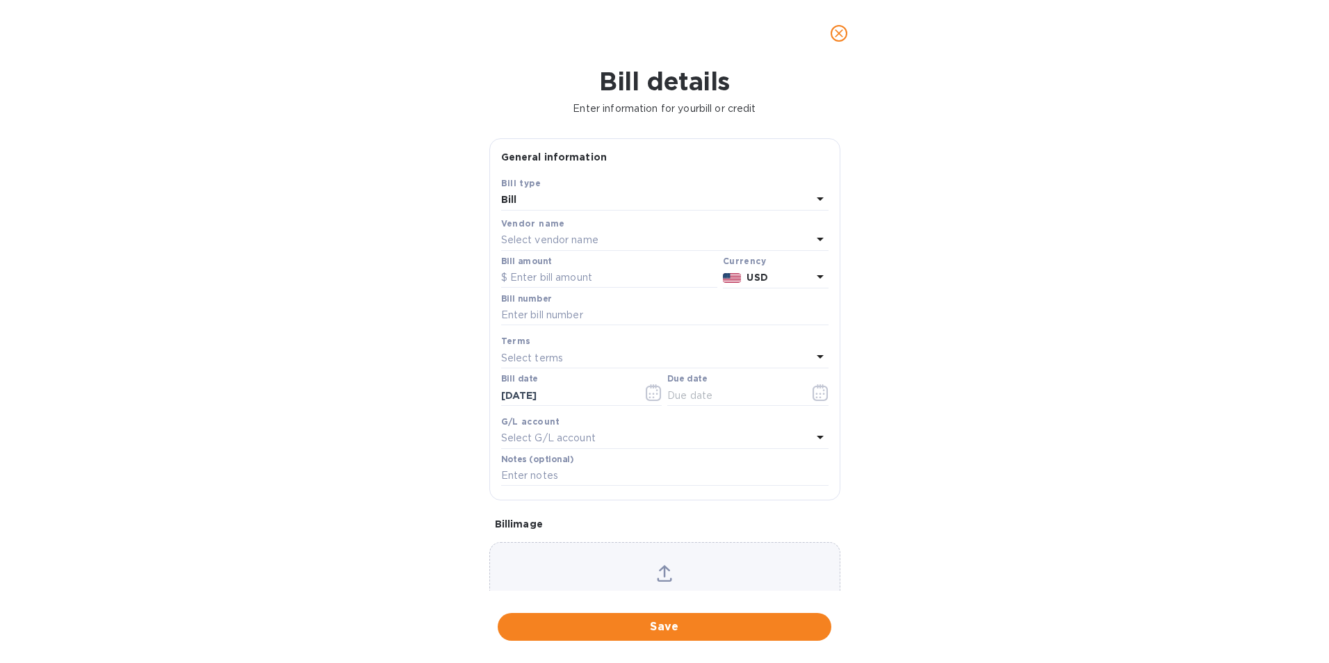
click at [534, 239] on p "Select vendor name" at bounding box center [549, 240] width 97 height 15
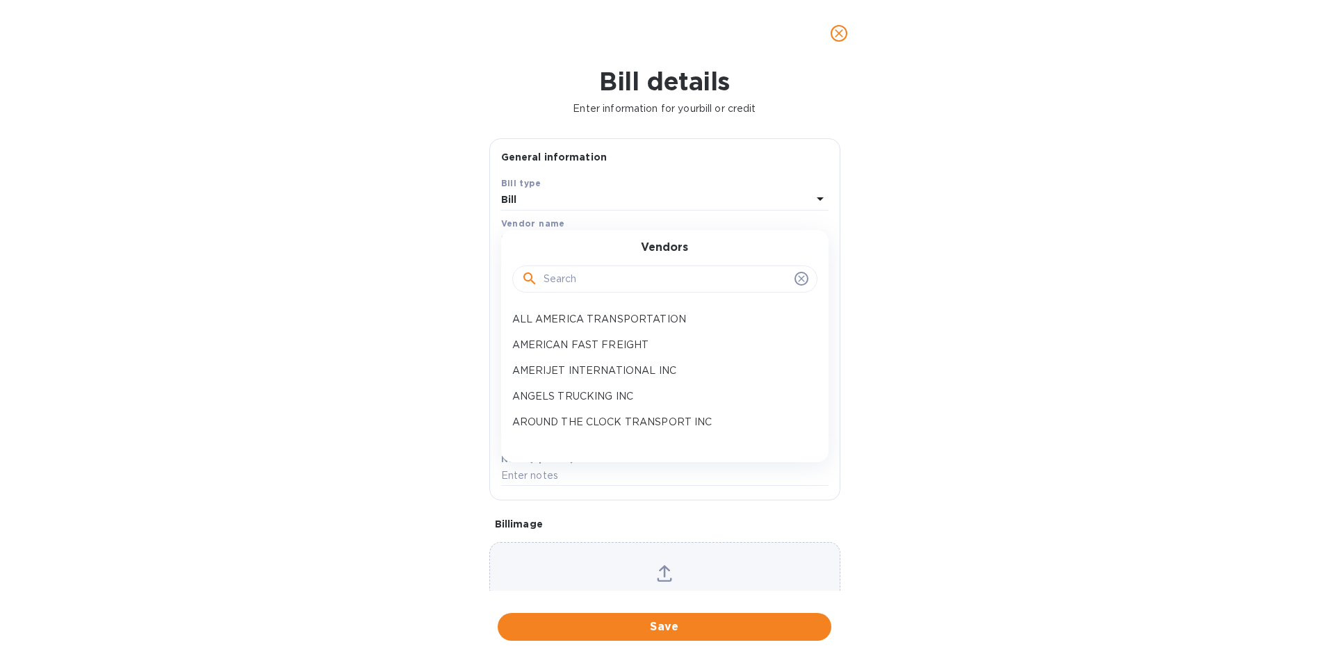
click at [558, 277] on input "text" at bounding box center [666, 279] width 245 height 21
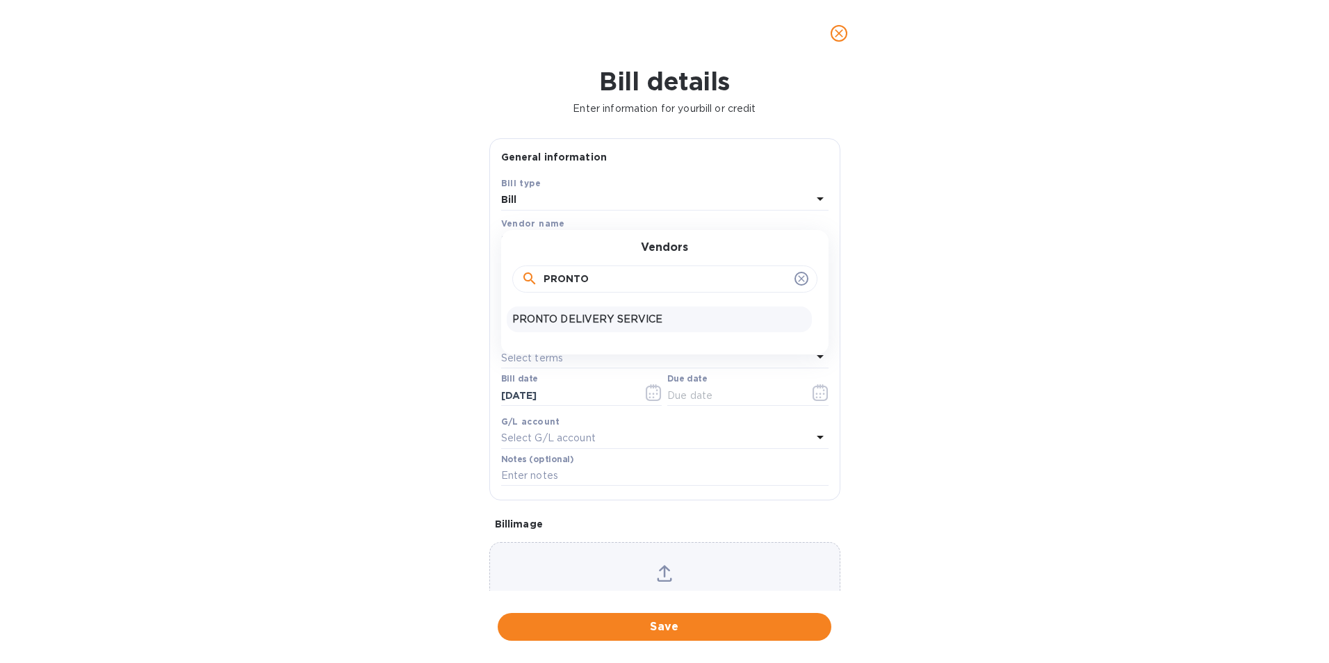
type input "PRONTO"
click at [566, 311] on div "PRONTO DELIVERY SERVICE" at bounding box center [659, 320] width 305 height 26
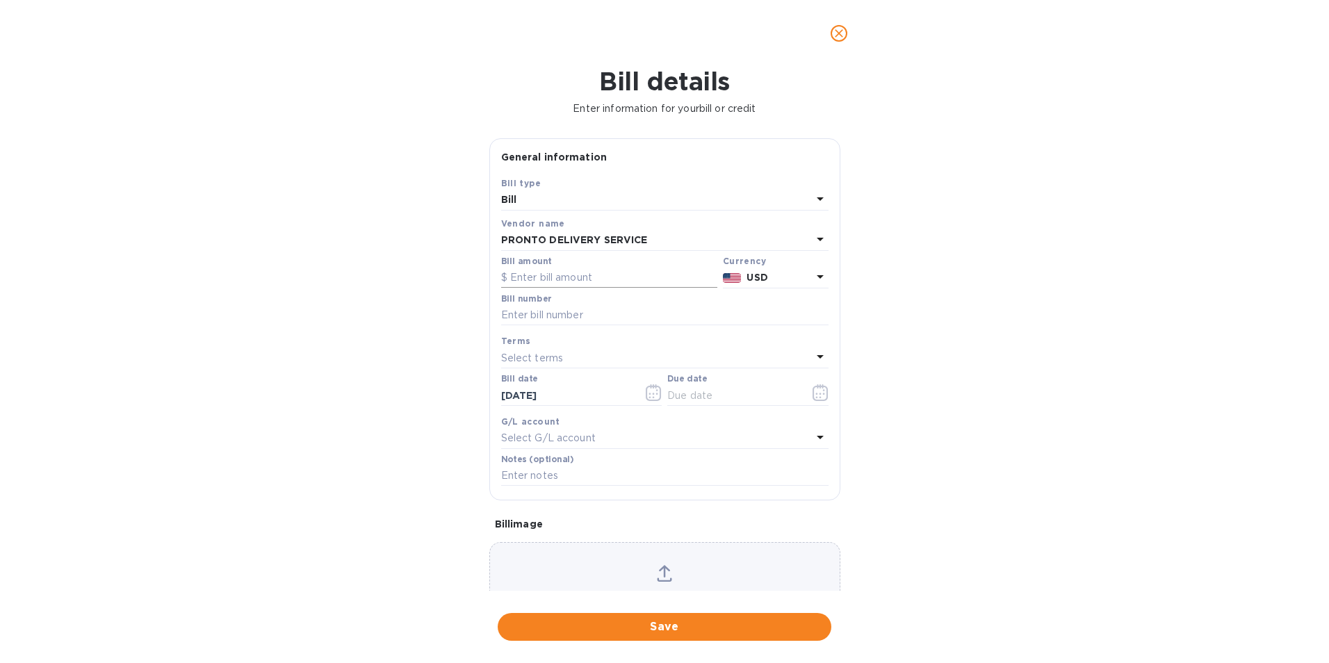
click at [566, 279] on input "text" at bounding box center [609, 278] width 216 height 21
type input "100.43"
click at [544, 313] on input "text" at bounding box center [664, 315] width 327 height 21
type input "23302.493992"
click at [815, 388] on icon "button" at bounding box center [821, 392] width 16 height 17
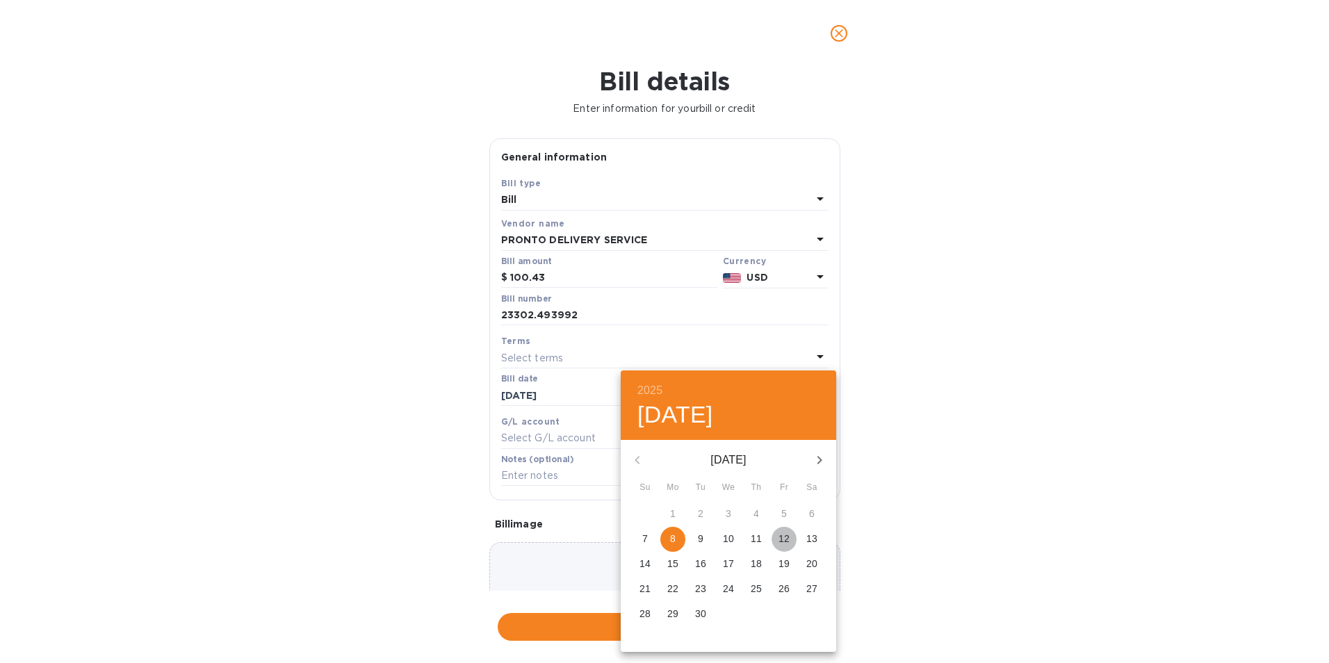
click at [793, 537] on span "12" at bounding box center [784, 539] width 25 height 14
type input "[DATE]"
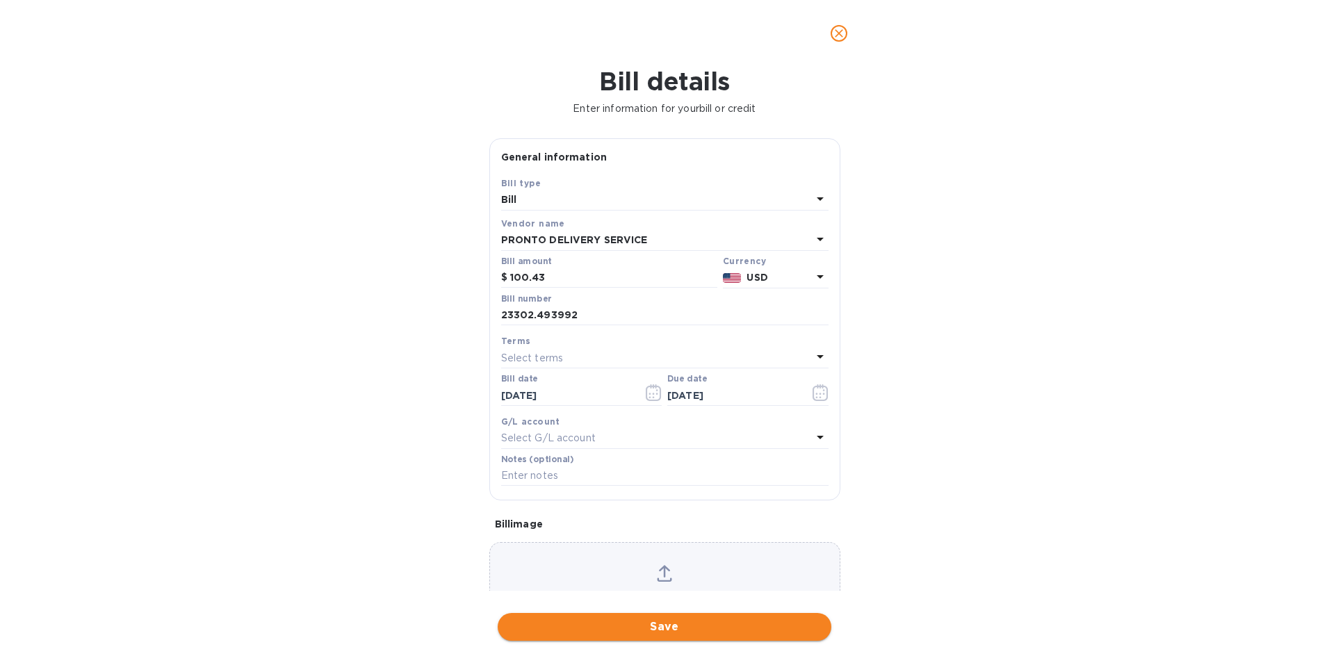
click at [652, 626] on span "Save" at bounding box center [664, 627] width 311 height 17
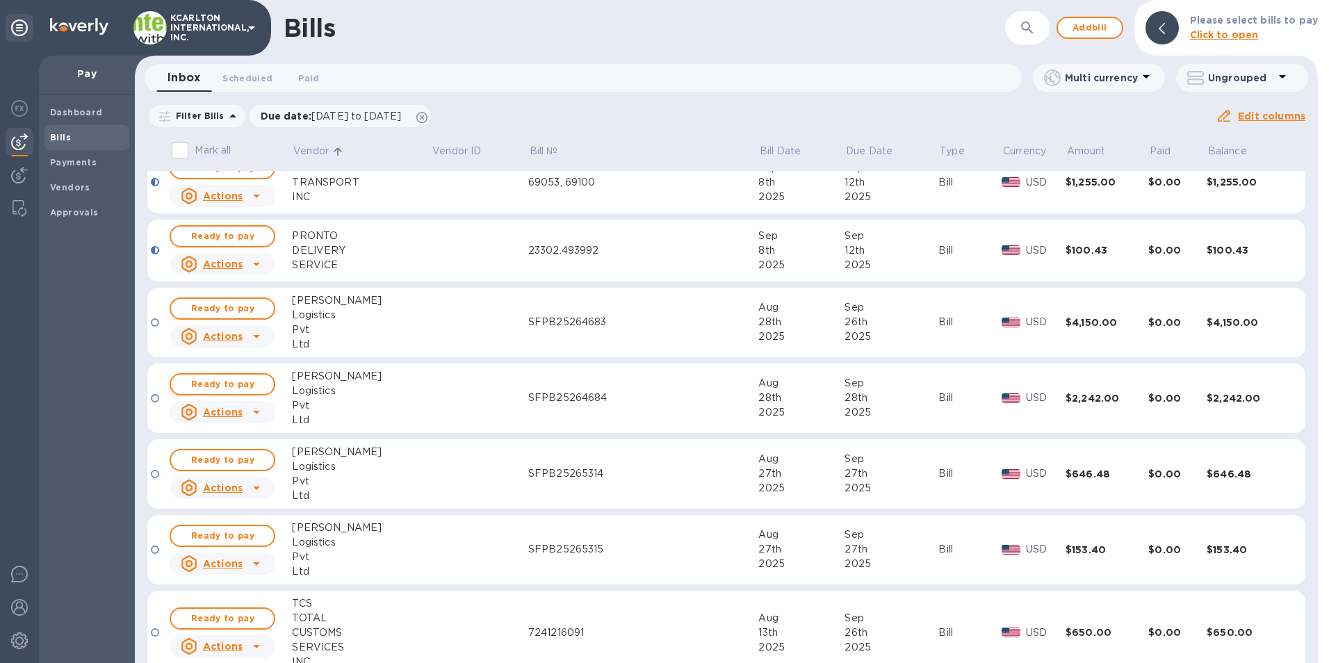
scroll to position [1112, 0]
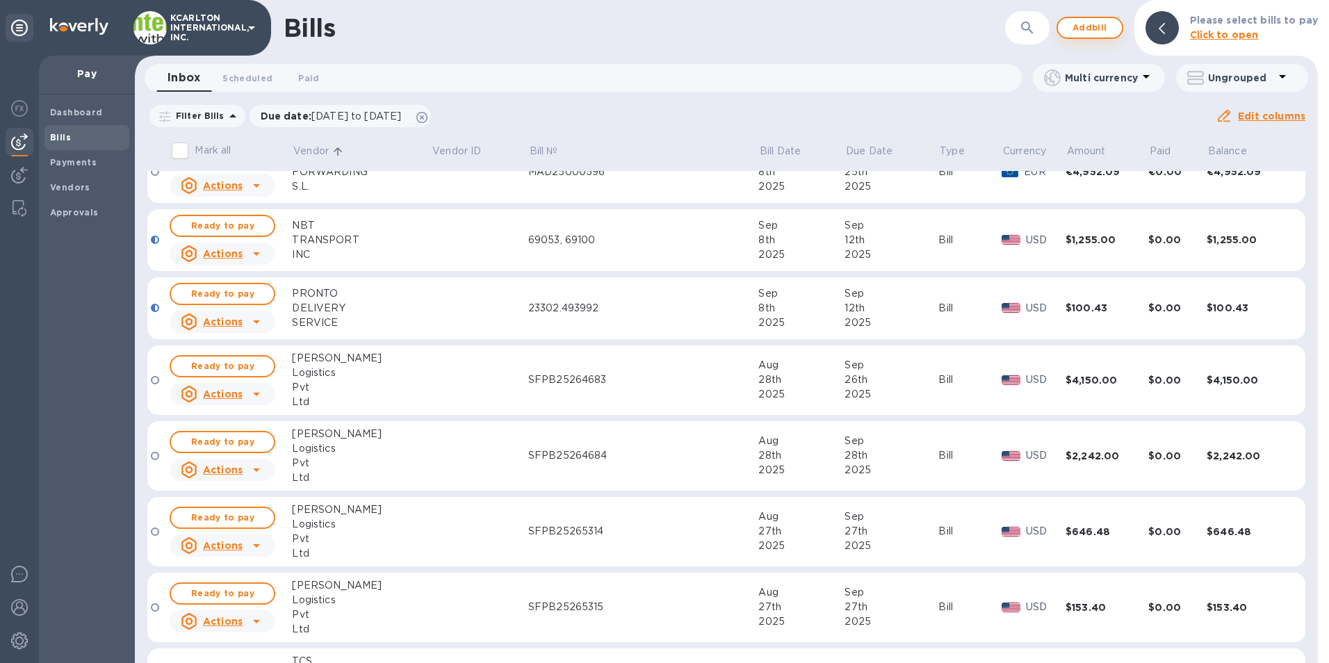
click at [1093, 22] on span "Add bill" at bounding box center [1090, 27] width 42 height 17
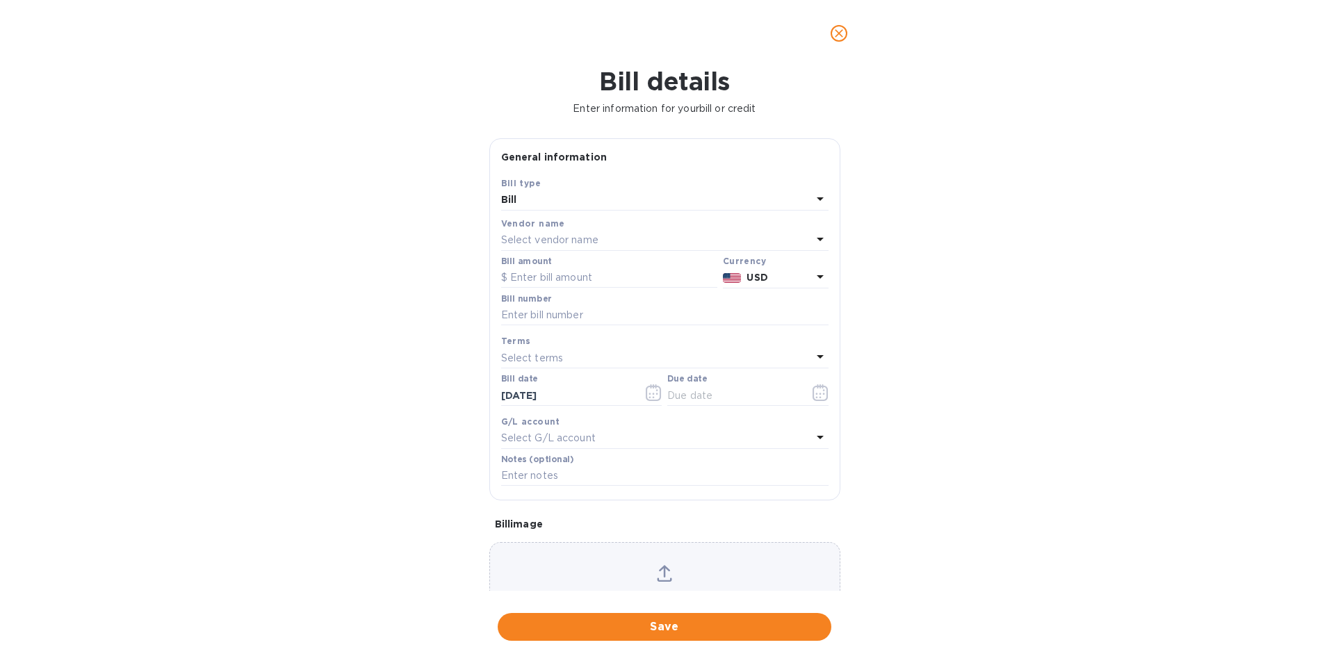
click at [585, 236] on p "Select vendor name" at bounding box center [549, 240] width 97 height 15
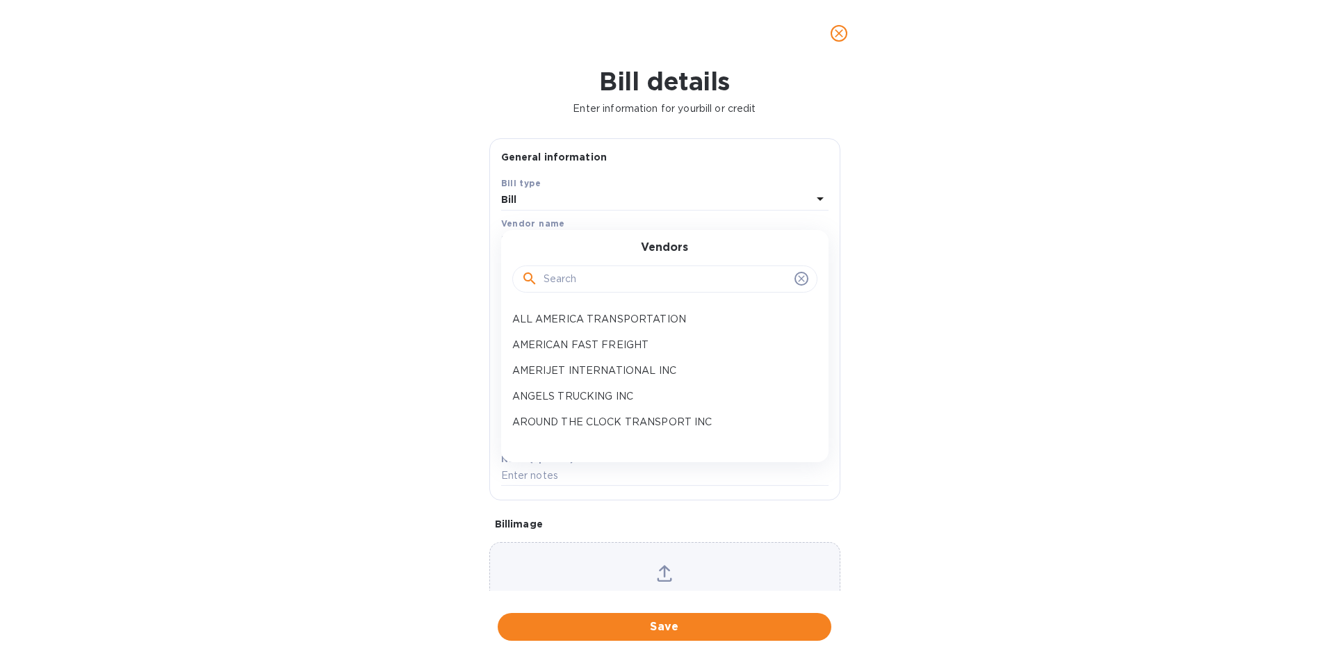
click at [562, 282] on input "text" at bounding box center [666, 279] width 245 height 21
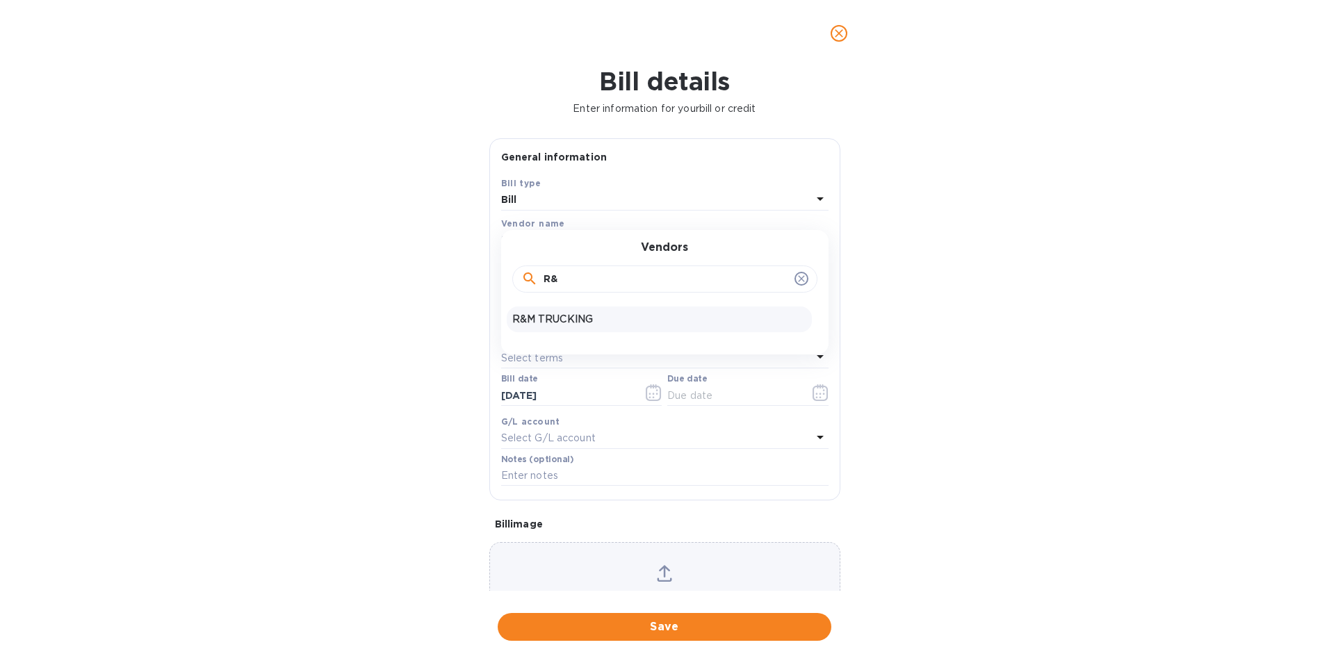
type input "R&"
click at [562, 312] on p "R&M TRUCKING" at bounding box center [659, 319] width 294 height 15
click at [581, 276] on input "text" at bounding box center [609, 278] width 216 height 21
type input "800.50"
click at [572, 310] on input "text" at bounding box center [664, 315] width 327 height 21
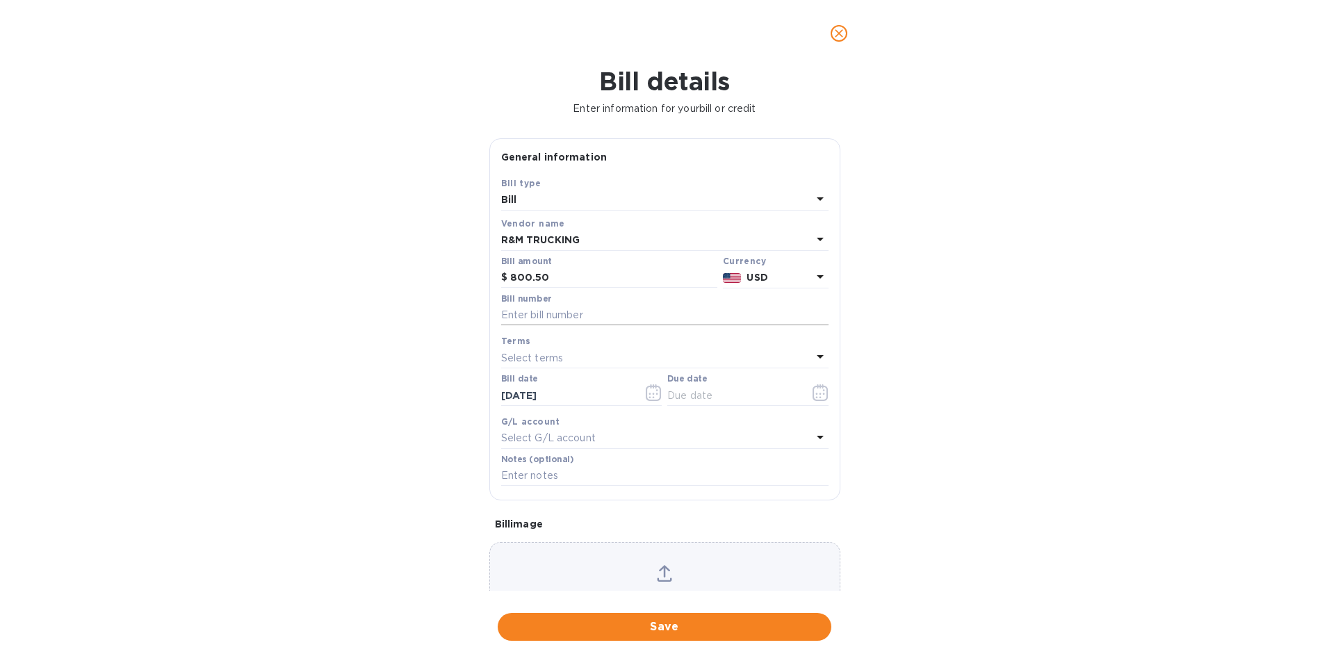
click at [554, 311] on input "text" at bounding box center [664, 315] width 327 height 21
type input "724025"
click at [819, 395] on icon "button" at bounding box center [821, 392] width 16 height 17
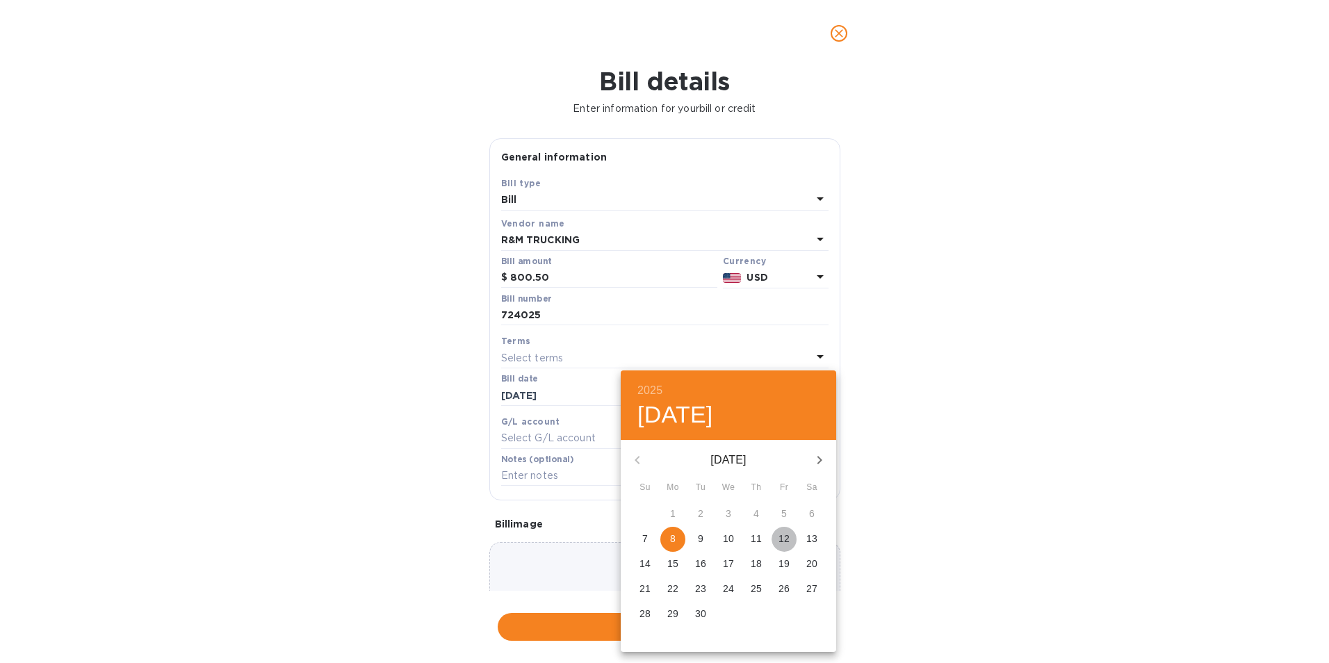
click at [781, 539] on p "12" at bounding box center [783, 539] width 11 height 14
type input "[DATE]"
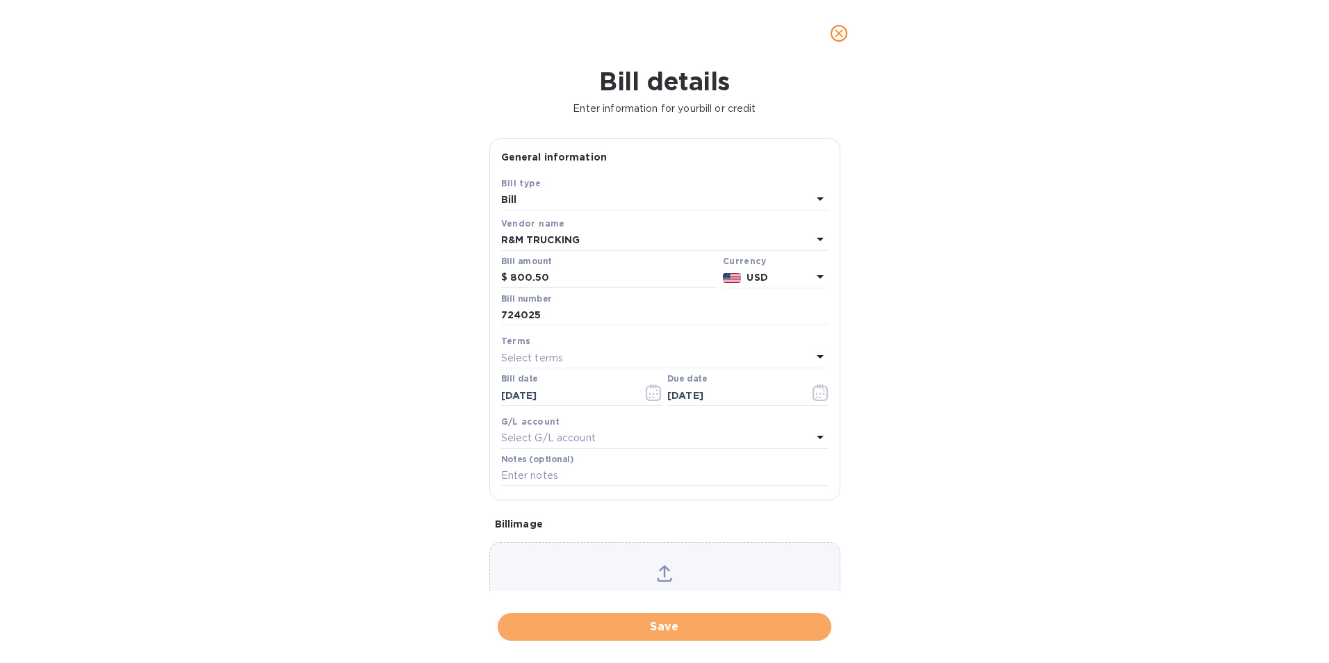
drag, startPoint x: 648, startPoint y: 623, endPoint x: 617, endPoint y: 619, distance: 31.6
click at [647, 623] on span "Save" at bounding box center [664, 627] width 311 height 17
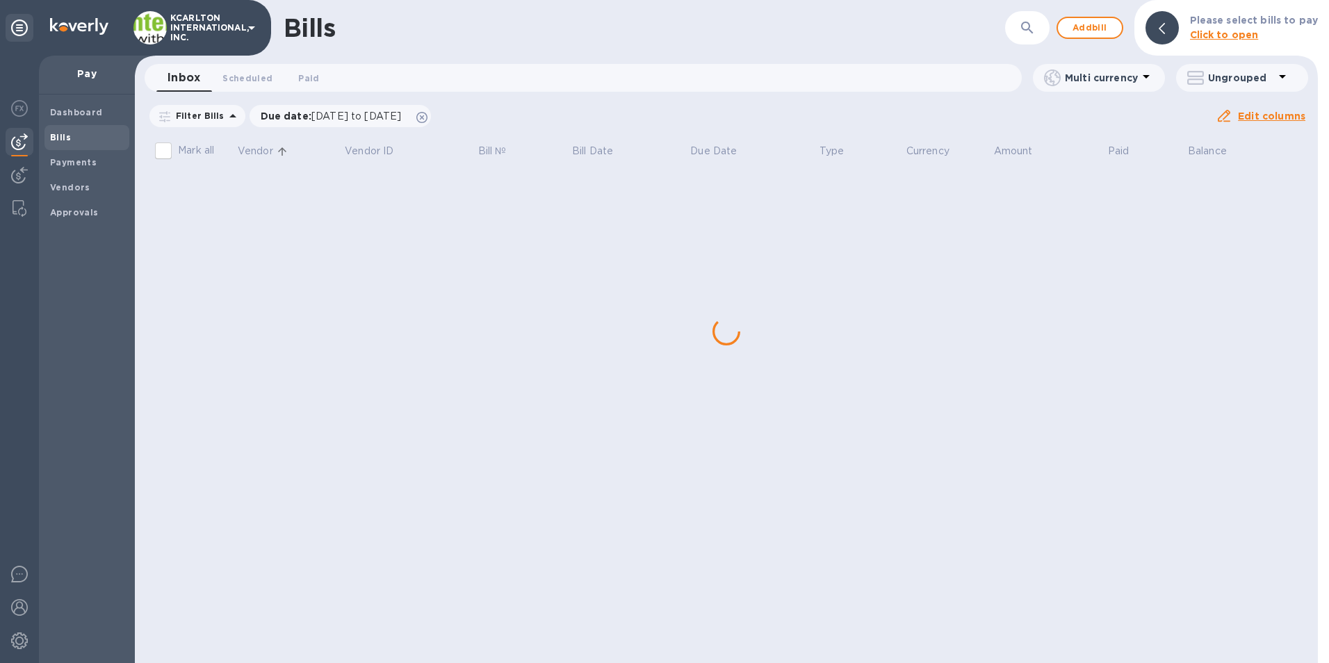
scroll to position [0, 0]
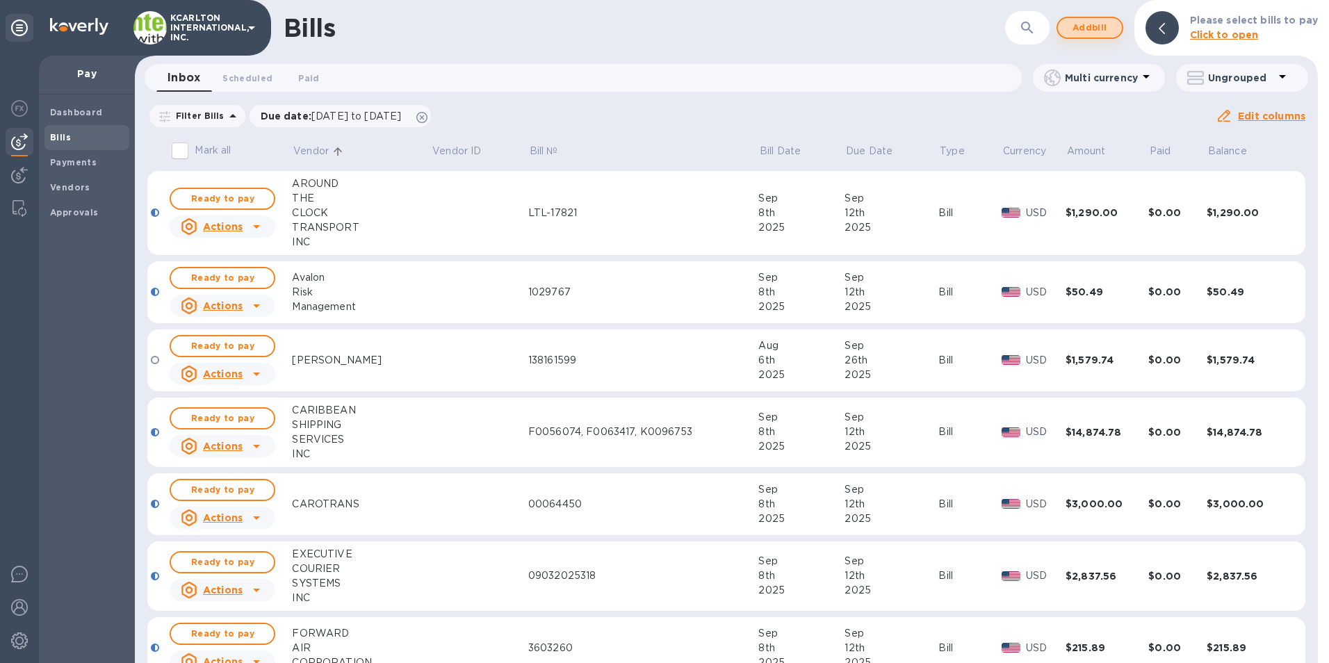
click at [1091, 26] on span "Add bill" at bounding box center [1090, 27] width 42 height 17
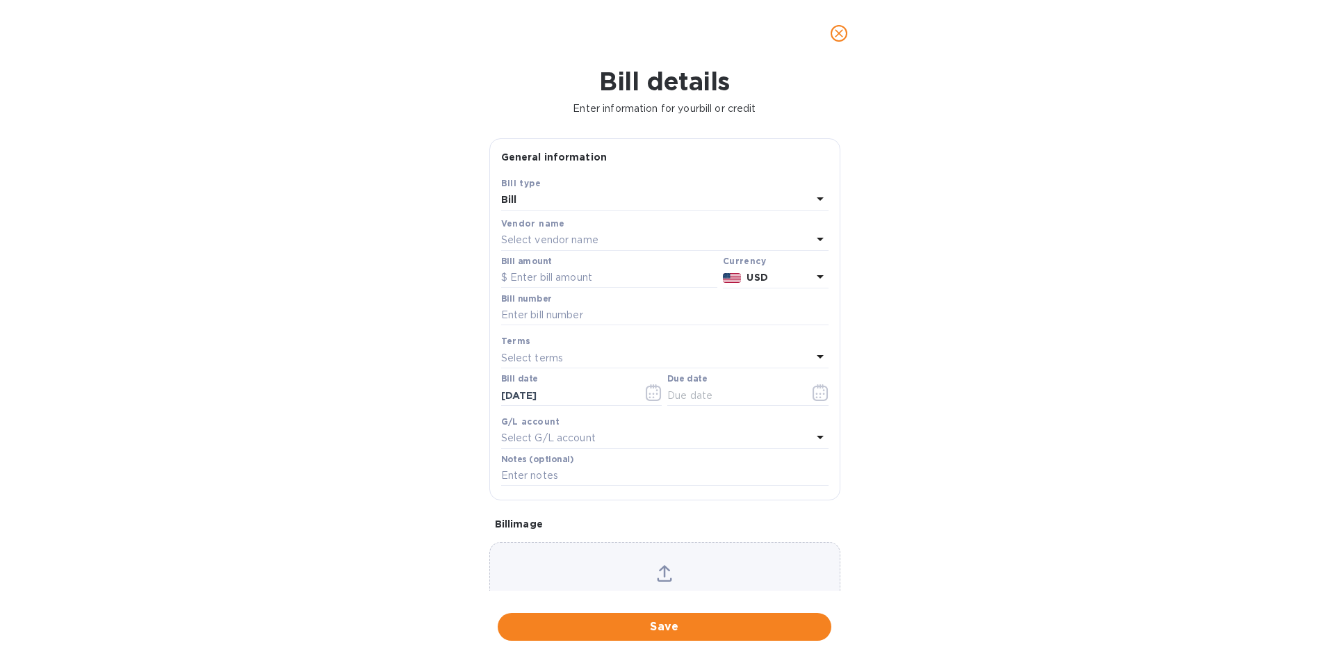
click at [551, 233] on p "Select vendor name" at bounding box center [549, 240] width 97 height 15
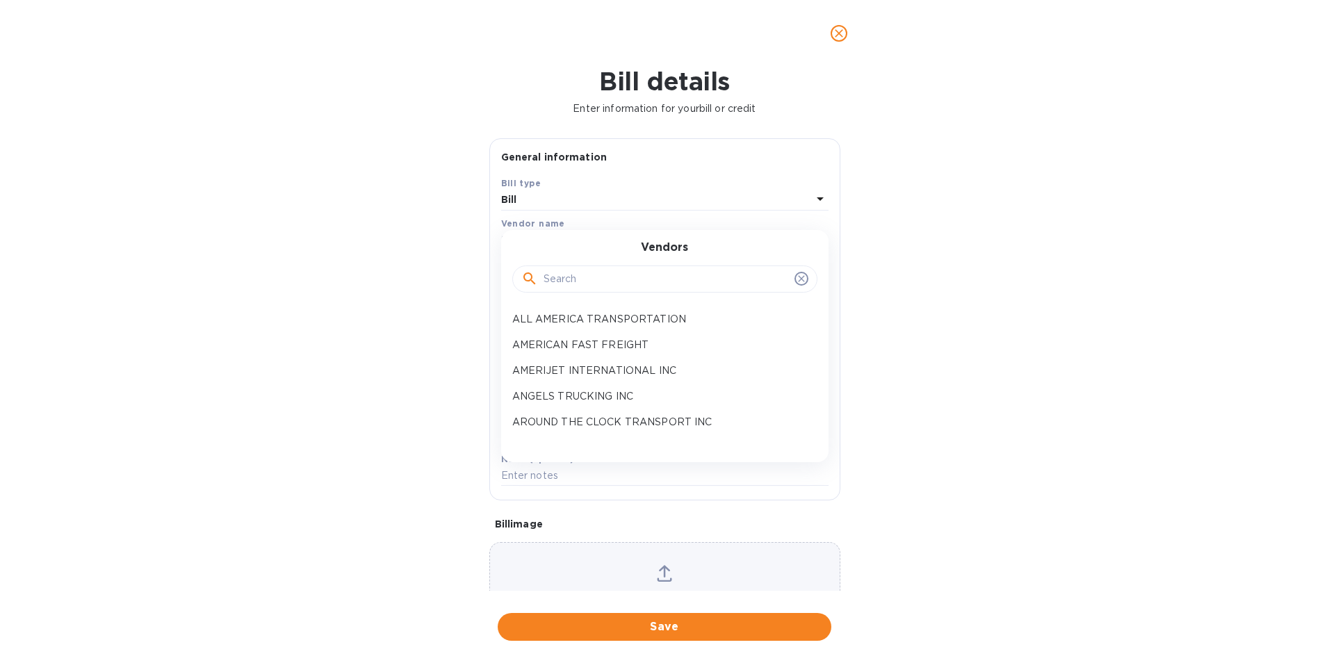
click at [564, 287] on input "text" at bounding box center [666, 279] width 245 height 21
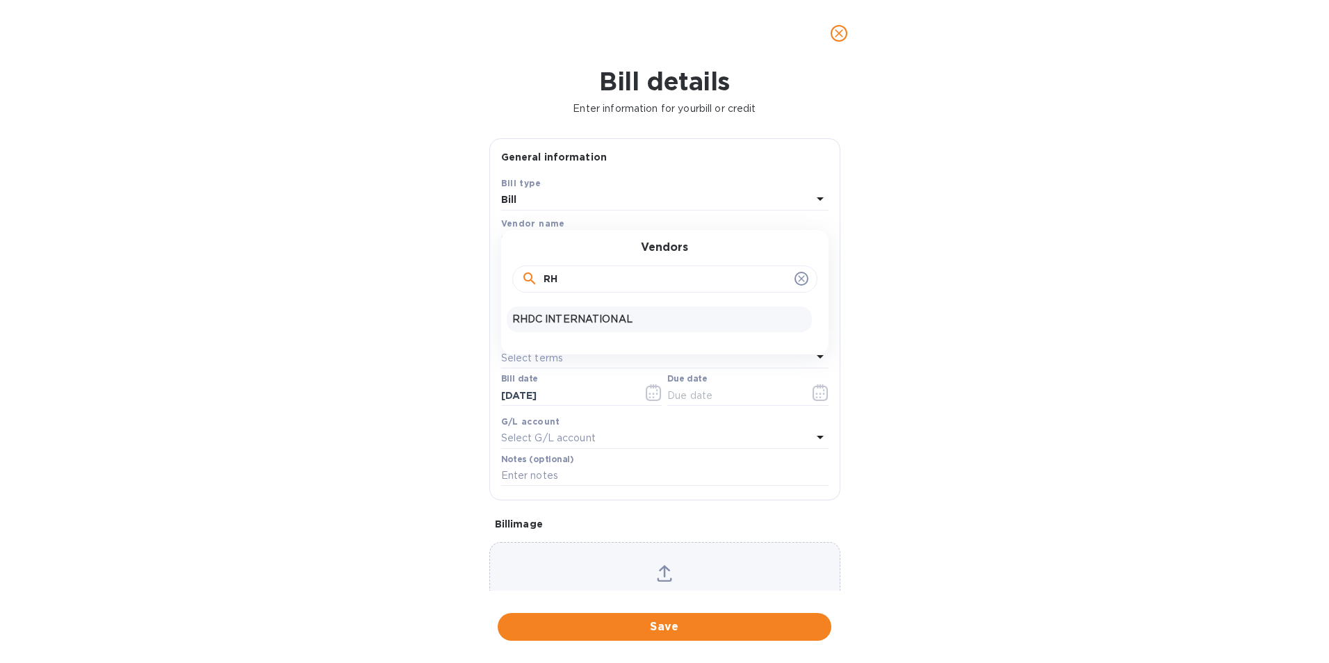
type input "RH"
click at [571, 323] on p "RHDC INTERNATIONAL" at bounding box center [659, 319] width 294 height 15
click at [580, 275] on input "text" at bounding box center [609, 278] width 216 height 21
type input "75.00"
click at [579, 318] on input "text" at bounding box center [664, 315] width 327 height 21
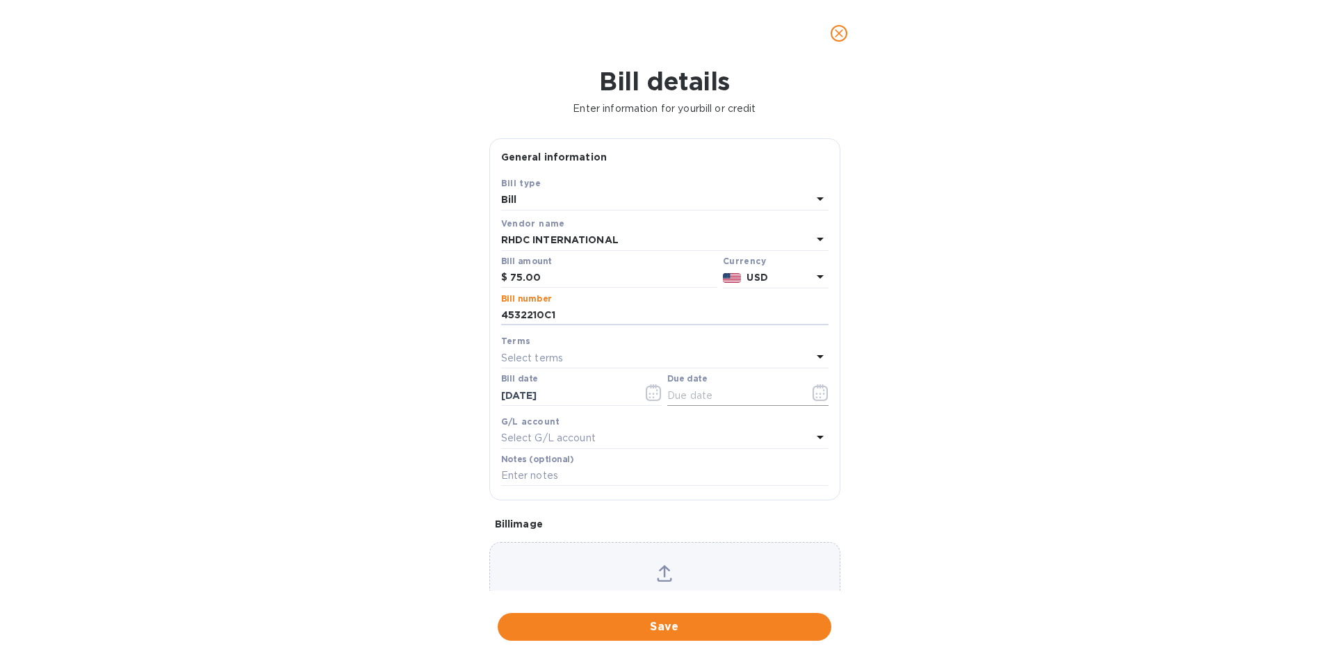
type input "4532210C1"
click at [814, 393] on icon "button" at bounding box center [821, 392] width 16 height 17
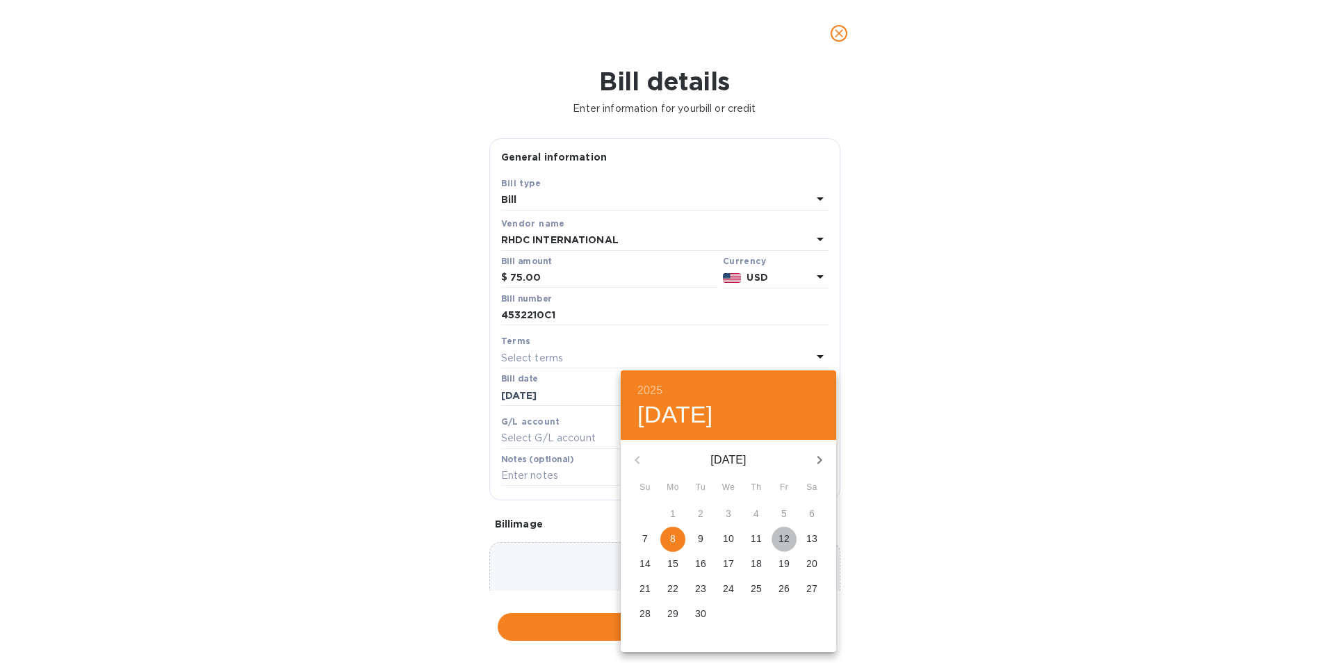
click at [790, 534] on span "12" at bounding box center [784, 539] width 25 height 14
type input "[DATE]"
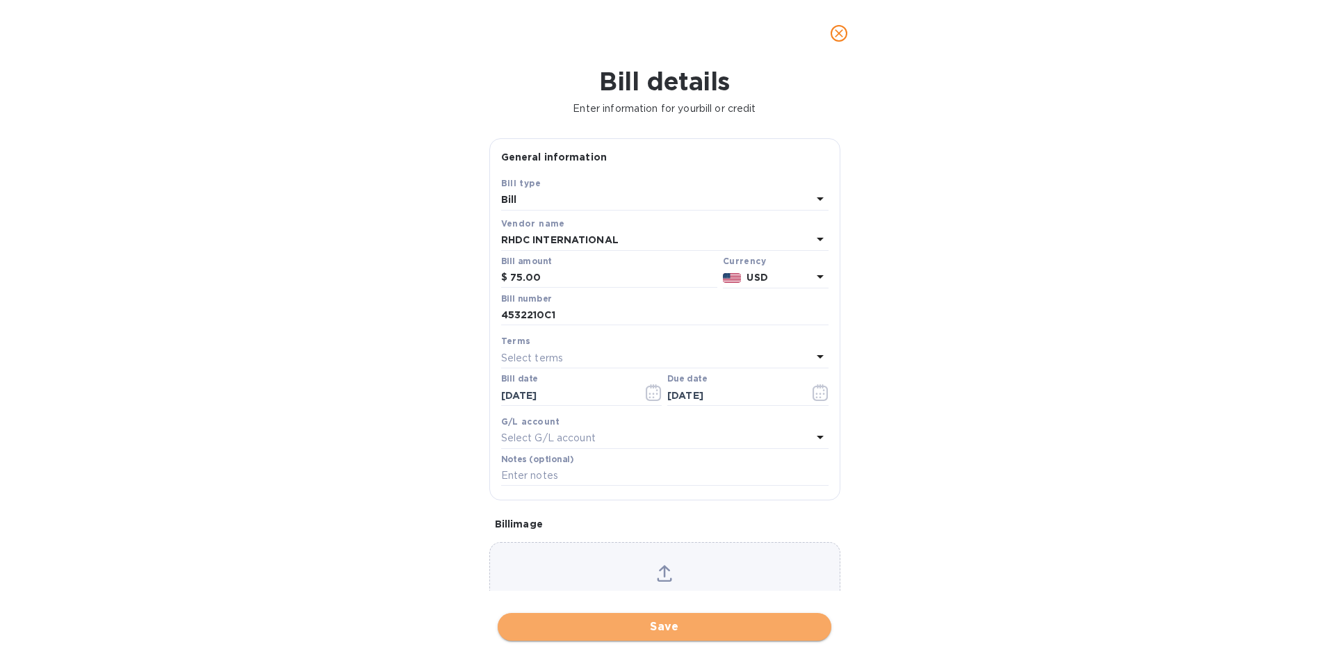
click at [704, 633] on span "Save" at bounding box center [664, 627] width 311 height 17
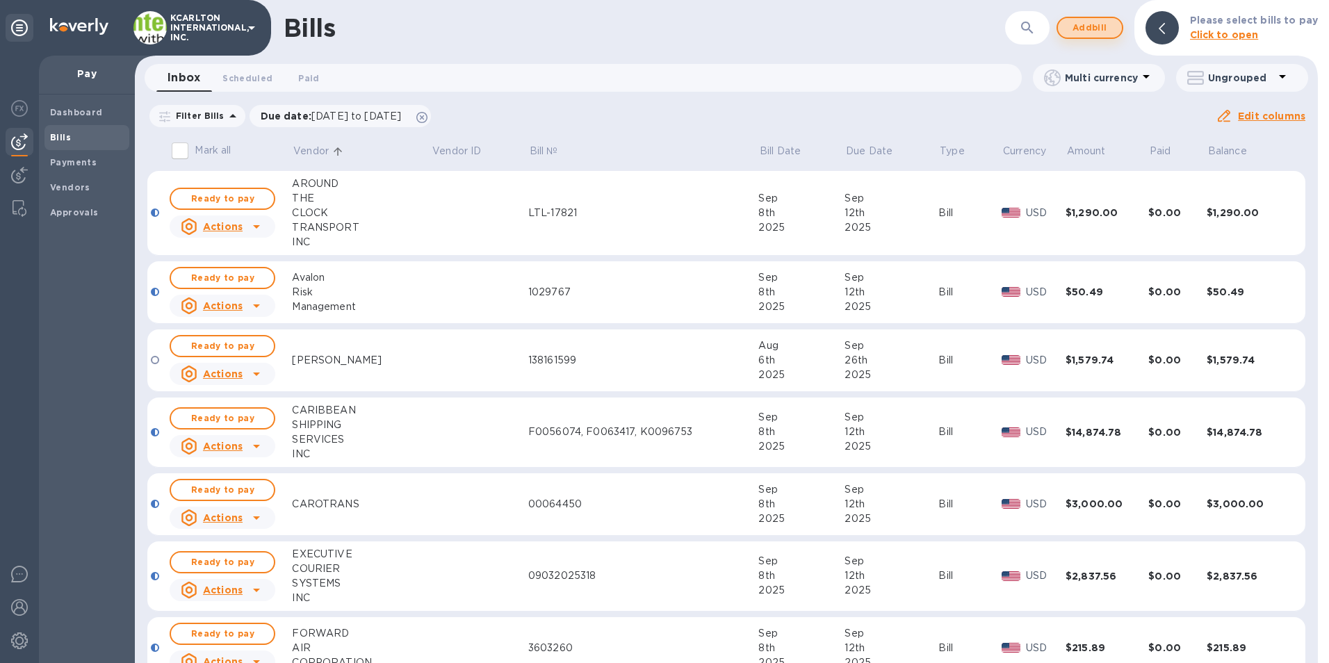
click at [1085, 27] on span "Add bill" at bounding box center [1090, 27] width 42 height 17
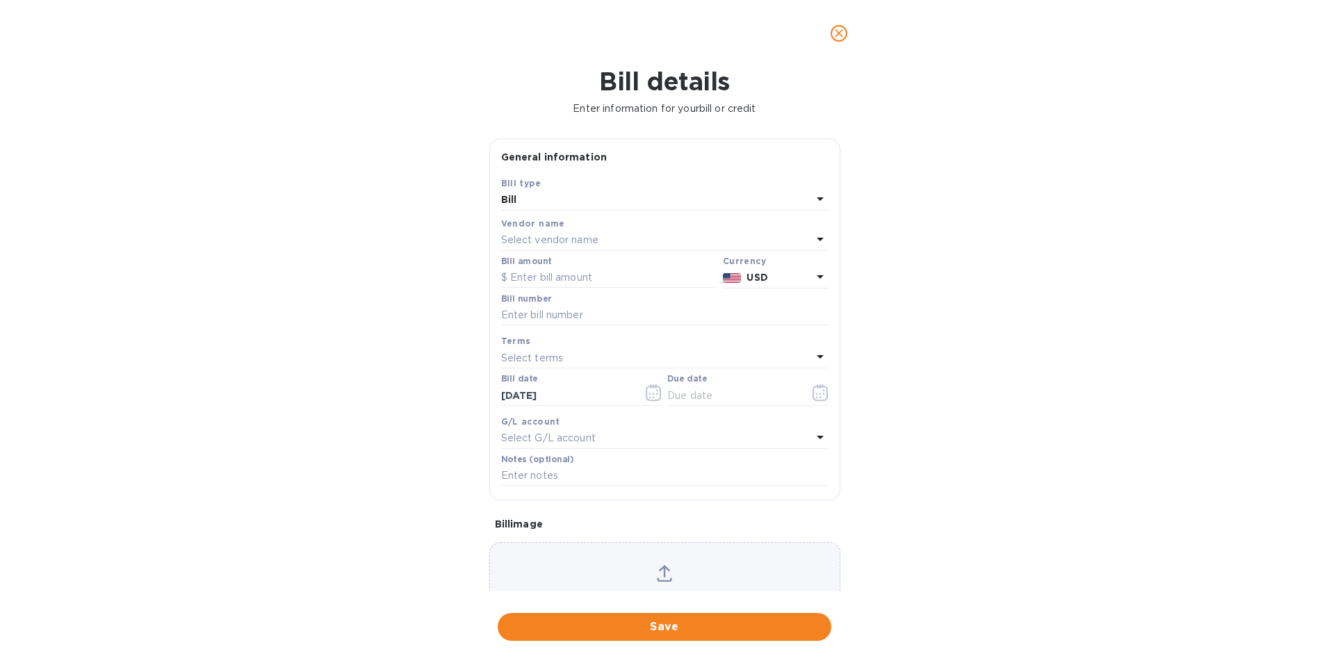
click at [526, 244] on p "Select vendor name" at bounding box center [549, 240] width 97 height 15
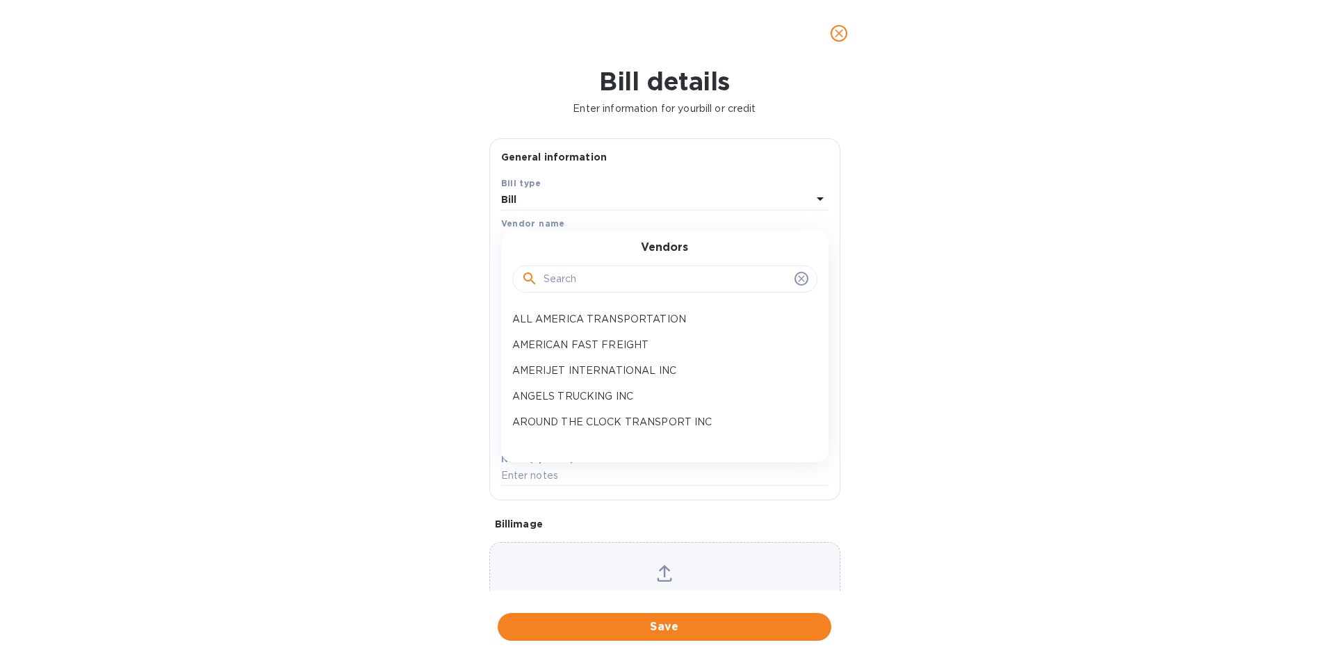
click at [557, 279] on input "text" at bounding box center [666, 279] width 245 height 21
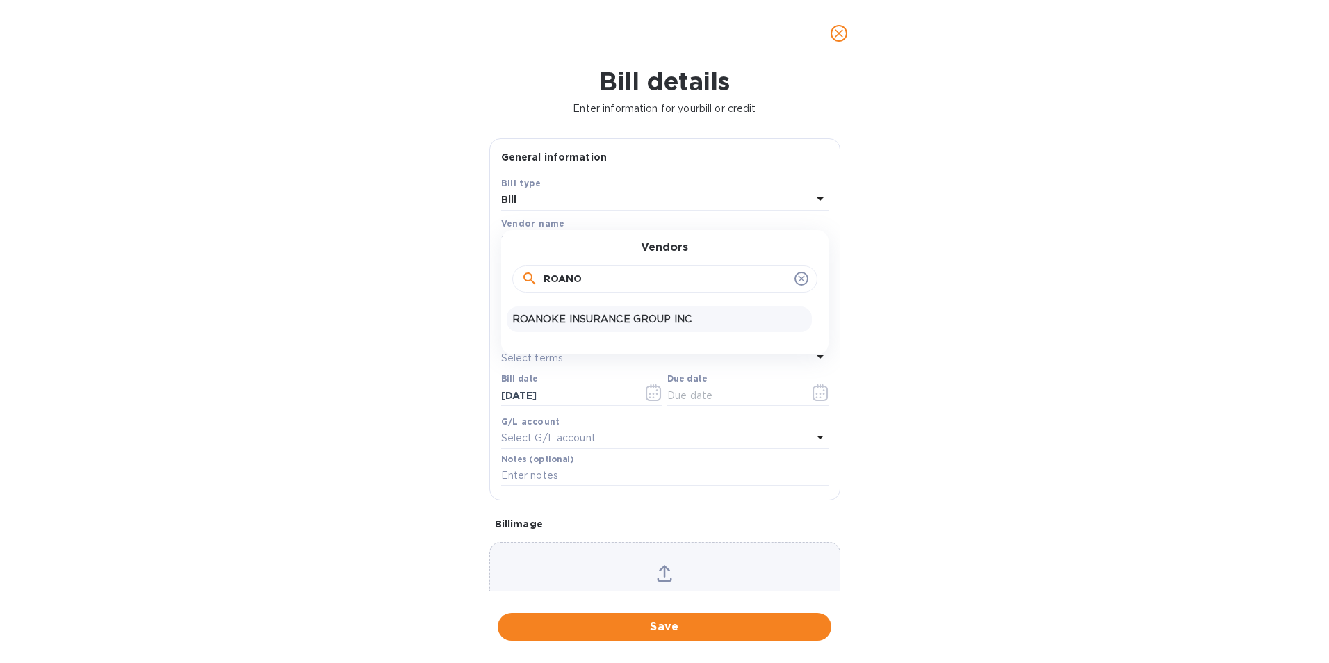
type input "ROANO"
click at [589, 319] on p "ROANOKE INSURANCE GROUP INC" at bounding box center [659, 319] width 294 height 15
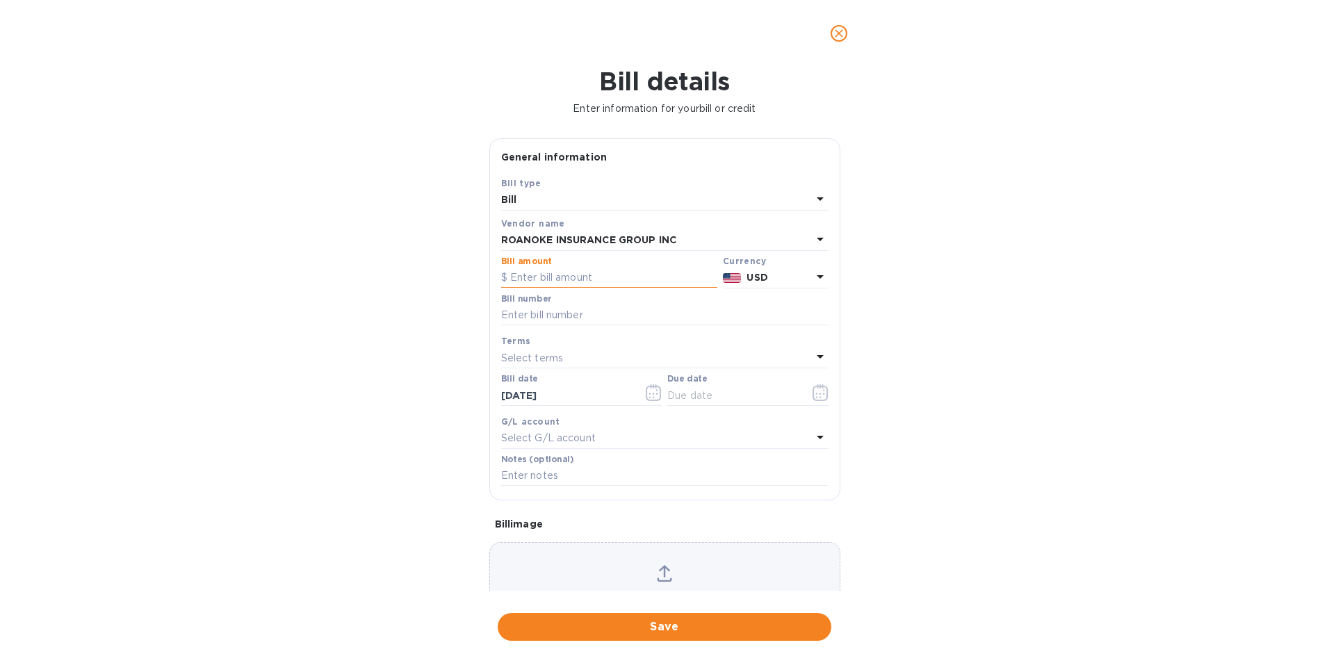
click at [592, 281] on input "text" at bounding box center [609, 278] width 216 height 21
type input "1,275.00"
click at [592, 316] on input "text" at bounding box center [664, 315] width 327 height 21
type input "1488686"
click at [820, 389] on icon "button" at bounding box center [821, 392] width 16 height 17
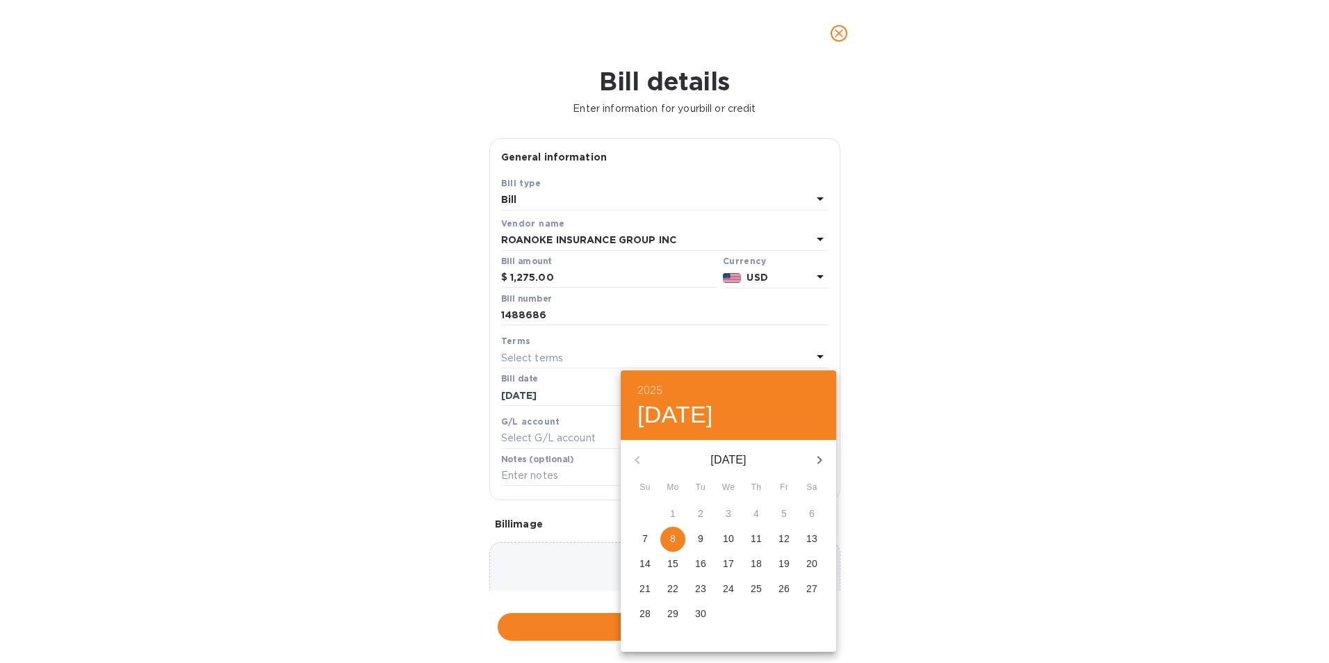
click at [787, 539] on p "12" at bounding box center [783, 539] width 11 height 14
type input "[DATE]"
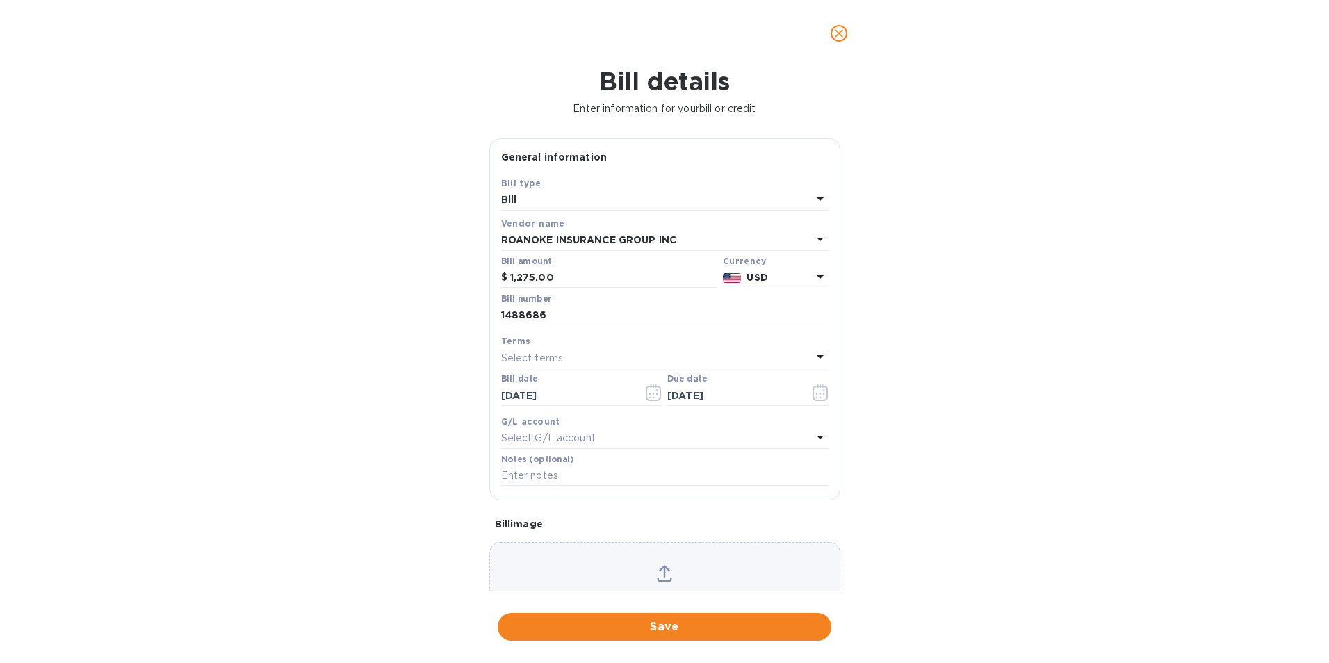
click at [726, 631] on span "Save" at bounding box center [664, 627] width 311 height 17
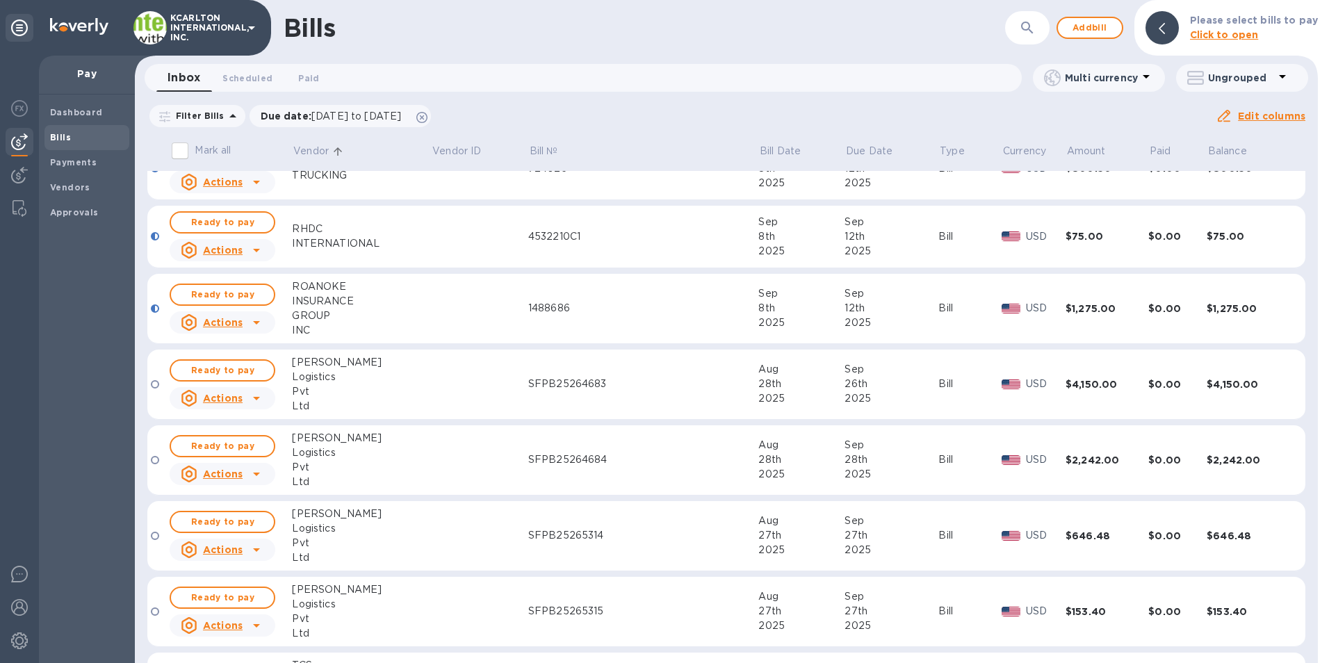
scroll to position [1321, 0]
click at [1093, 22] on span "Add bill" at bounding box center [1090, 27] width 42 height 17
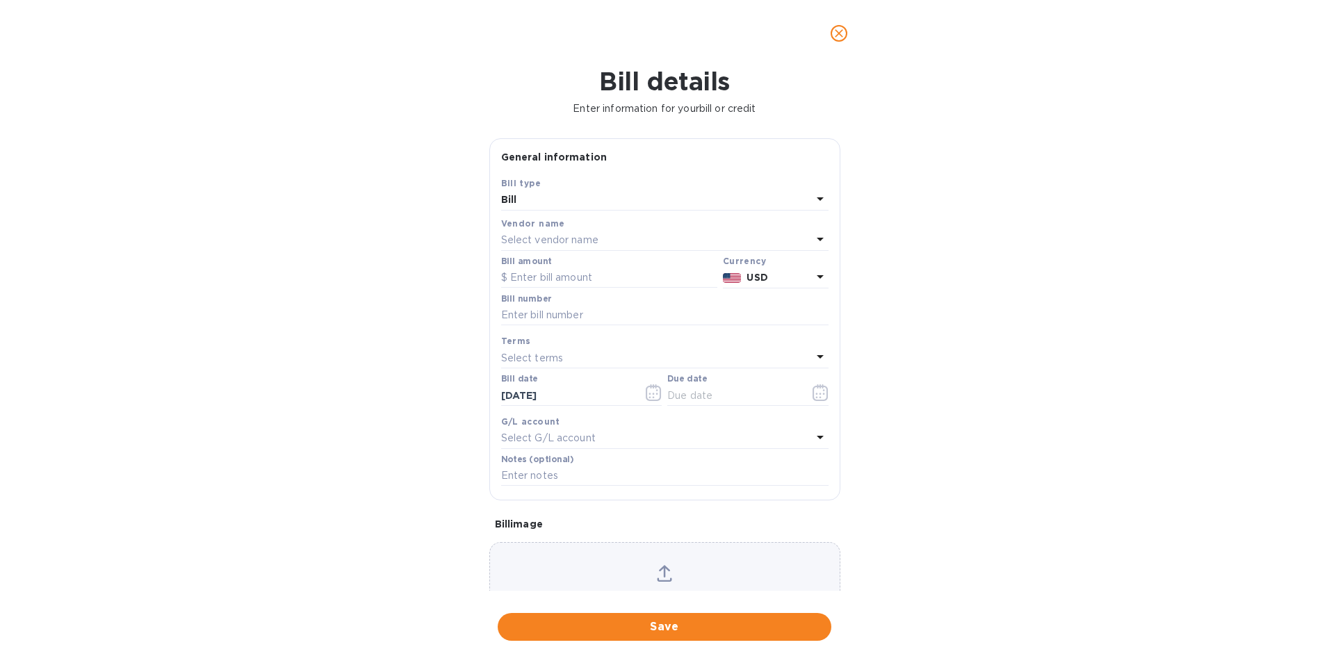
click at [560, 239] on p "Select vendor name" at bounding box center [549, 240] width 97 height 15
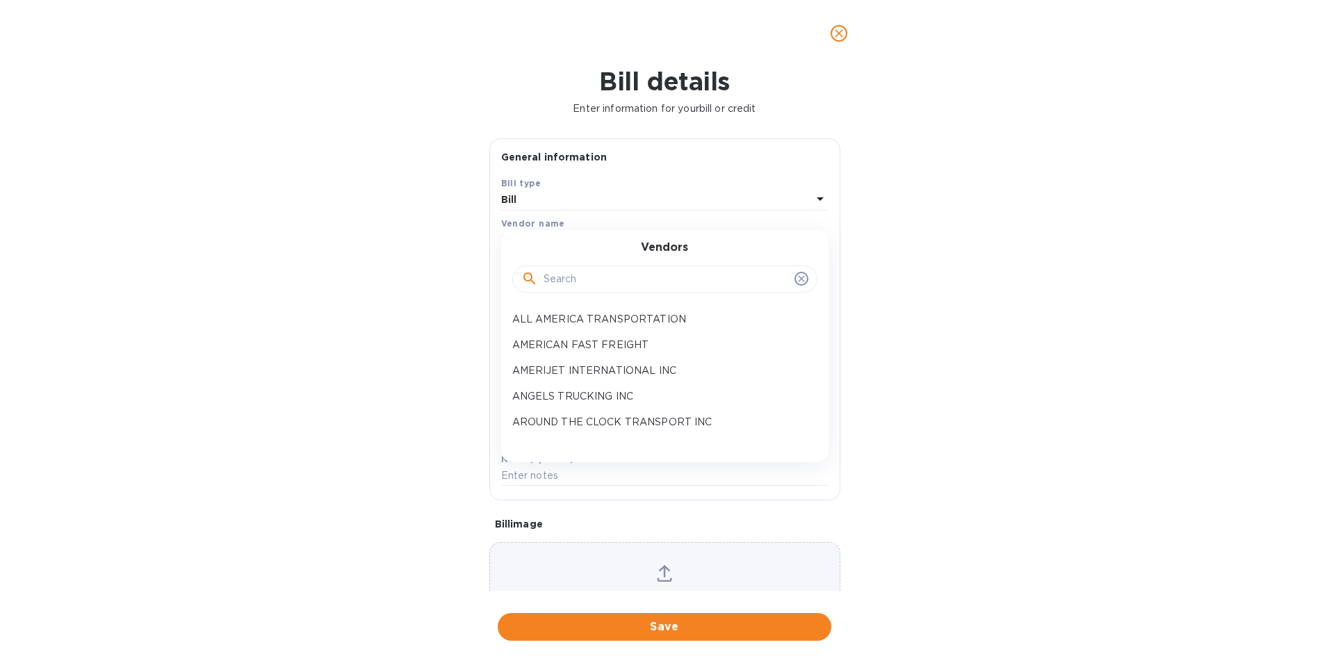
click at [560, 275] on input "text" at bounding box center [666, 279] width 245 height 21
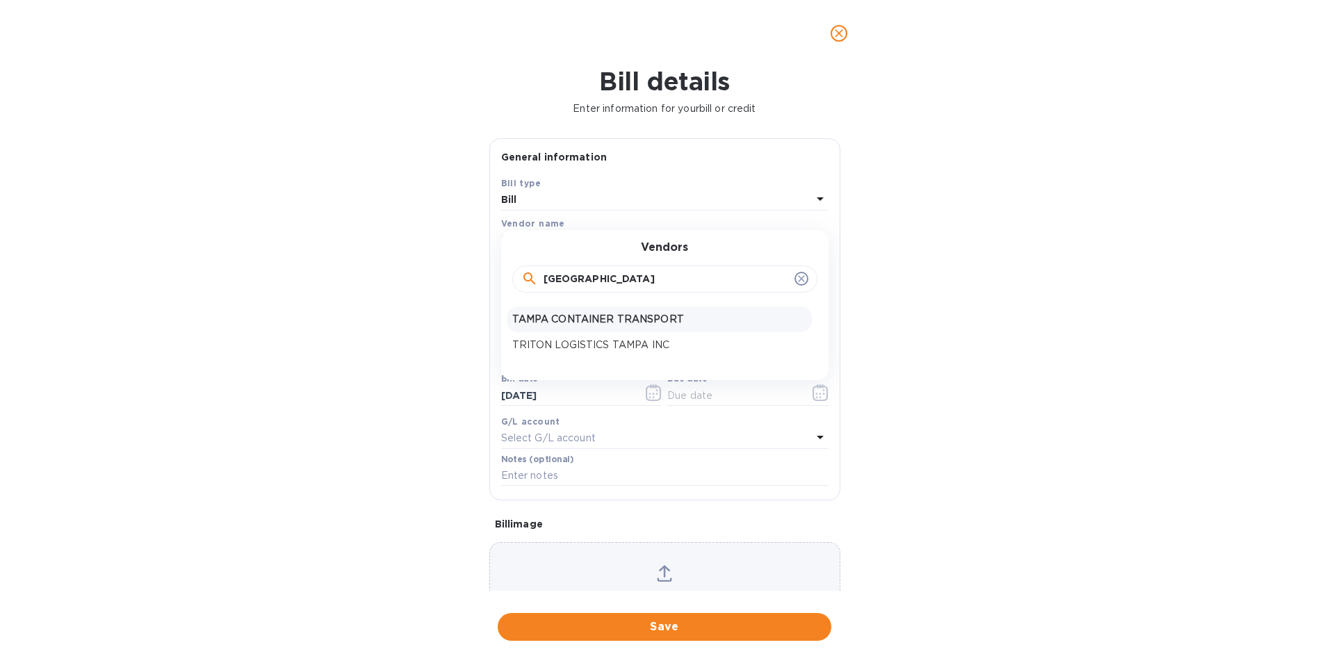
type input "[GEOGRAPHIC_DATA]"
click at [563, 316] on p "TAMPA CONTAINER TRANSPORT" at bounding box center [659, 319] width 294 height 15
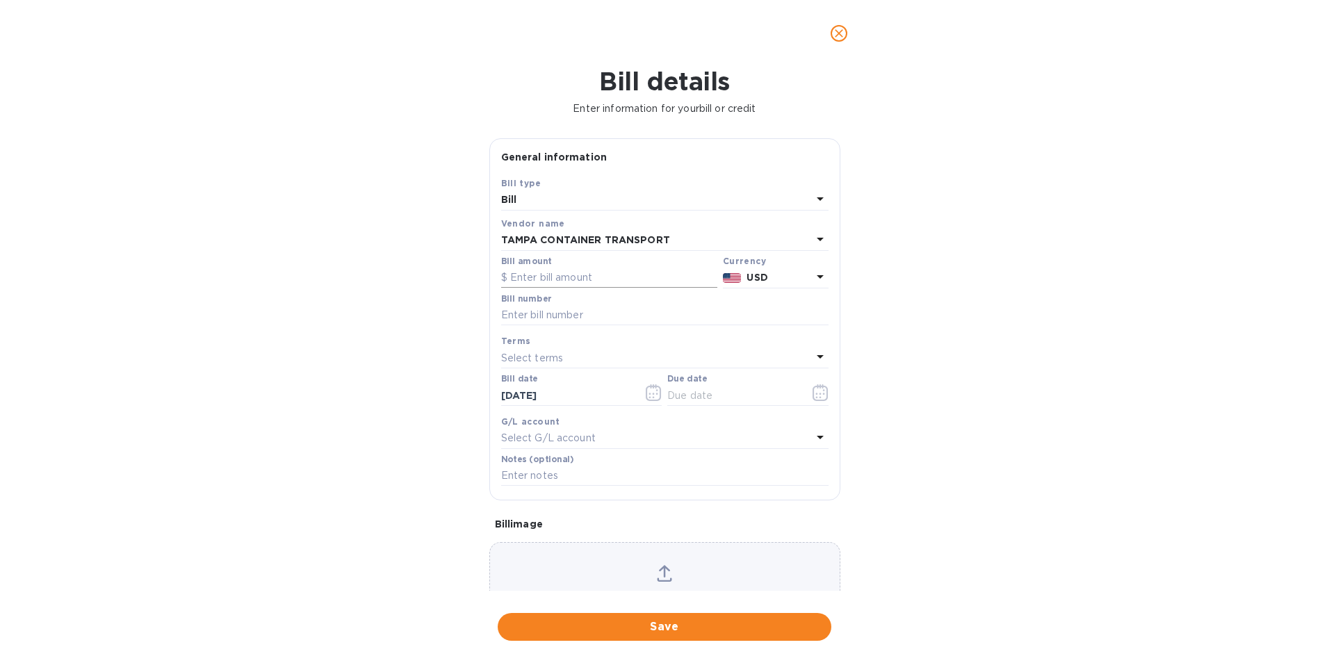
click at [563, 279] on input "text" at bounding box center [609, 278] width 216 height 21
type input "2,402.00"
click at [567, 312] on input "text" at bounding box center [664, 315] width 327 height 21
click at [510, 316] on input "text" at bounding box center [664, 315] width 327 height 21
click at [565, 311] on input "45271," at bounding box center [664, 315] width 327 height 21
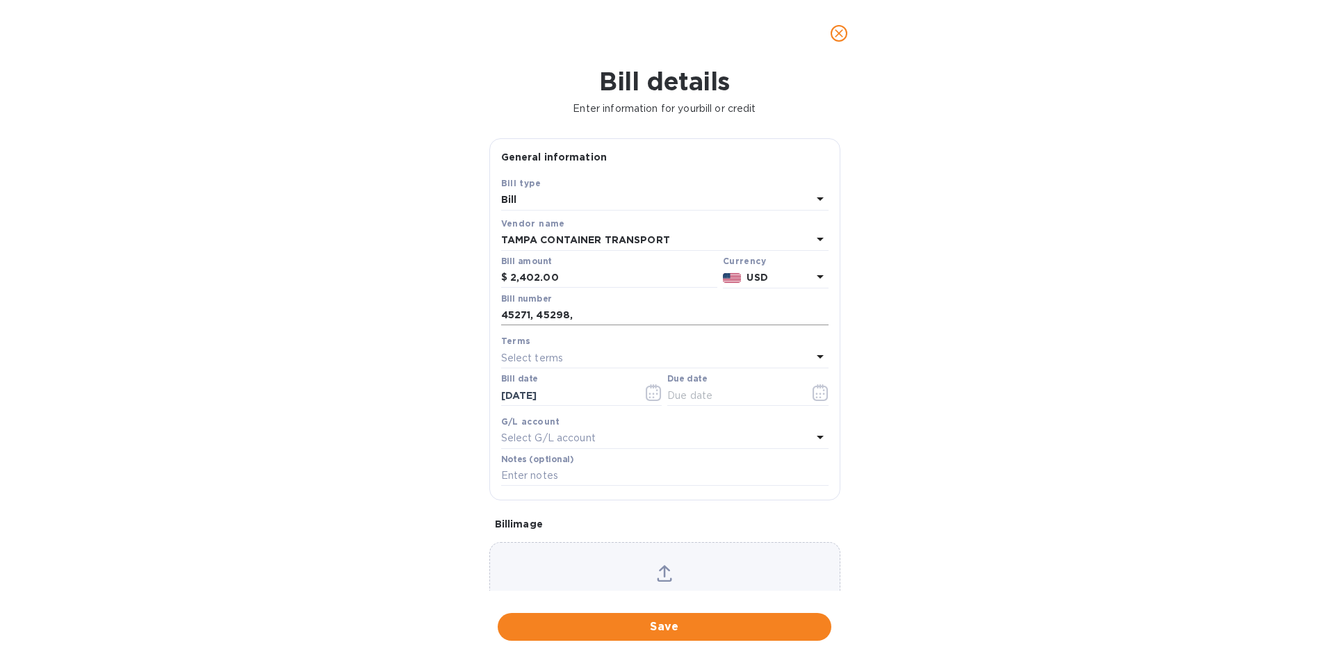
click at [605, 311] on input "45271, 45298," at bounding box center [664, 315] width 327 height 21
type input "45271, 45298, 45299"
click at [813, 390] on icon "button" at bounding box center [821, 392] width 16 height 17
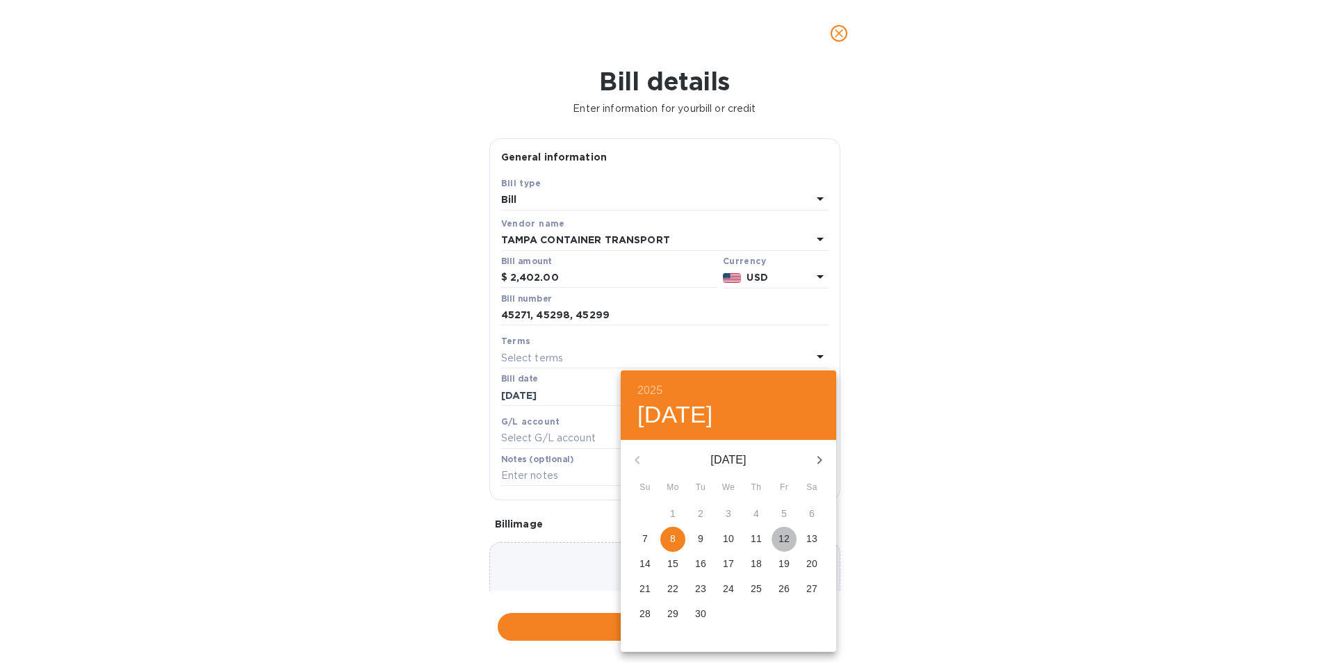
click at [786, 535] on p "12" at bounding box center [783, 539] width 11 height 14
type input "[DATE]"
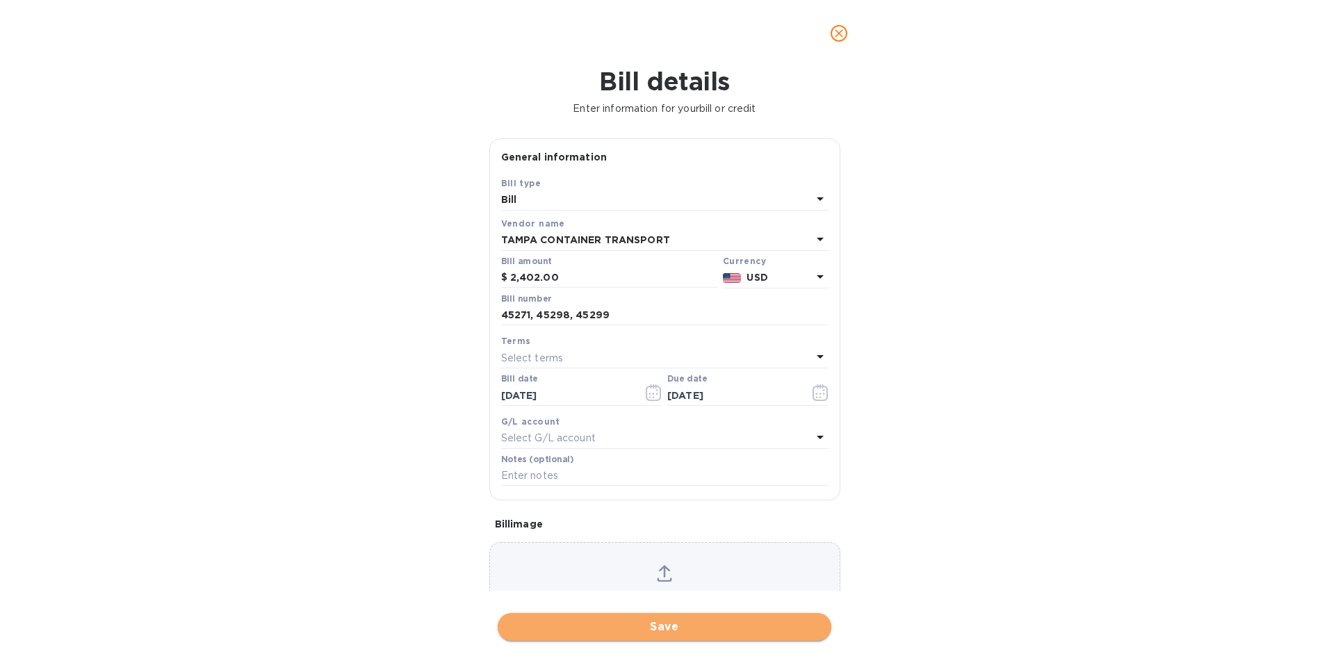
click at [699, 626] on span "Save" at bounding box center [664, 627] width 311 height 17
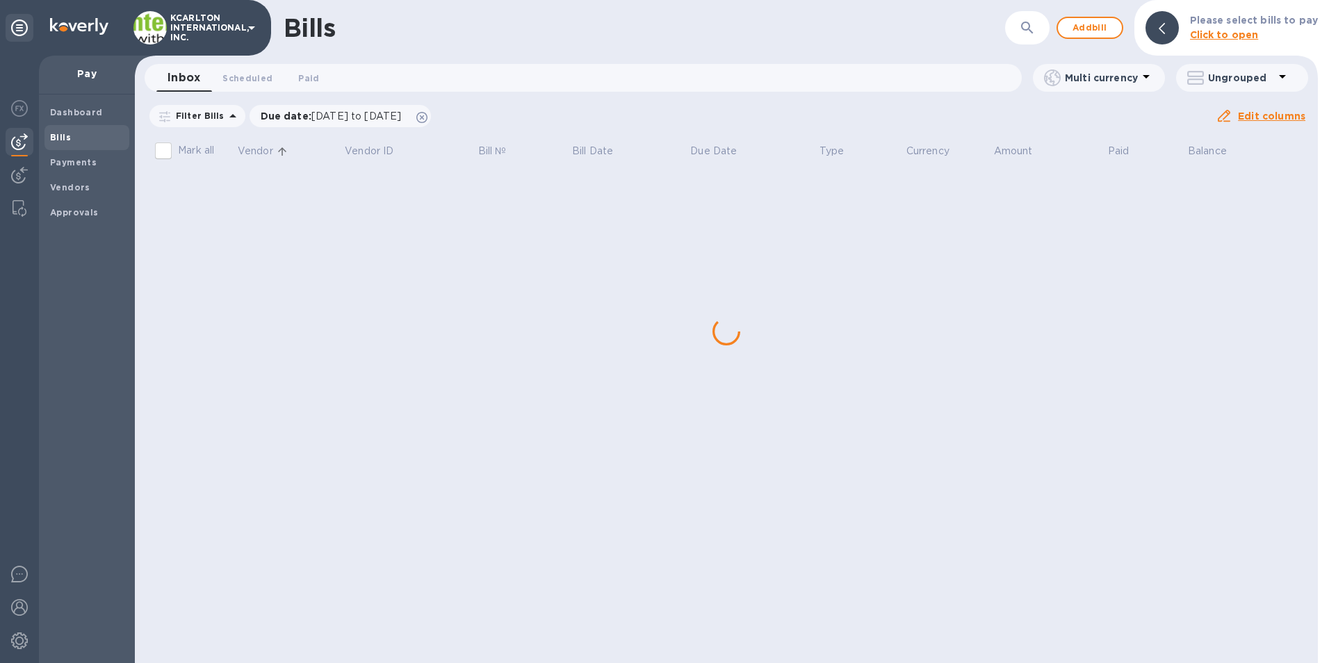
scroll to position [0, 0]
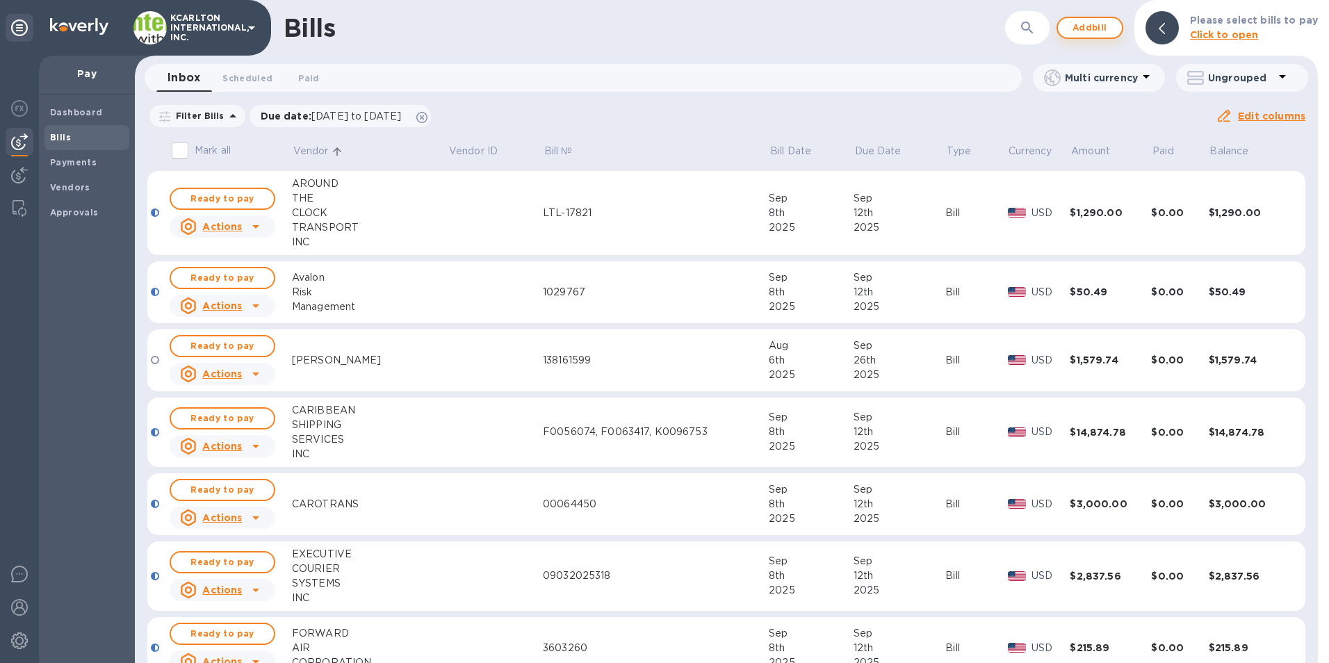
click at [1107, 24] on span "Add bill" at bounding box center [1090, 27] width 42 height 17
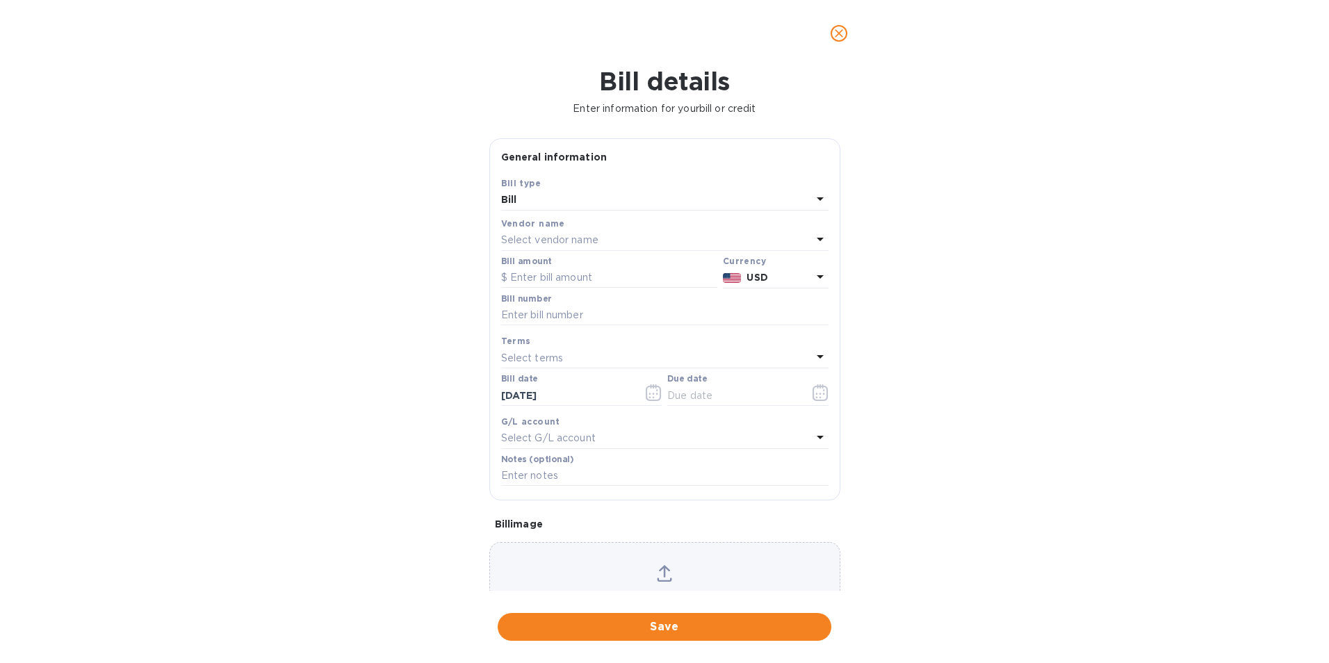
click at [530, 244] on p "Select vendor name" at bounding box center [549, 240] width 97 height 15
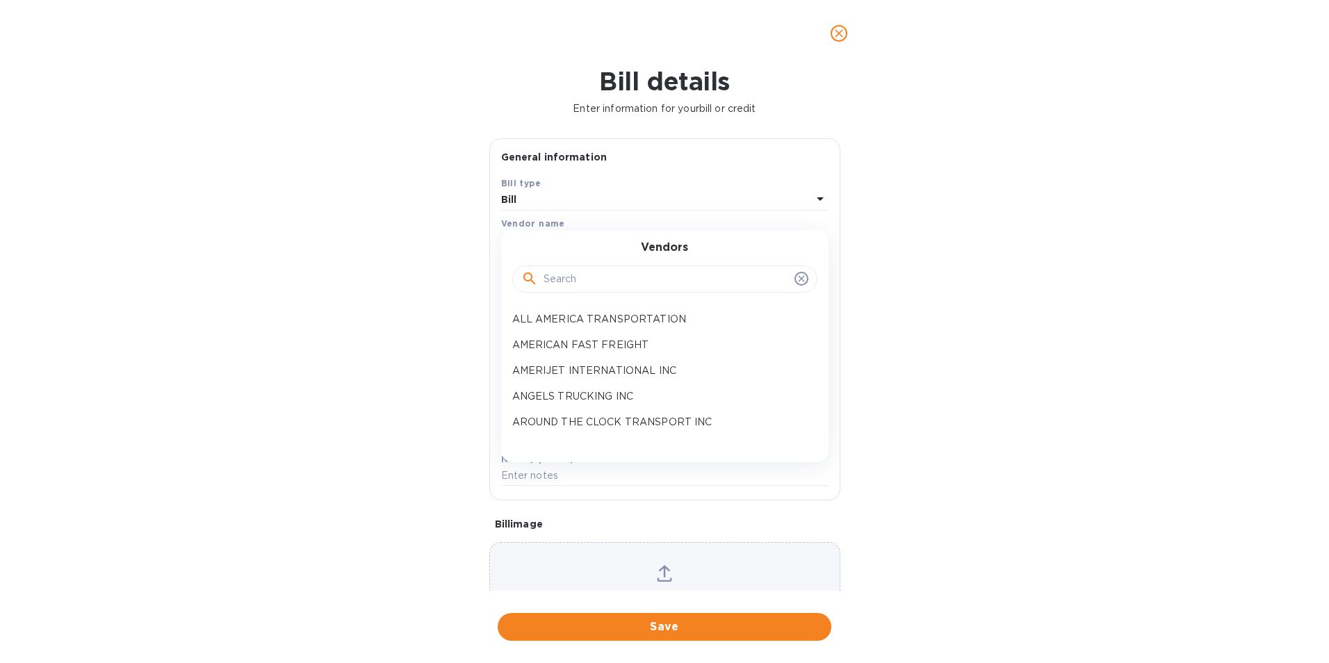
click at [548, 272] on input "text" at bounding box center [666, 279] width 245 height 21
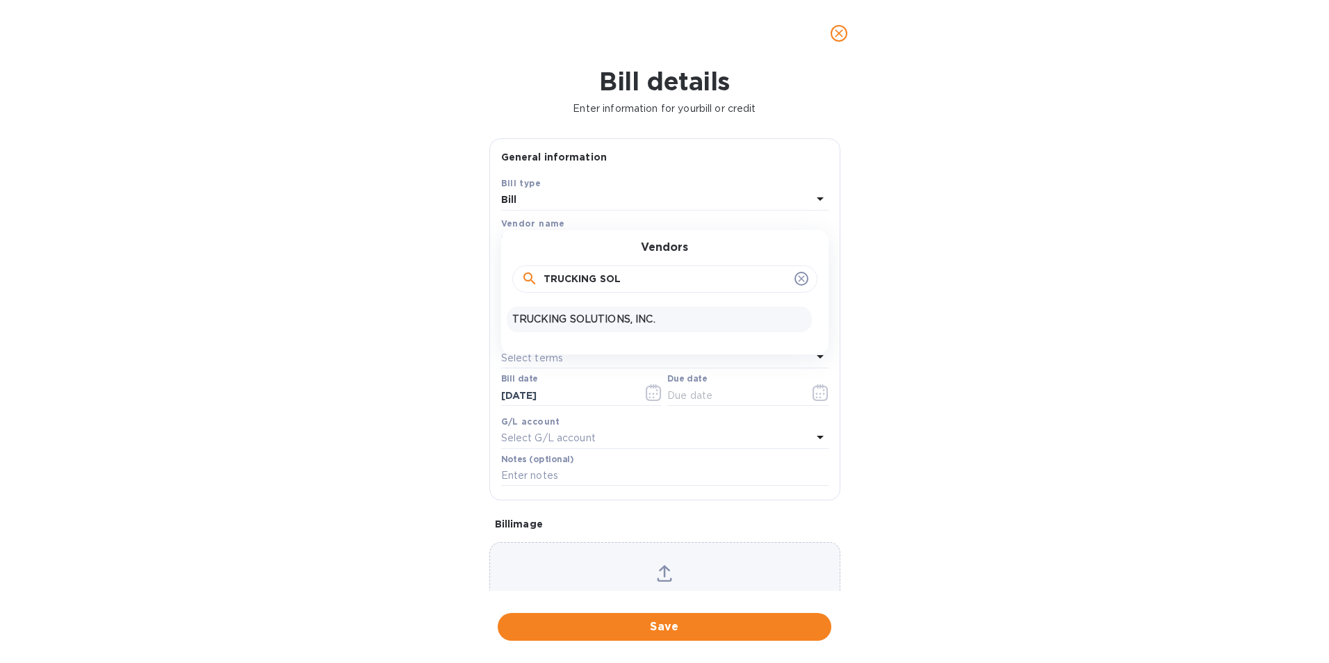
type input "TRUCKING SOL"
click at [587, 325] on p "TRUCKING SOLUTIONS, INC." at bounding box center [659, 319] width 294 height 15
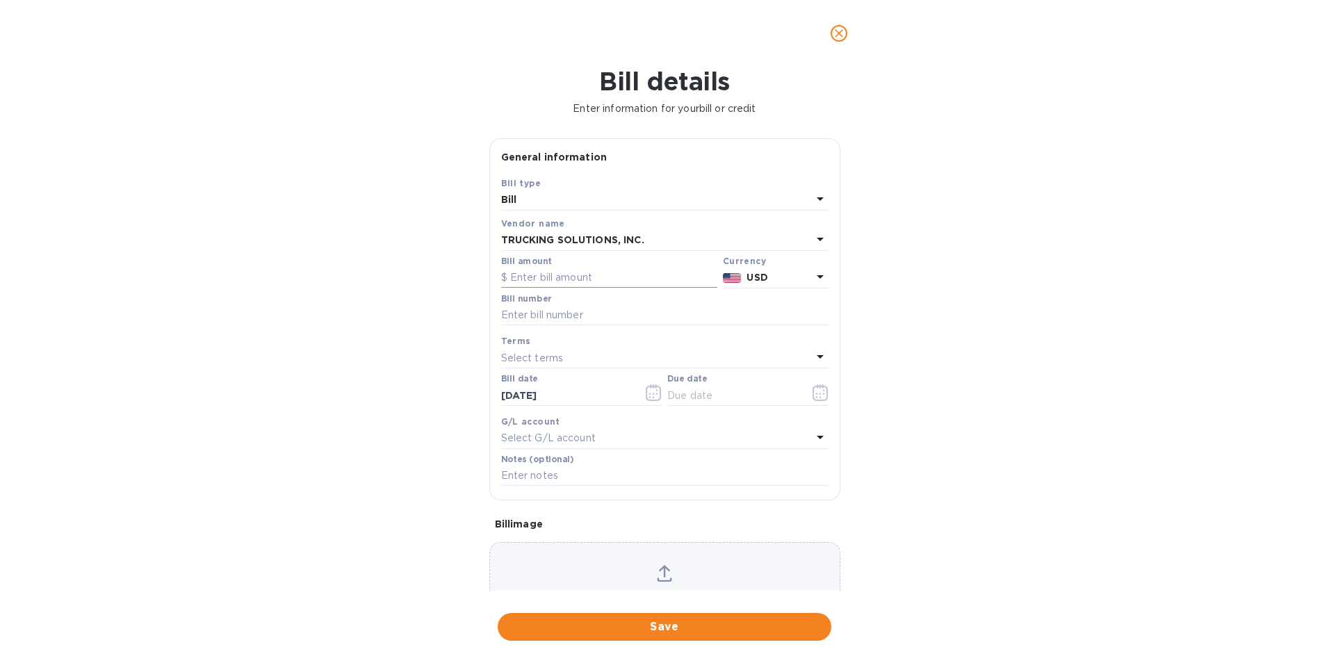
click at [582, 274] on input "text" at bounding box center [609, 278] width 216 height 21
type input "2,757.50"
click at [576, 314] on input "text" at bounding box center [664, 315] width 327 height 21
type input "2869"
click at [824, 388] on button "button" at bounding box center [820, 392] width 33 height 33
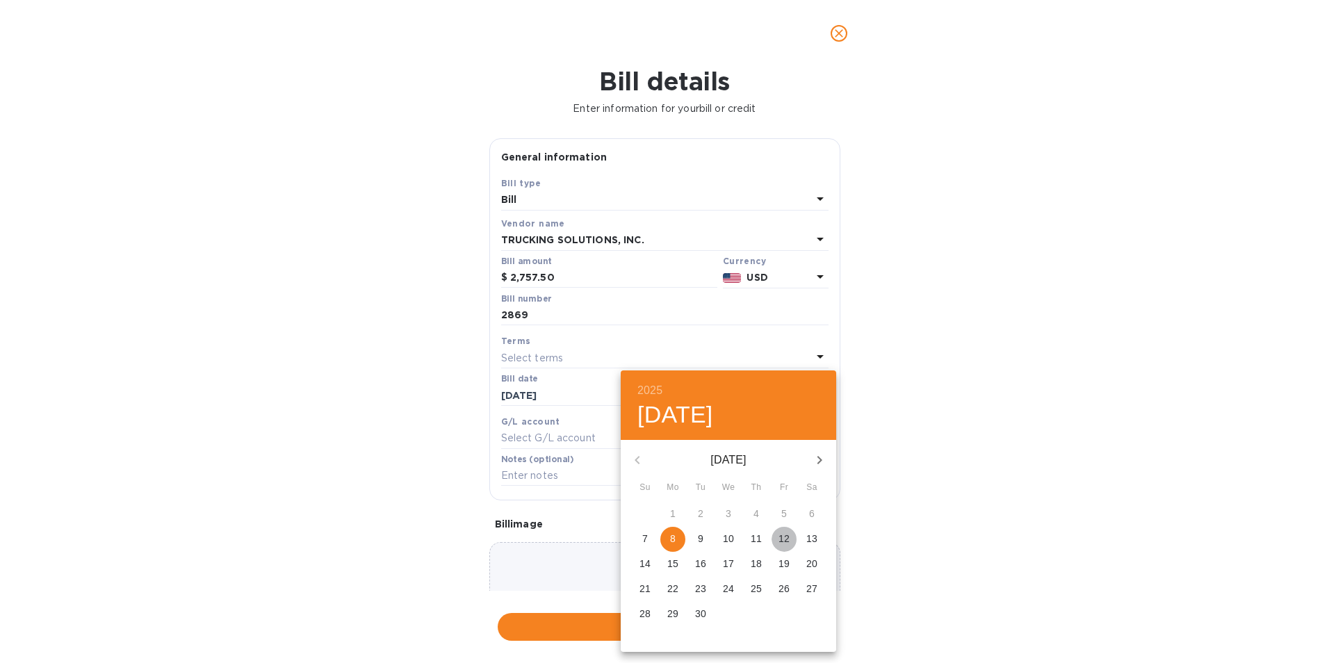
click at [790, 533] on span "12" at bounding box center [784, 539] width 25 height 14
type input "[DATE]"
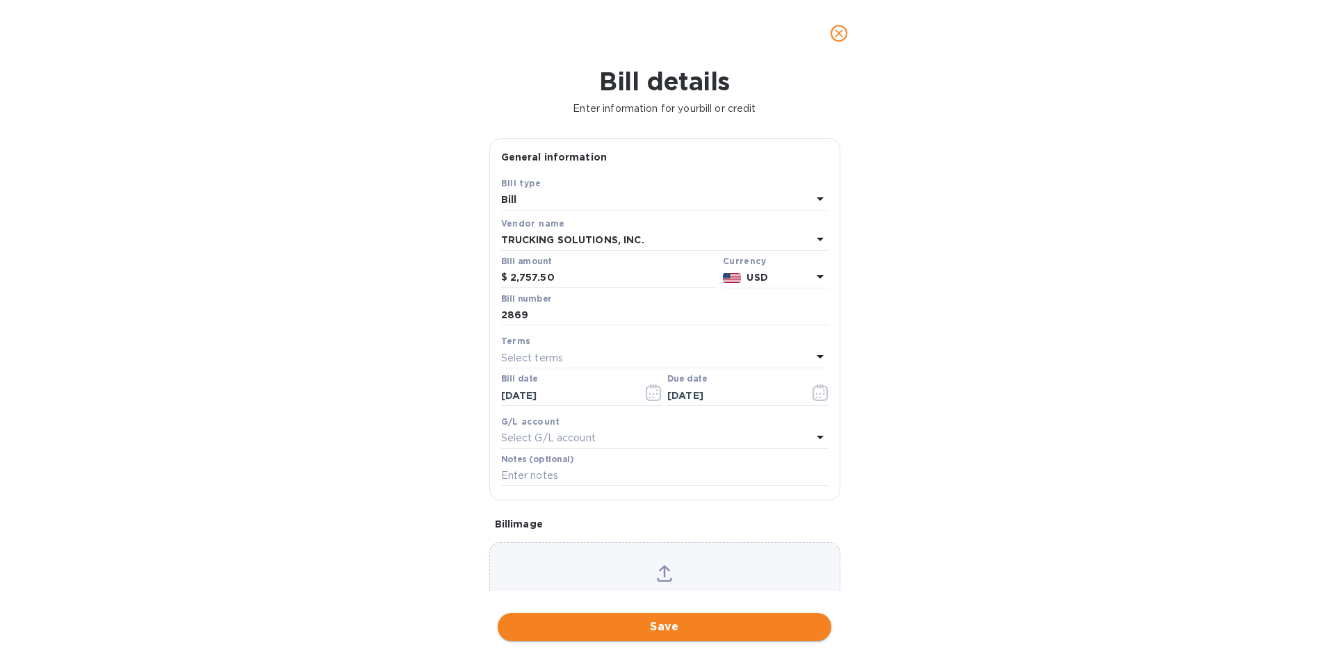
click at [689, 622] on span "Save" at bounding box center [664, 627] width 311 height 17
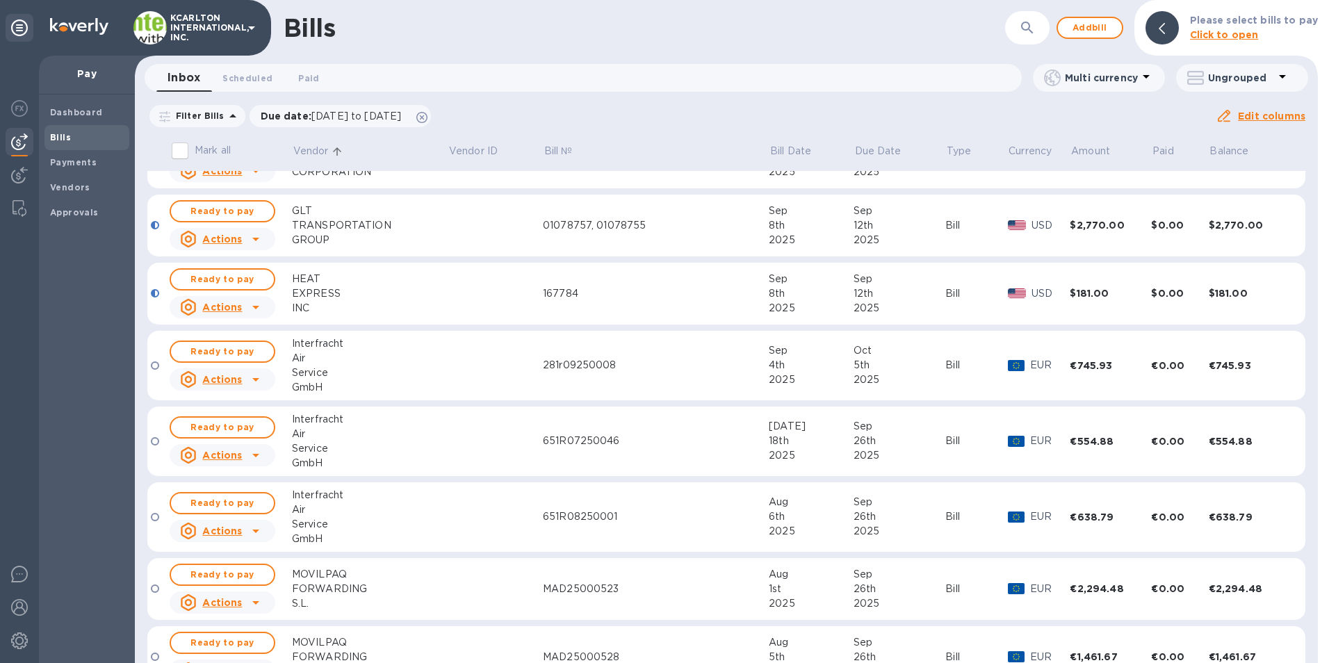
scroll to position [904, 0]
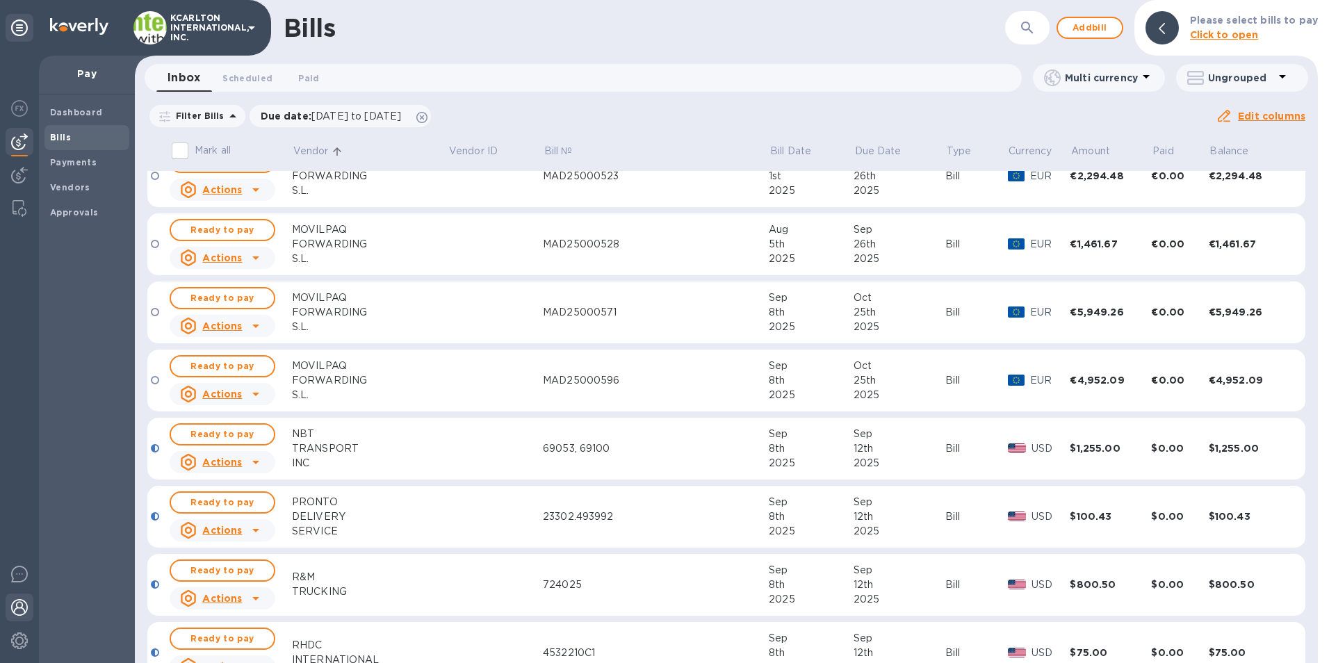
click at [9, 609] on div at bounding box center [20, 609] width 28 height 31
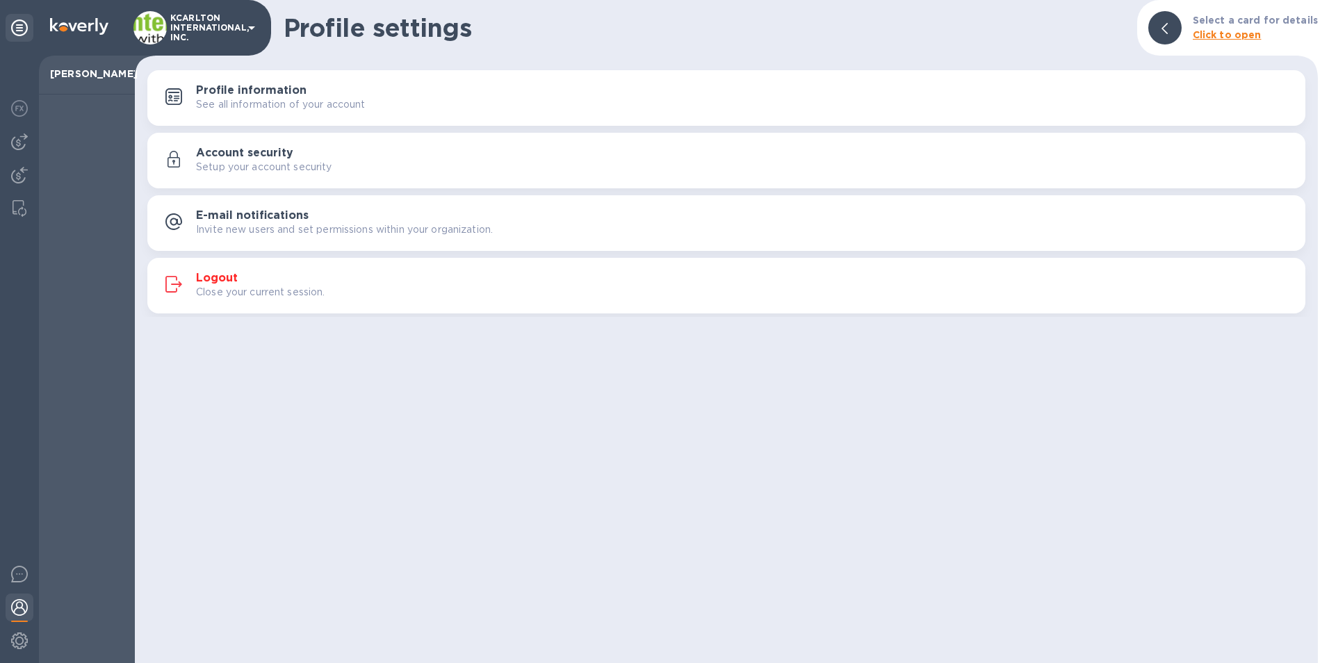
click at [217, 272] on h3 "Logout" at bounding box center [217, 278] width 42 height 13
